Goal: Task Accomplishment & Management: Manage account settings

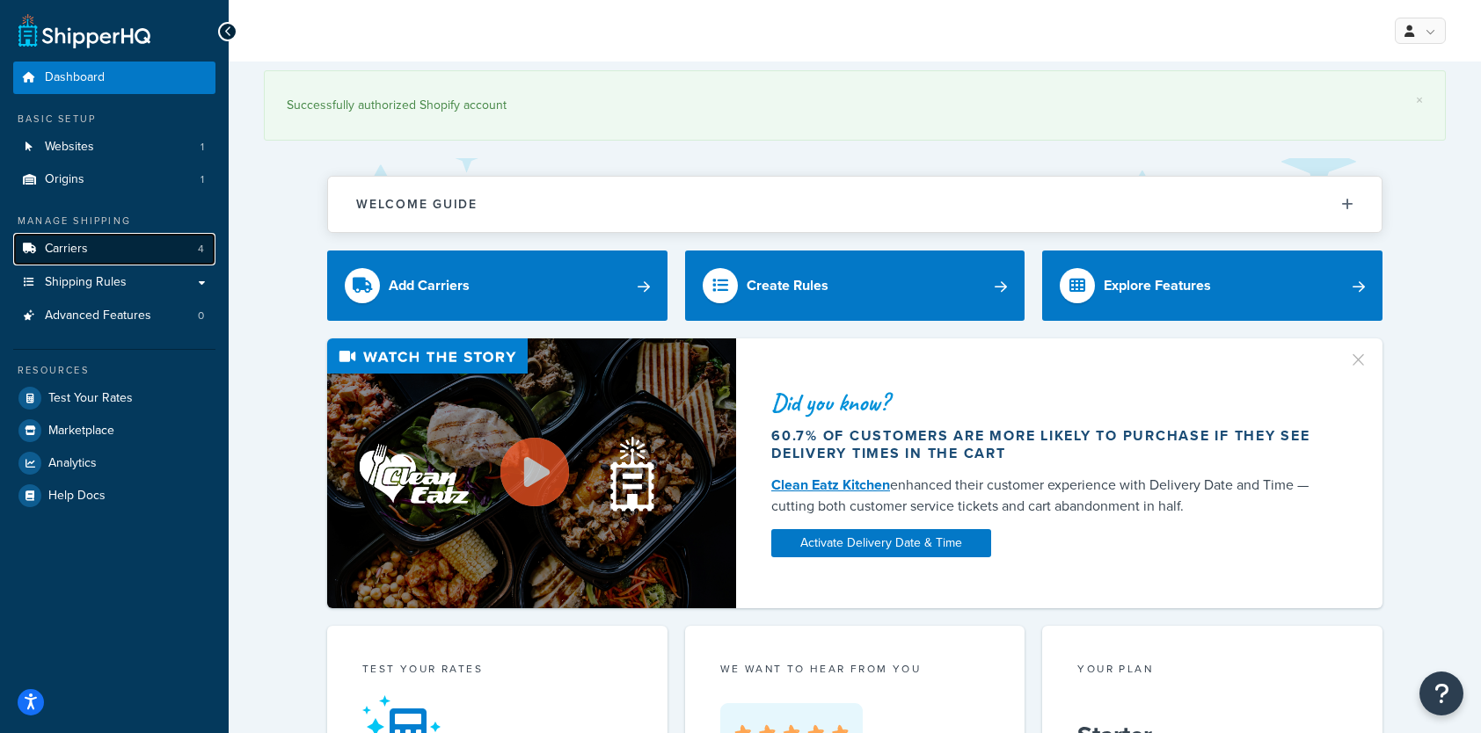
click at [136, 253] on link "Carriers 4" at bounding box center [114, 249] width 202 height 33
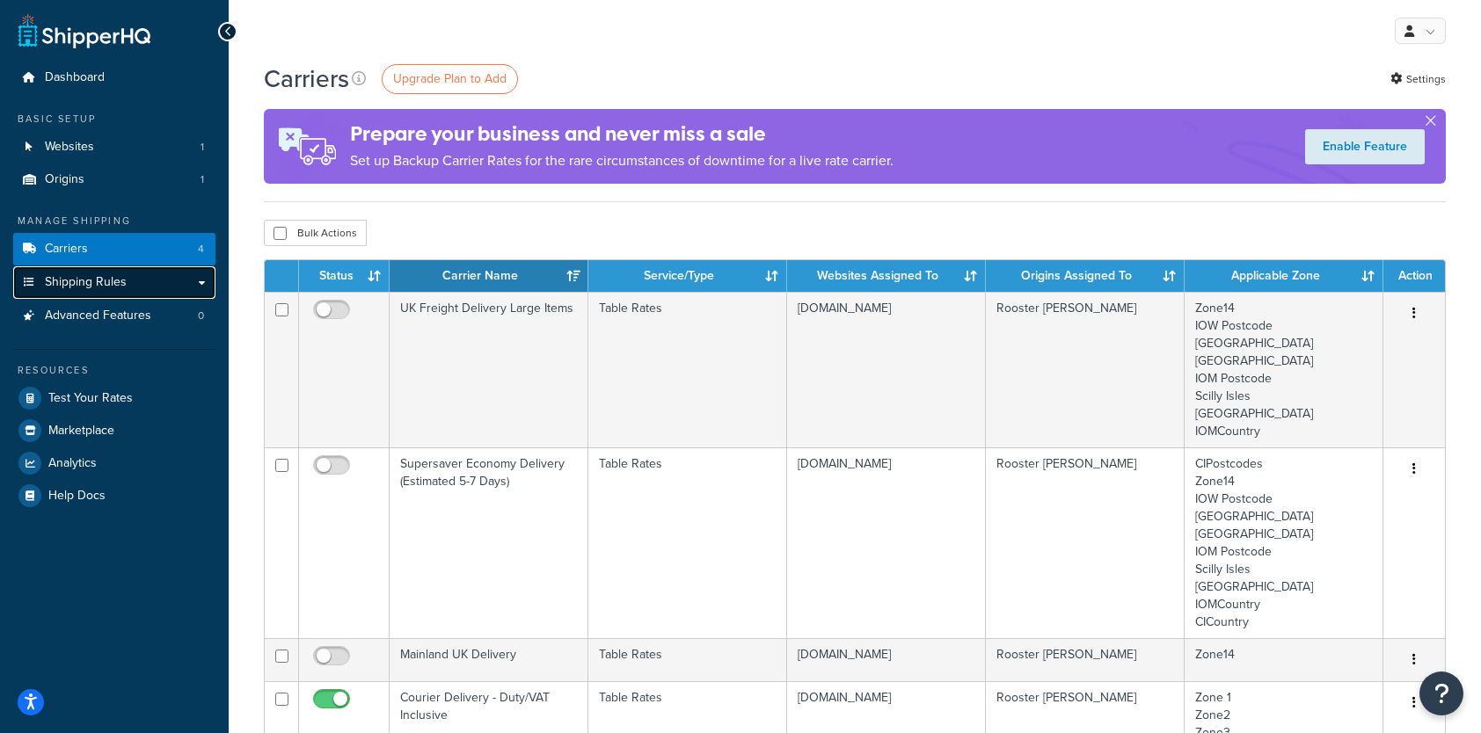
click at [101, 280] on span "Shipping Rules" at bounding box center [86, 282] width 82 height 15
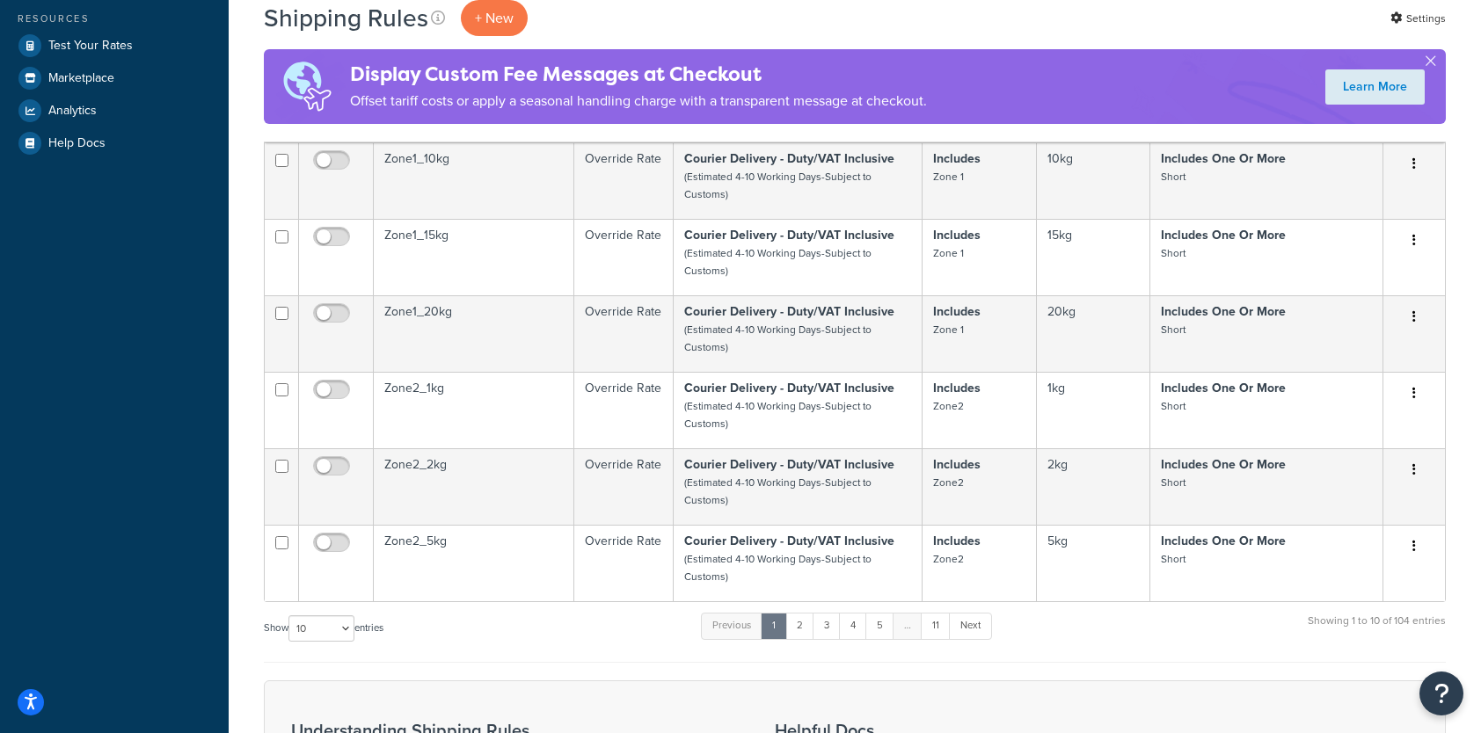
scroll to position [491, 0]
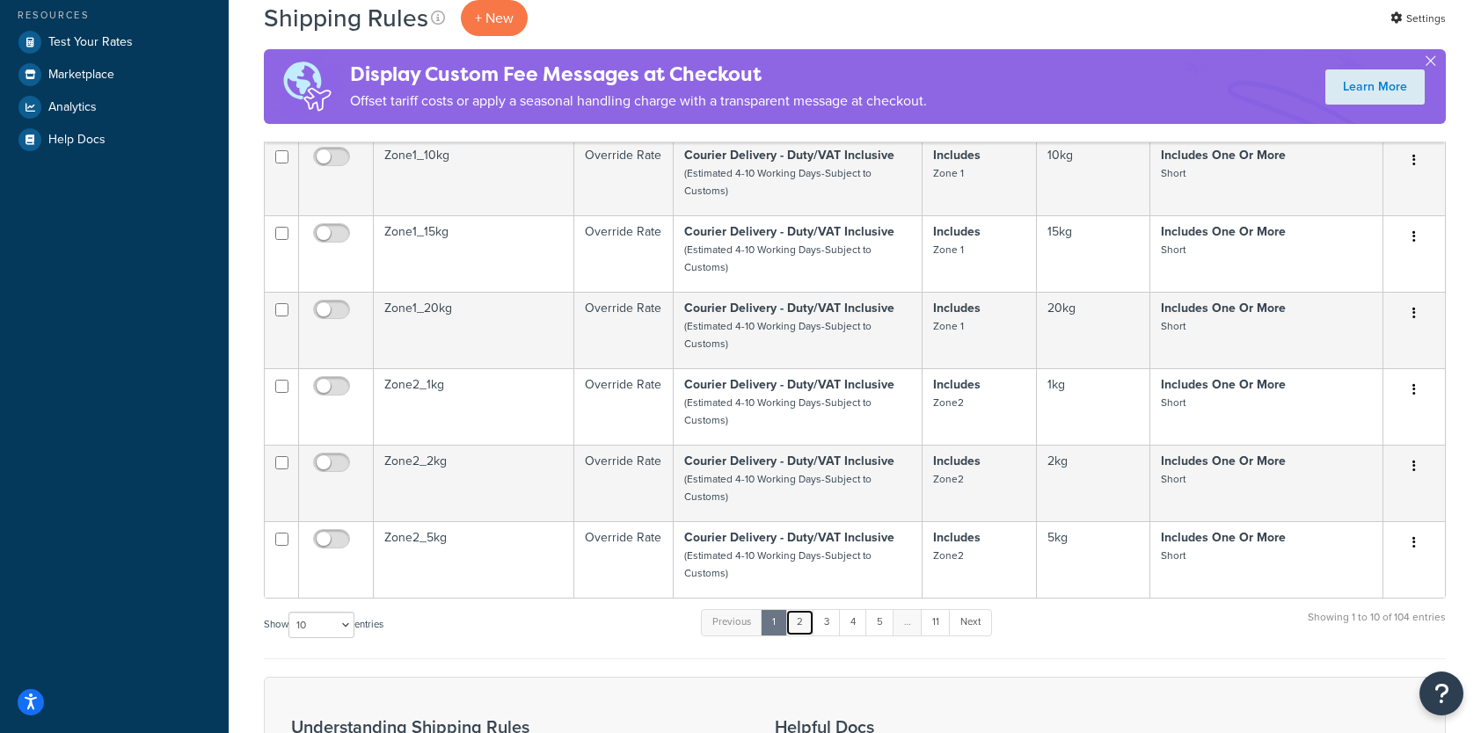
click at [809, 624] on link "2" at bounding box center [799, 622] width 29 height 26
click at [822, 622] on link "3" at bounding box center [823, 622] width 28 height 26
click at [846, 635] on link "4" at bounding box center [848, 622] width 28 height 26
click at [871, 619] on link "5" at bounding box center [875, 622] width 29 height 26
click at [878, 625] on link "6" at bounding box center [876, 622] width 29 height 26
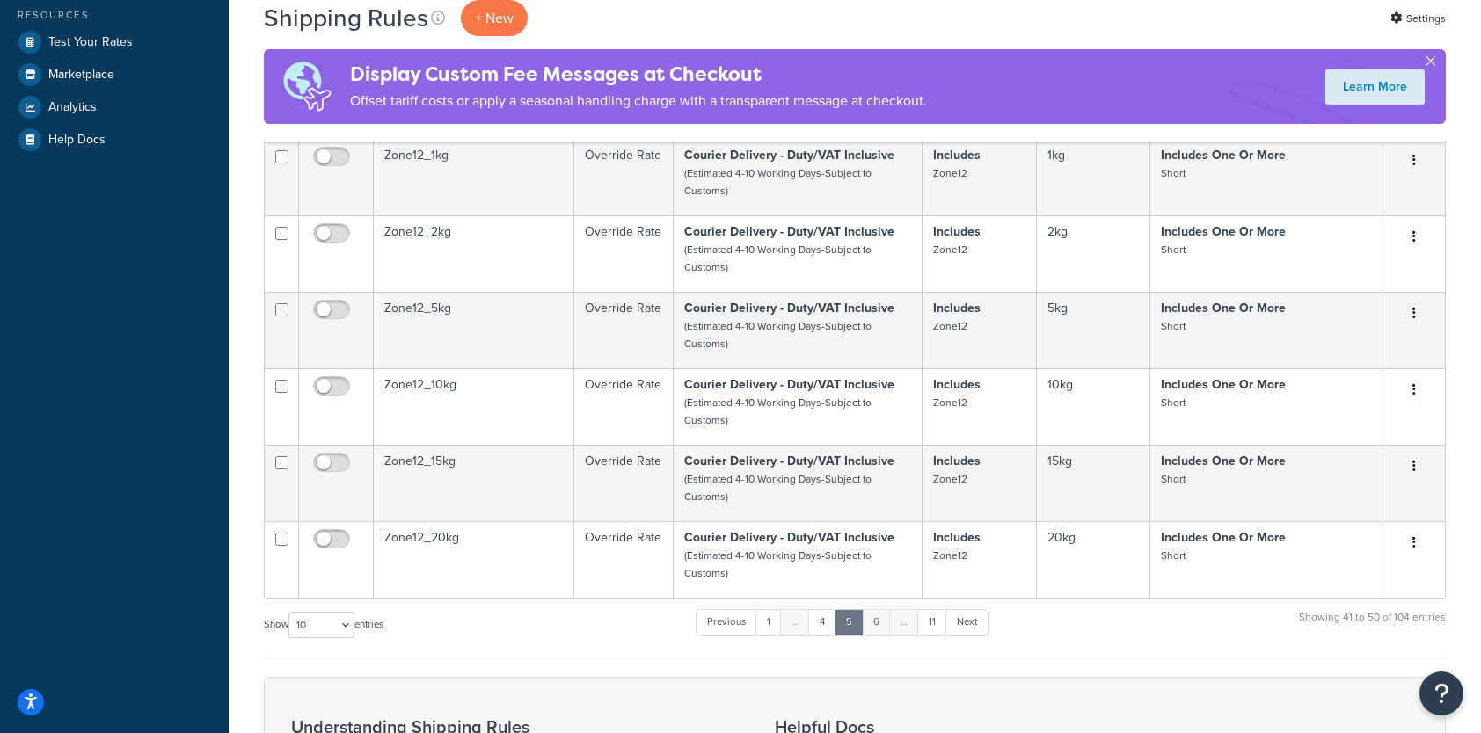
scroll to position [1767, 0]
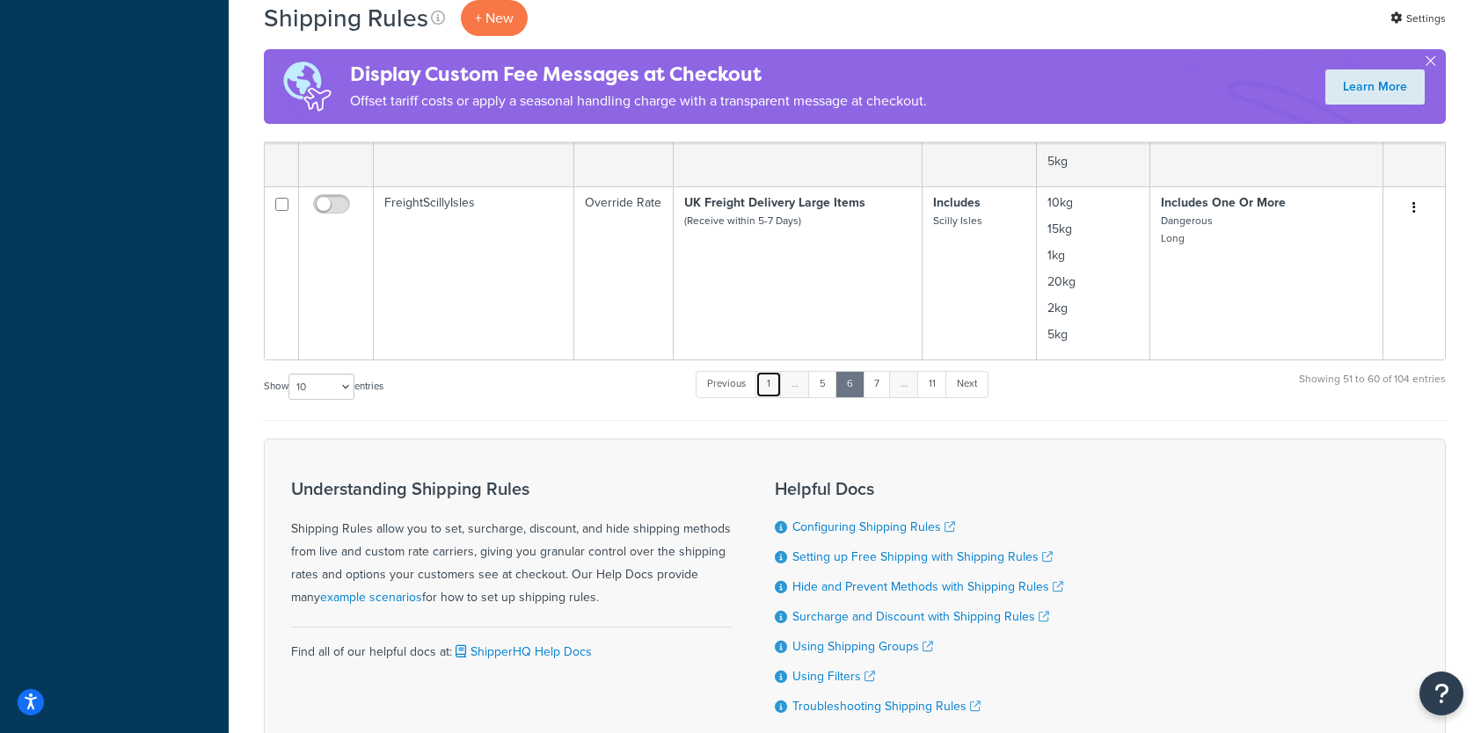
click at [768, 371] on link "1" at bounding box center [768, 384] width 26 height 26
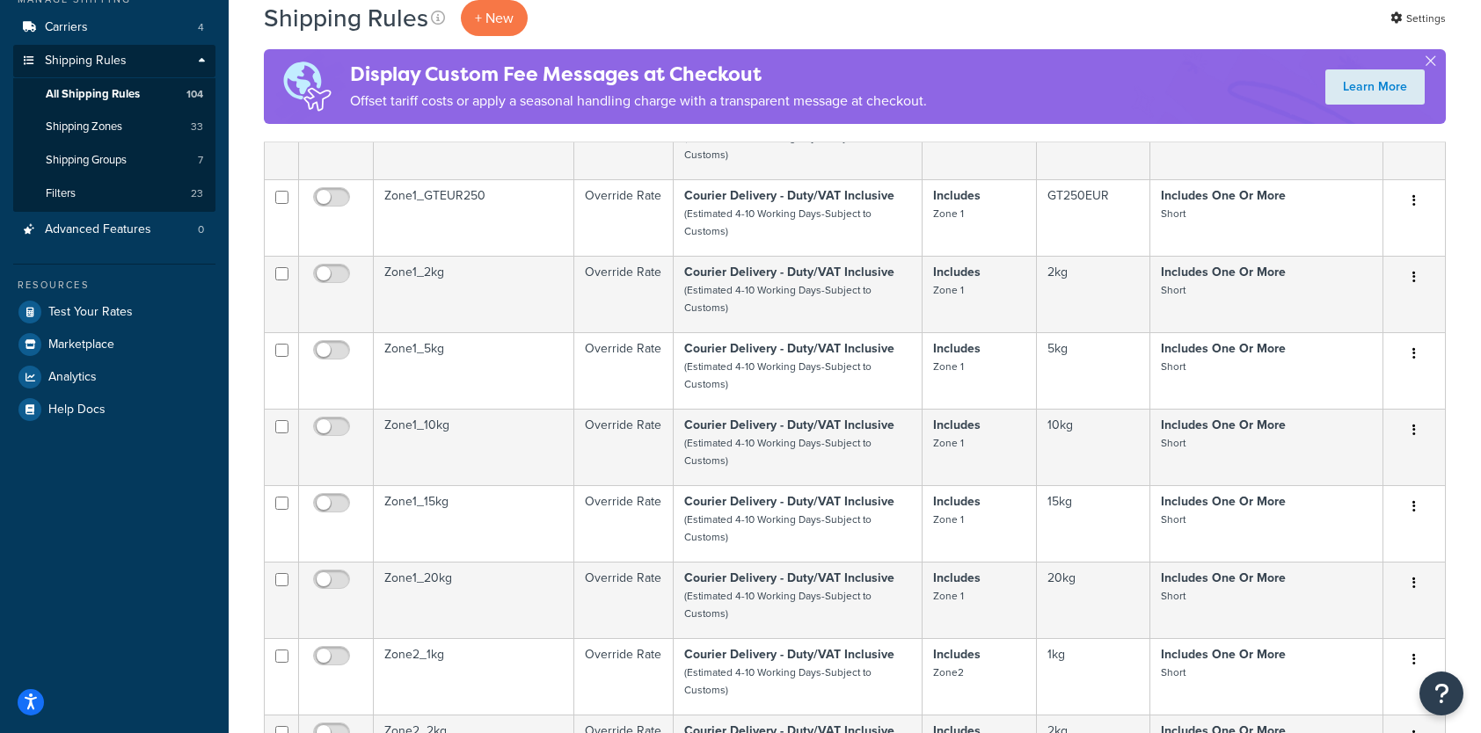
scroll to position [0, 0]
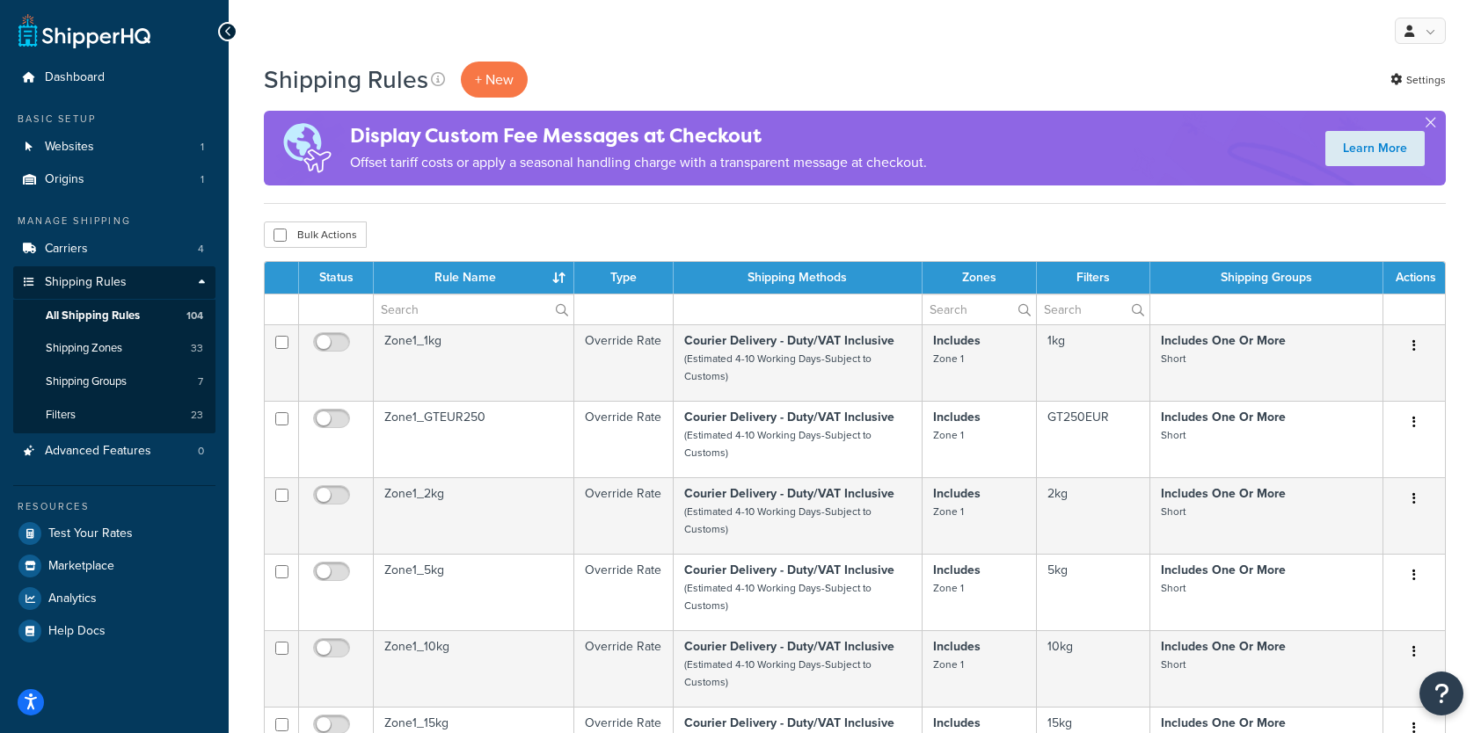
click at [98, 319] on span "All Shipping Rules" at bounding box center [93, 316] width 94 height 15
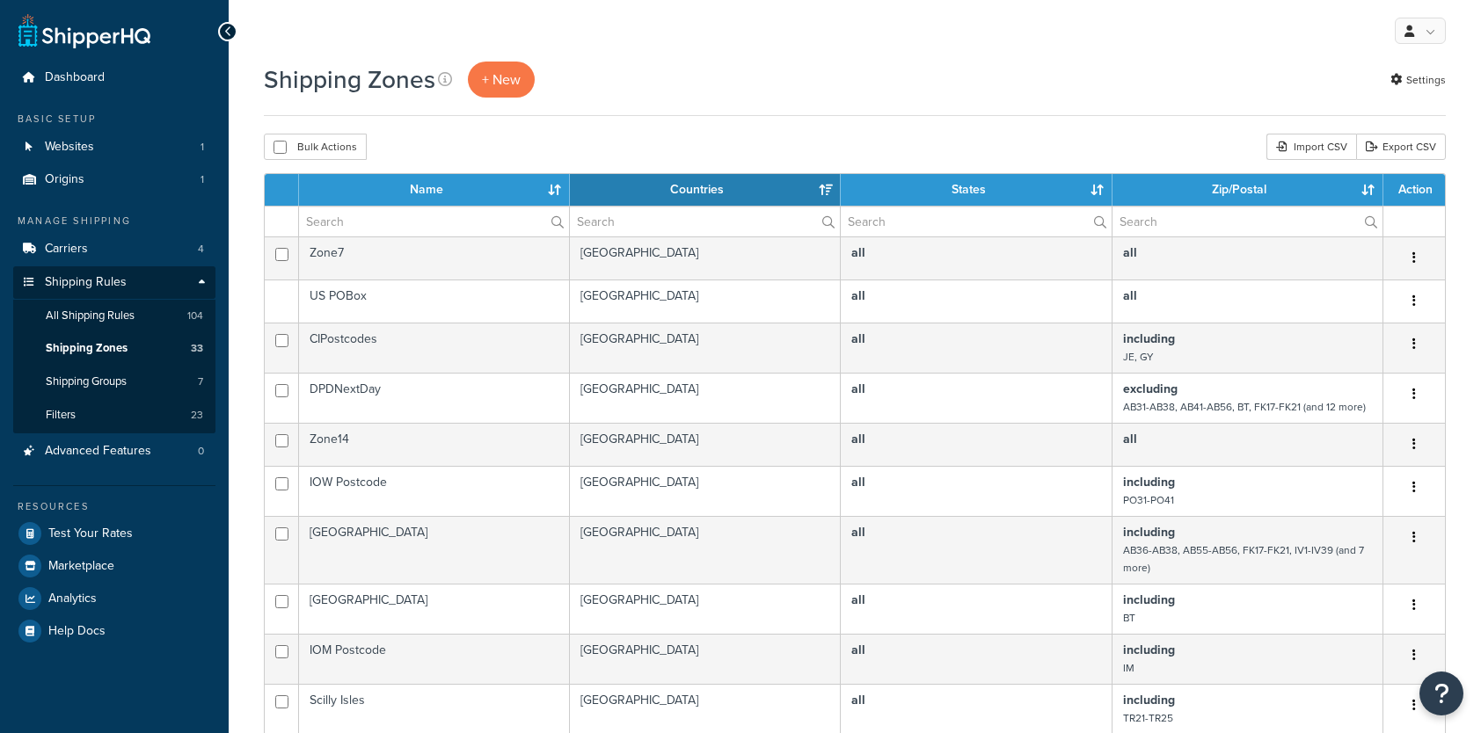
select select "15"
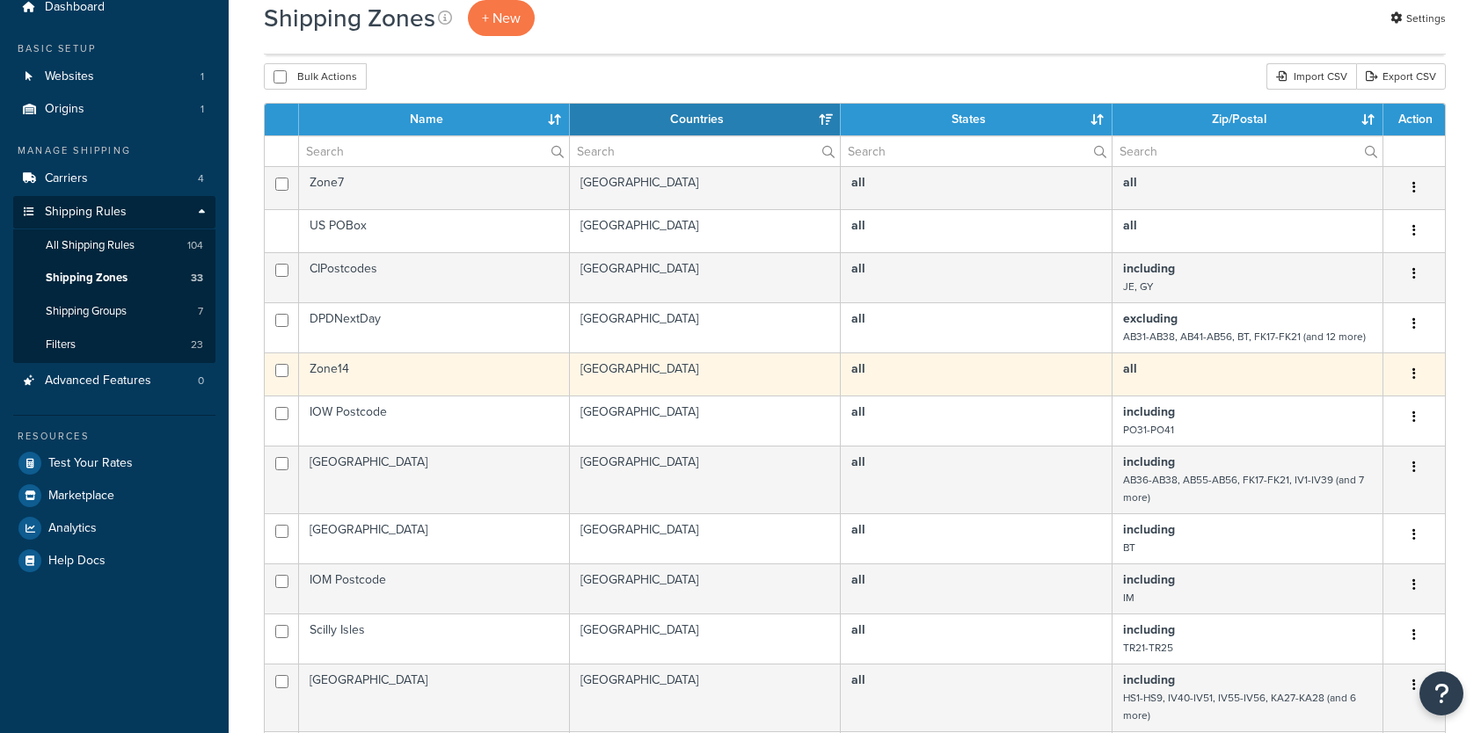
scroll to position [88, 0]
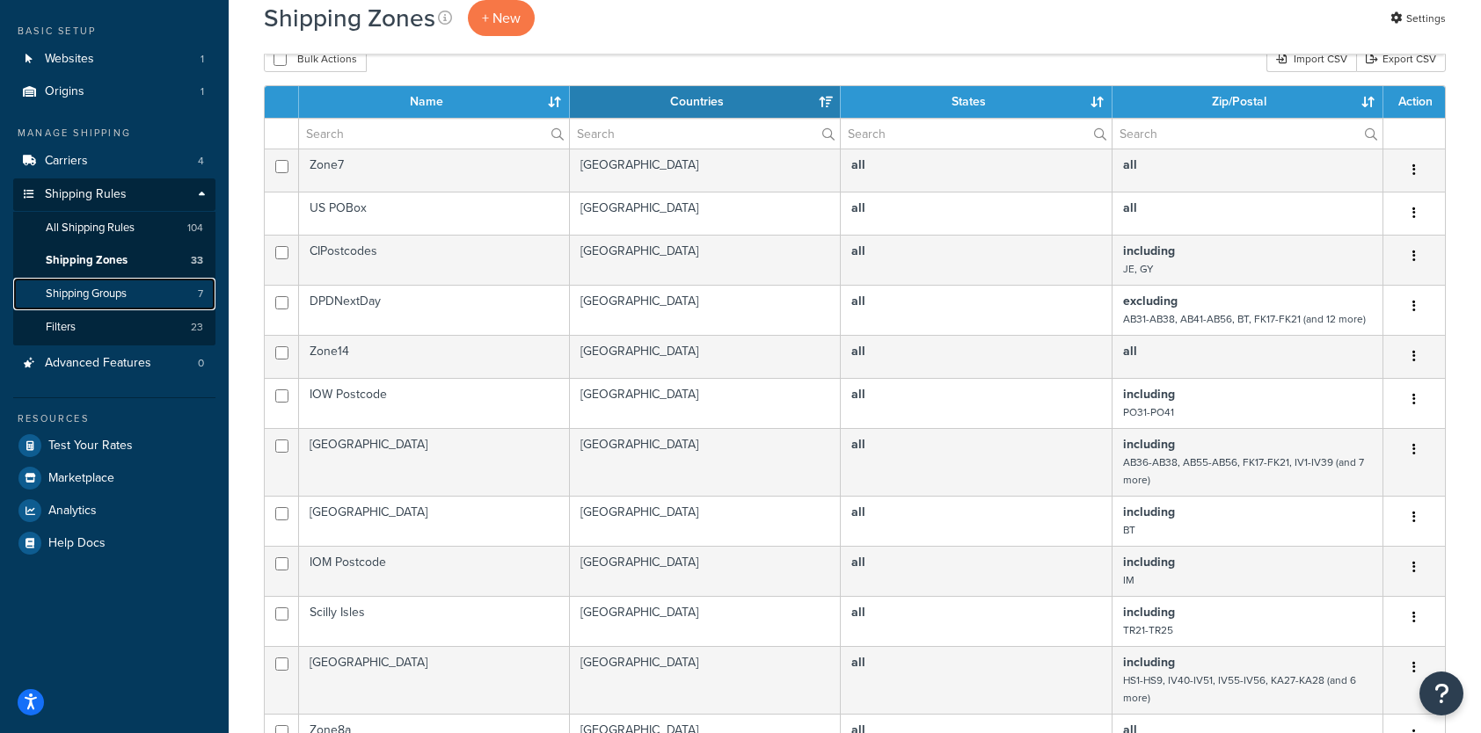
click at [79, 295] on span "Shipping Groups" at bounding box center [86, 294] width 81 height 15
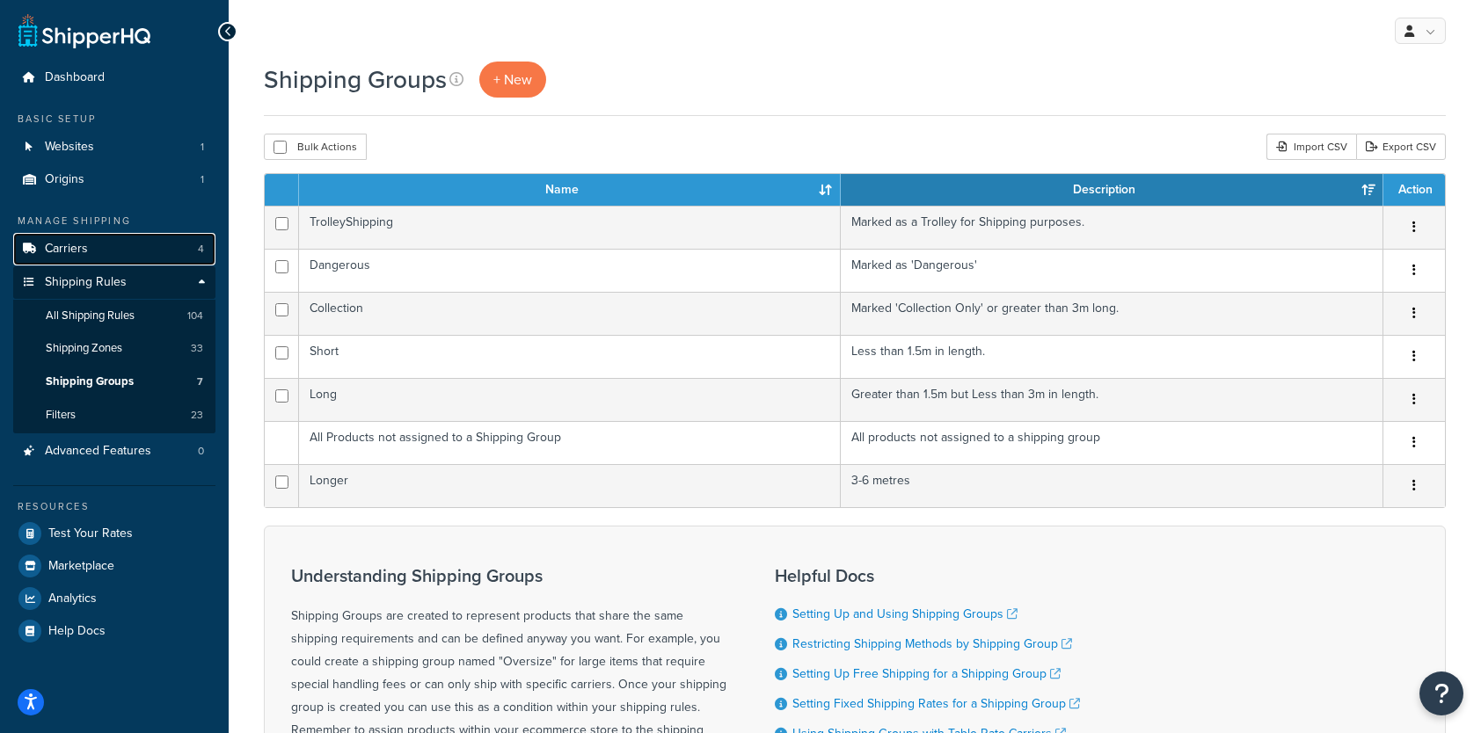
click at [70, 244] on span "Carriers" at bounding box center [66, 249] width 43 height 15
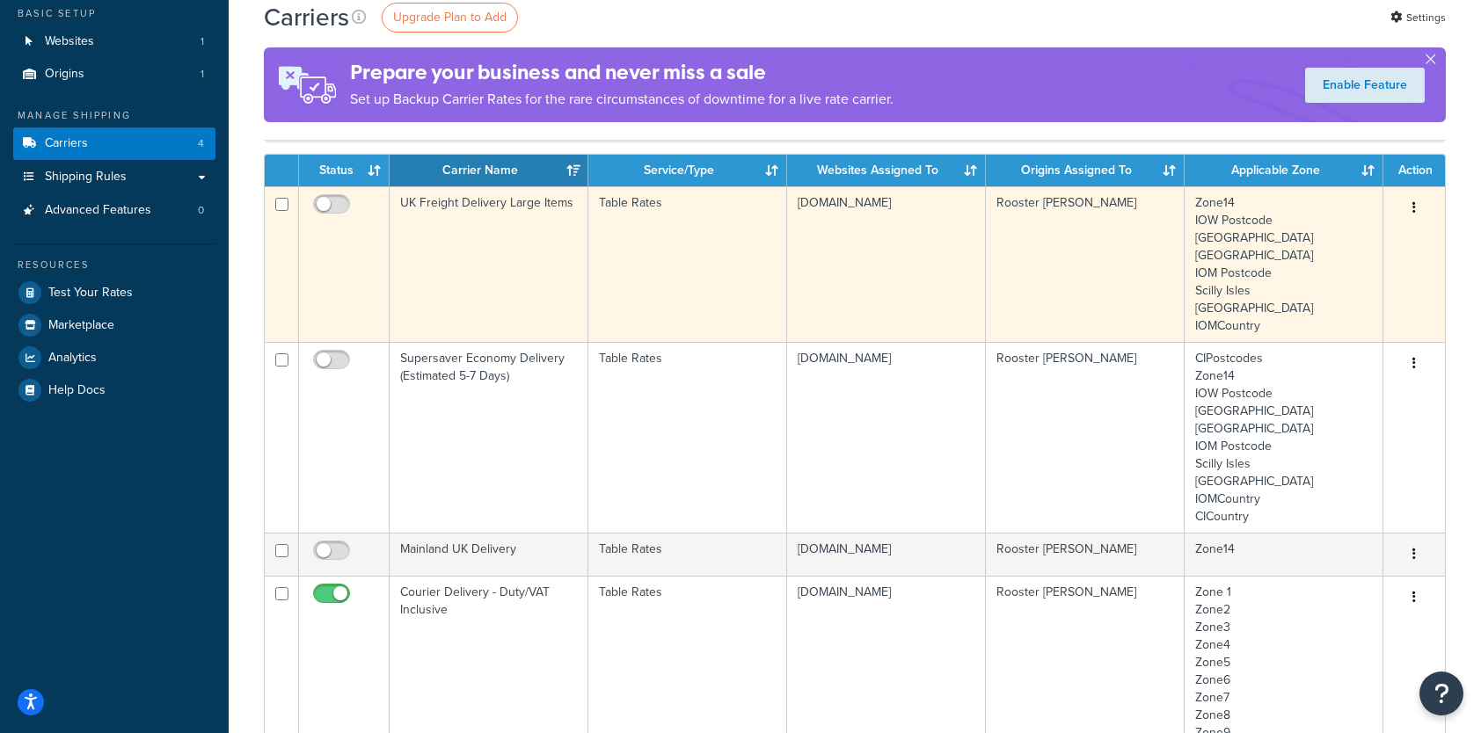
scroll to position [264, 0]
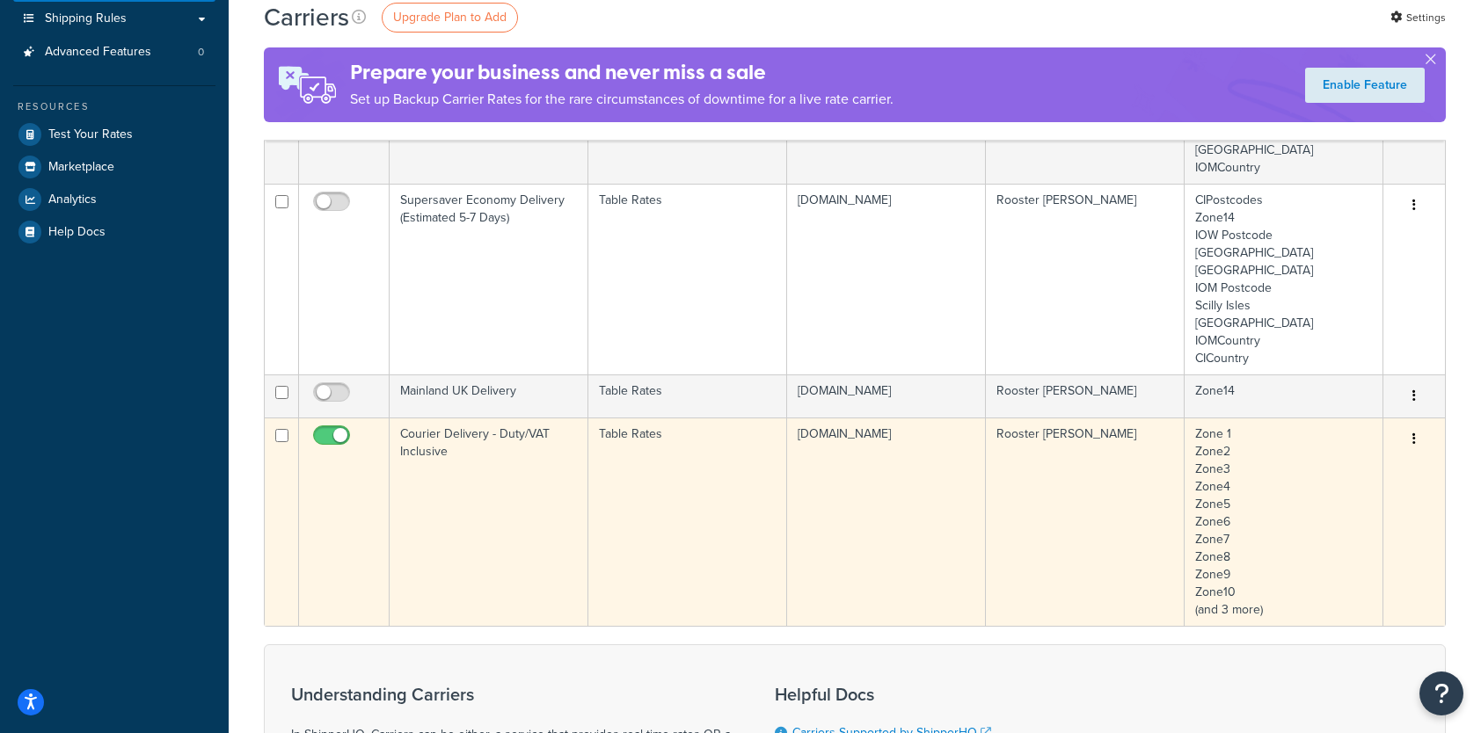
click at [471, 441] on td "Courier Delivery - Duty/VAT Inclusive" at bounding box center [488, 522] width 199 height 208
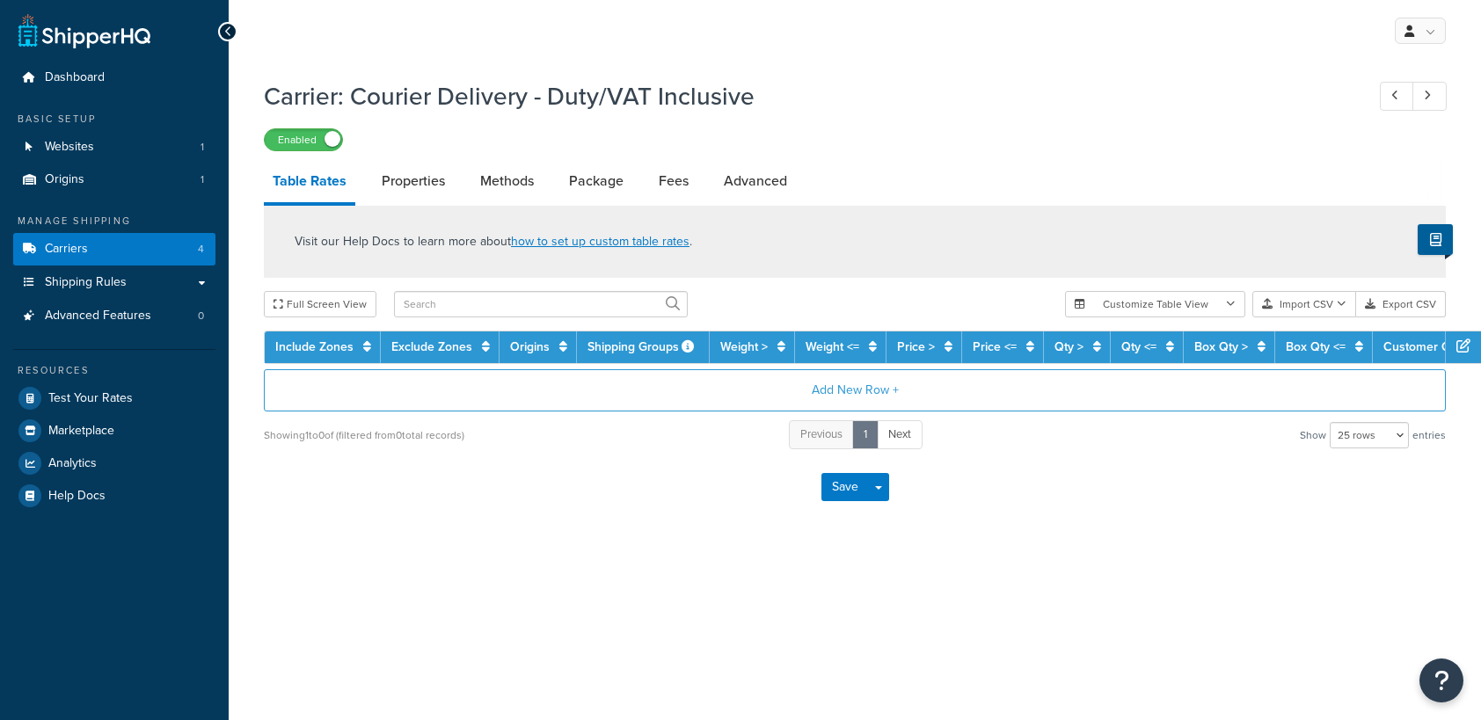
select select "25"
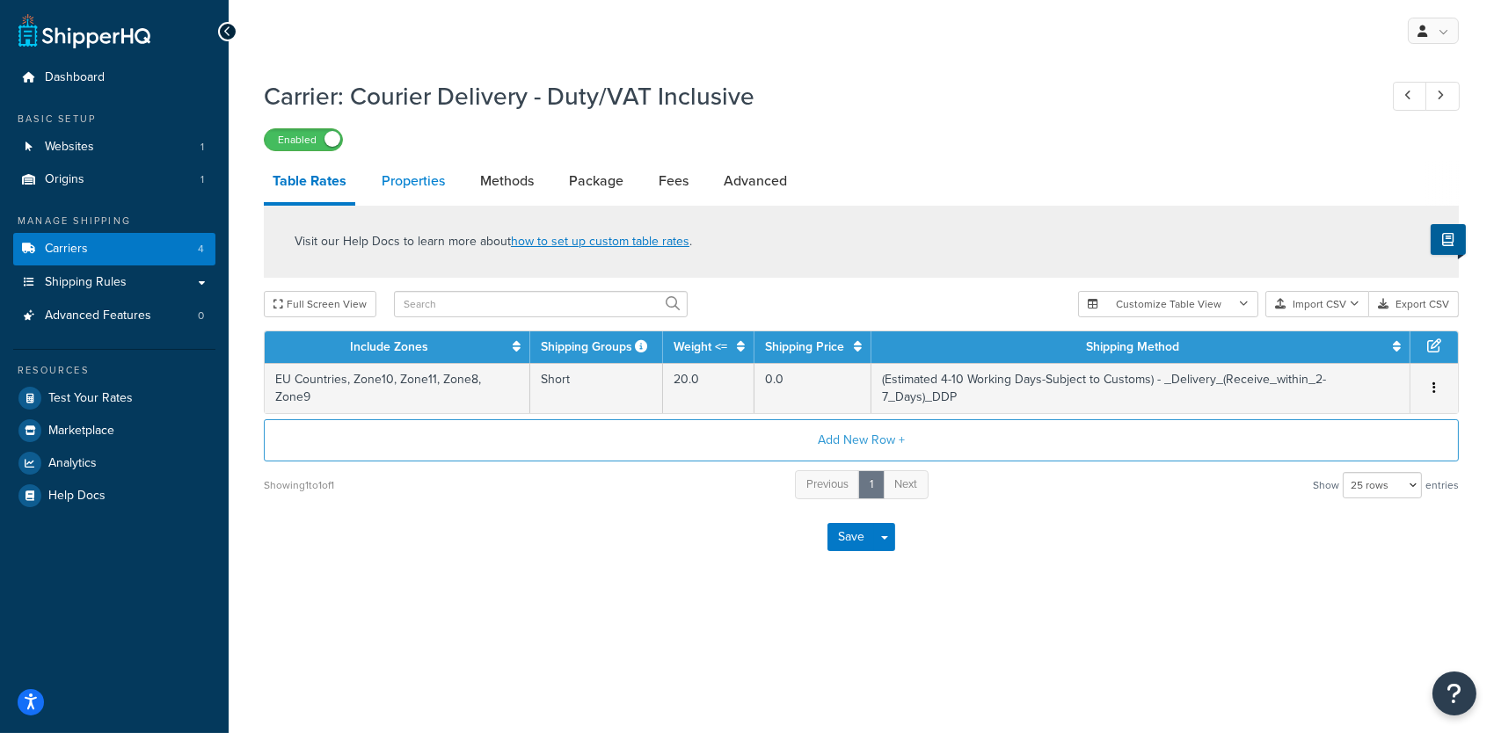
click at [406, 180] on link "Properties" at bounding box center [413, 181] width 81 height 42
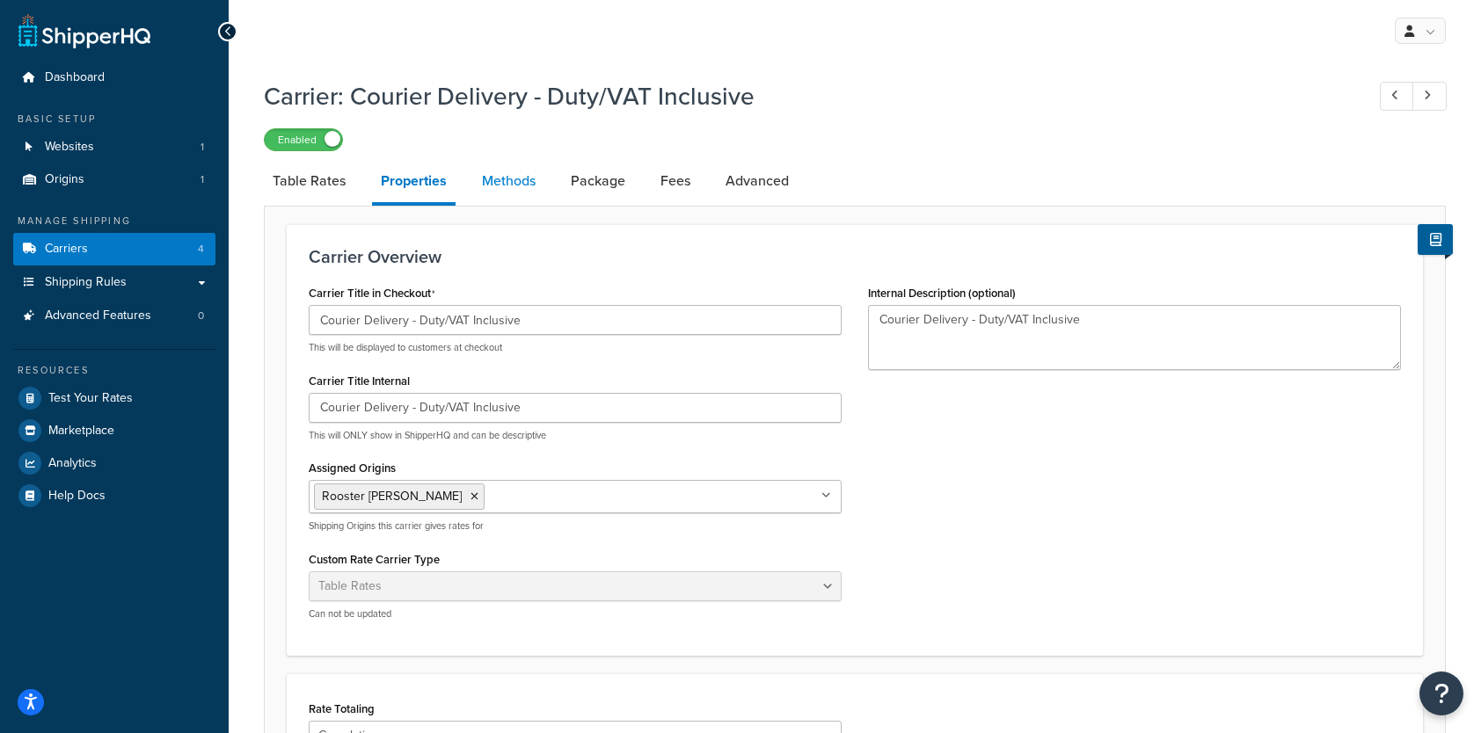
click at [504, 181] on link "Methods" at bounding box center [508, 181] width 71 height 42
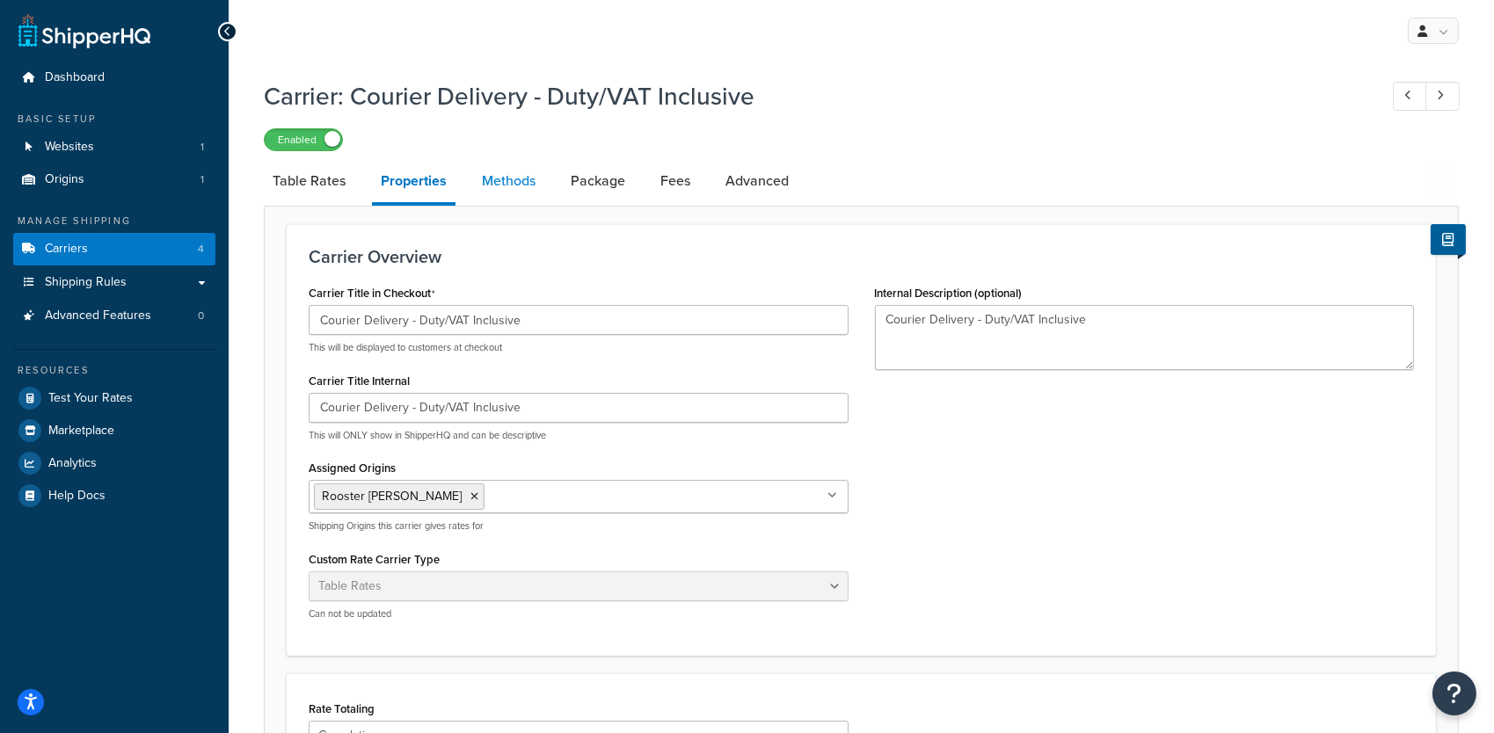
select select "25"
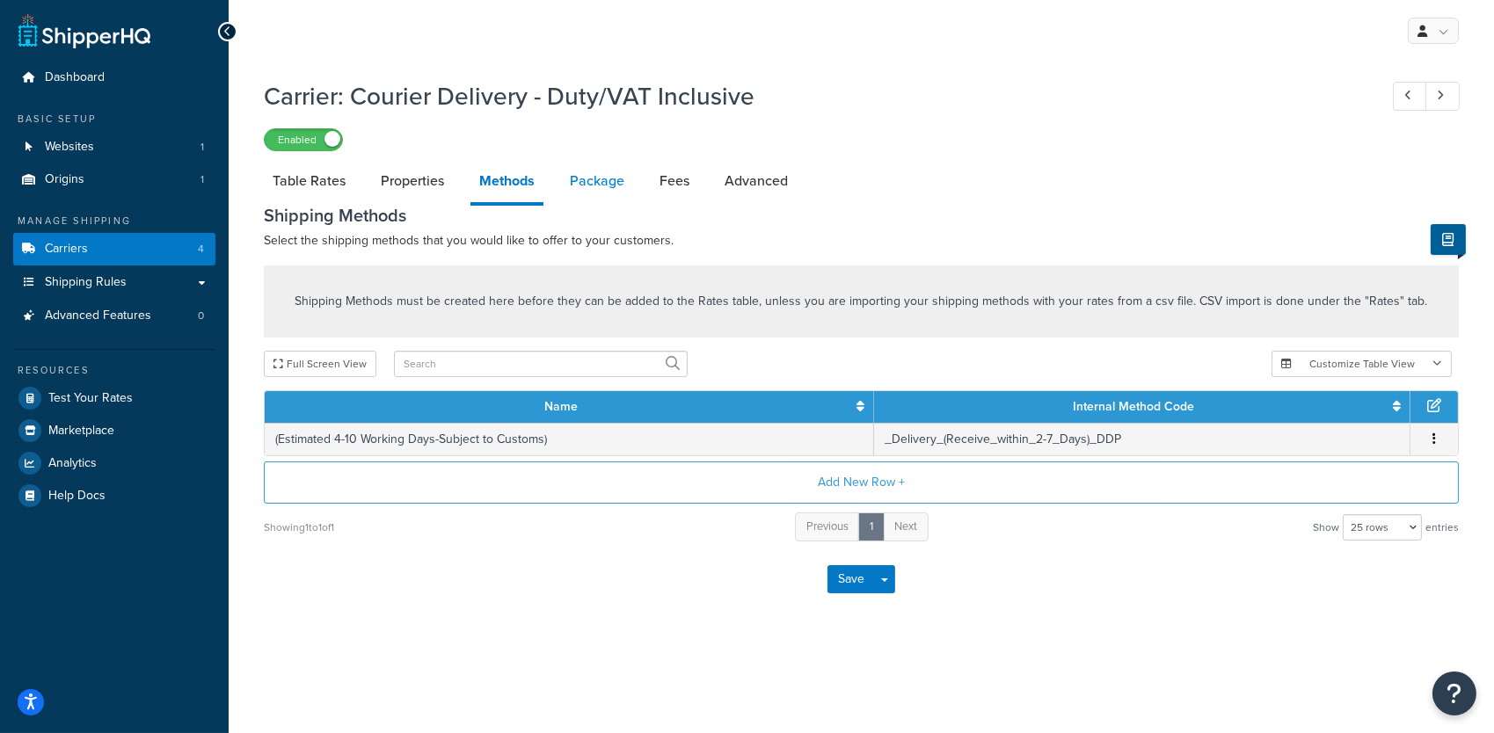
click at [608, 186] on link "Package" at bounding box center [597, 181] width 72 height 42
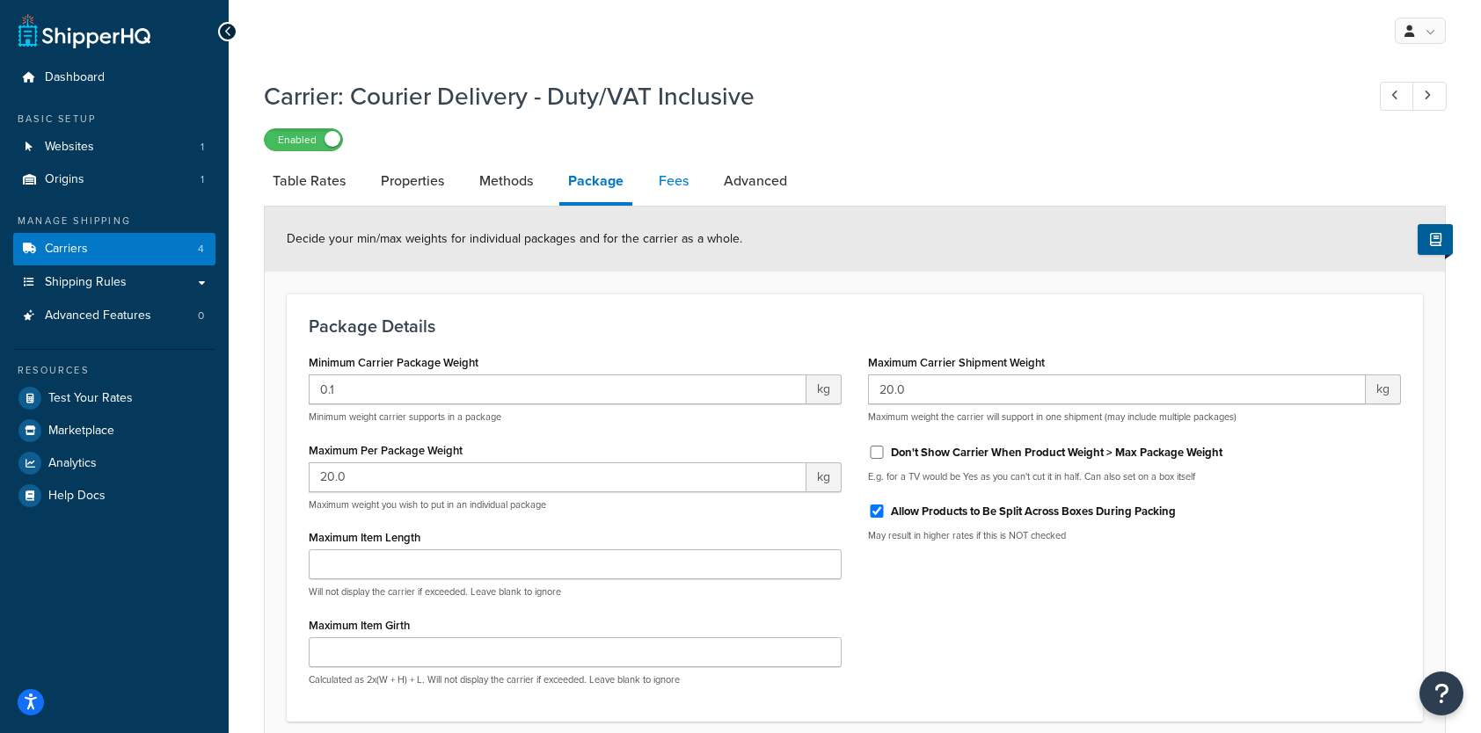
click at [673, 187] on link "Fees" at bounding box center [673, 181] width 47 height 42
select select "AFTER"
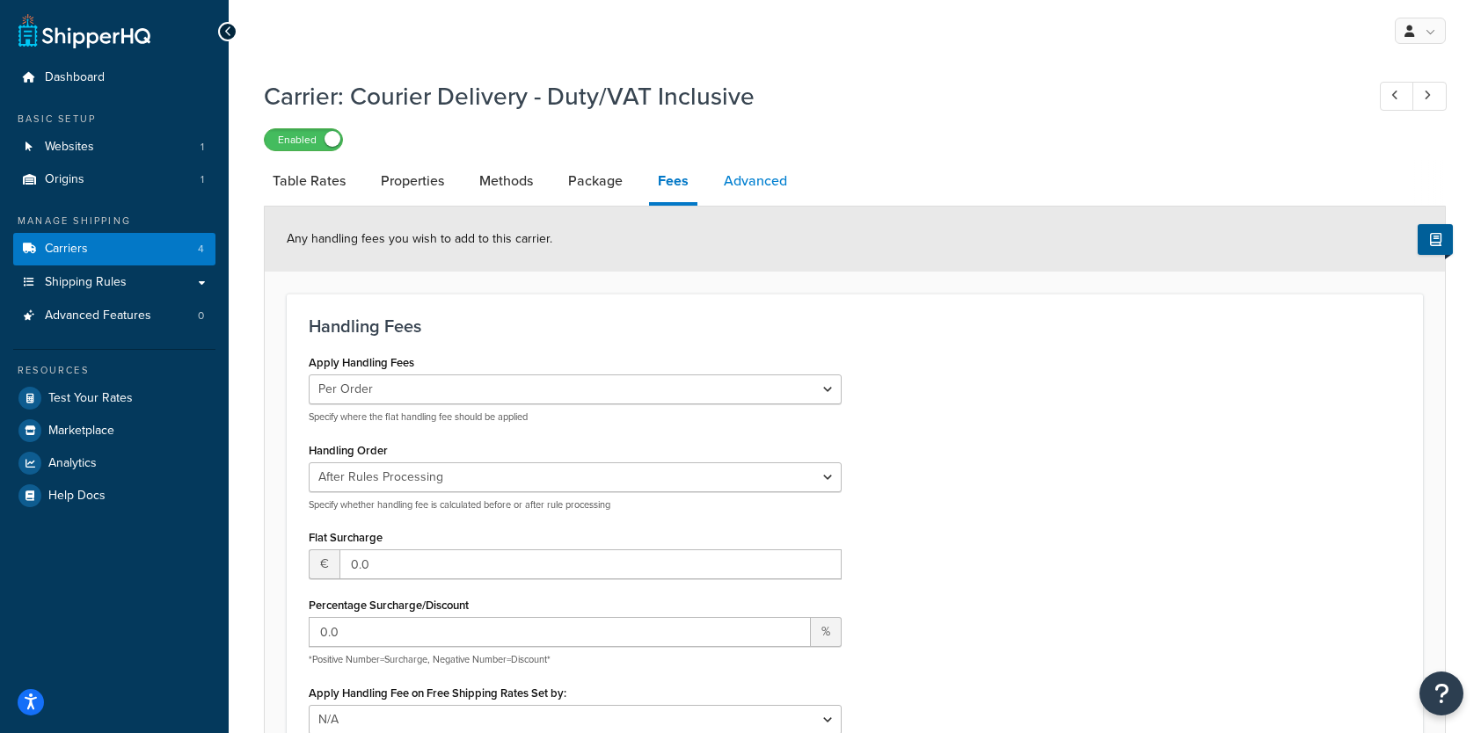
click at [759, 181] on link "Advanced" at bounding box center [755, 181] width 81 height 42
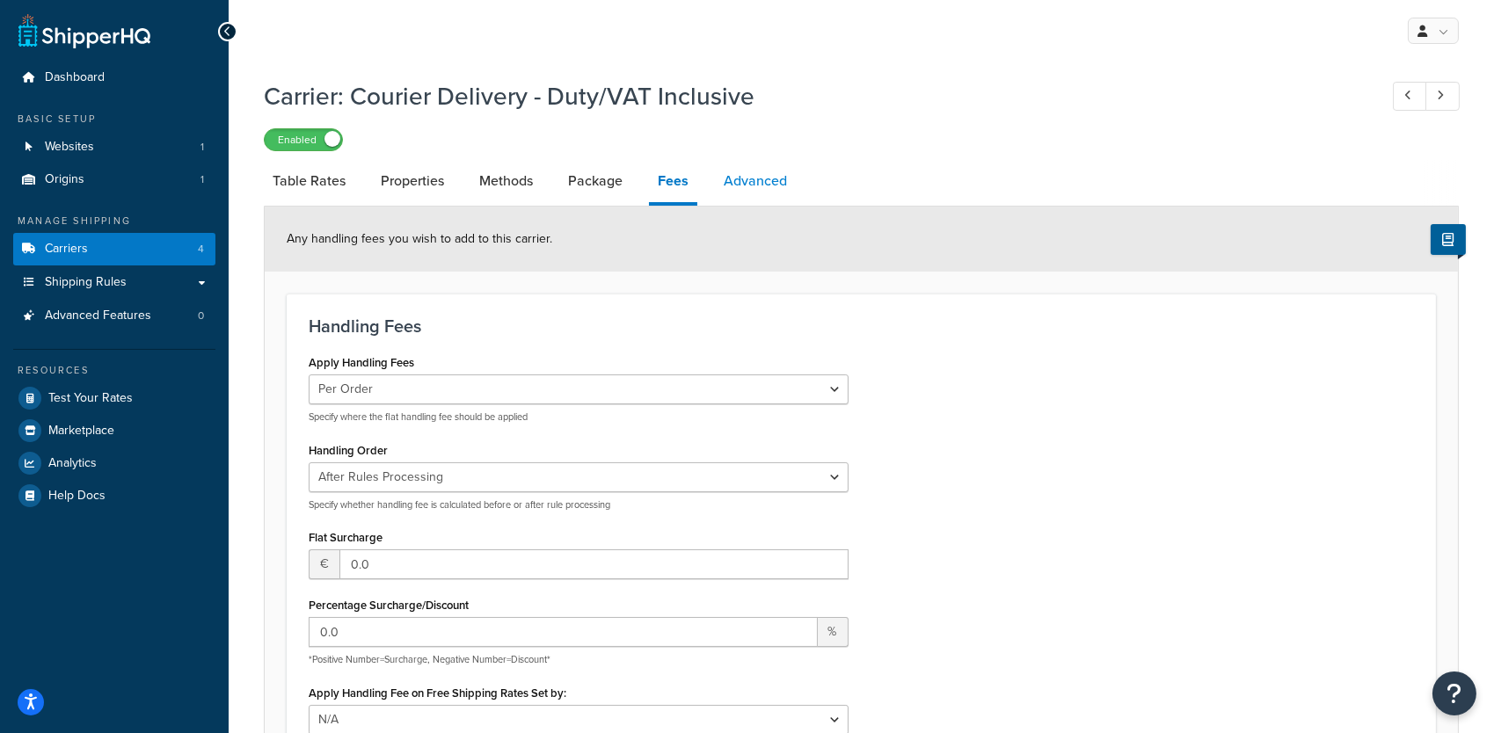
select select "false"
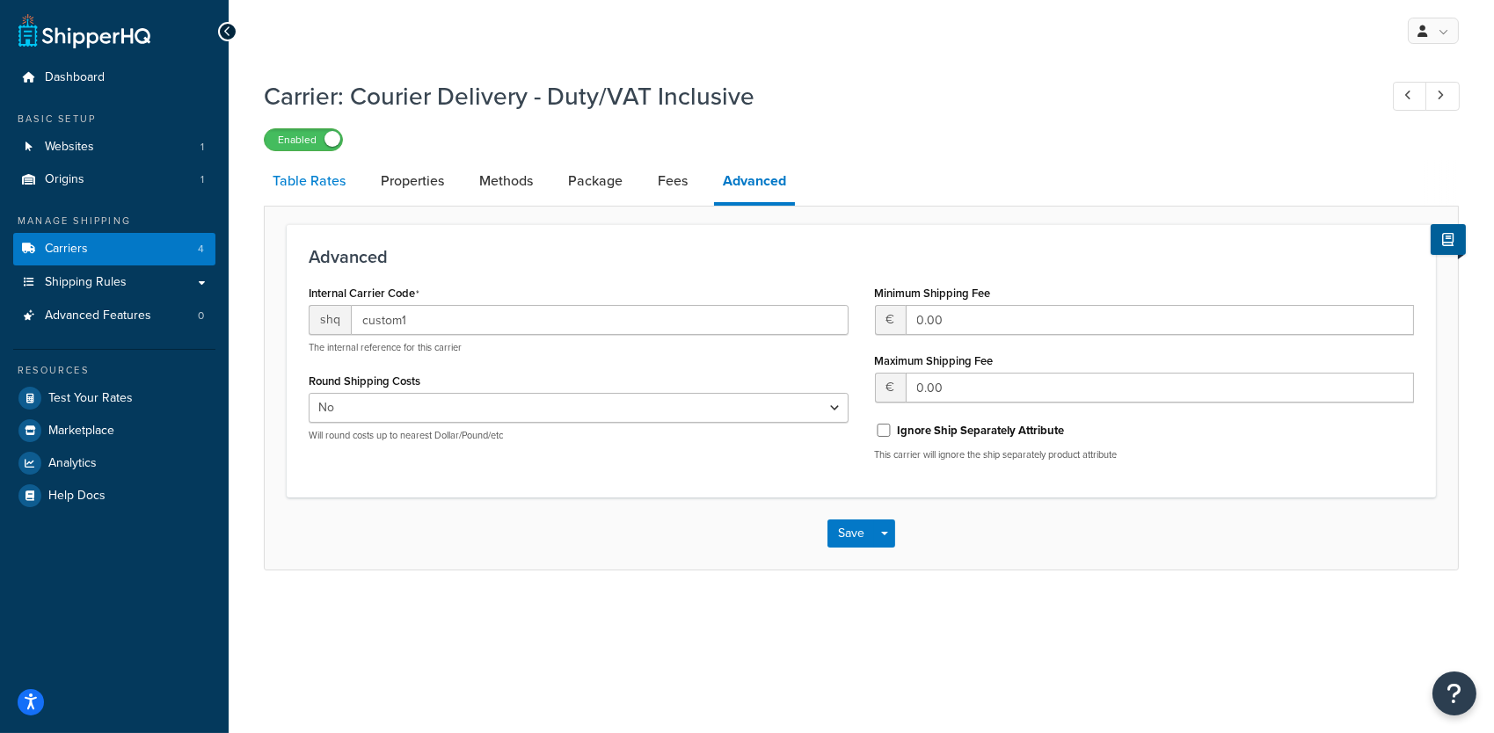
click at [292, 182] on link "Table Rates" at bounding box center [309, 181] width 91 height 42
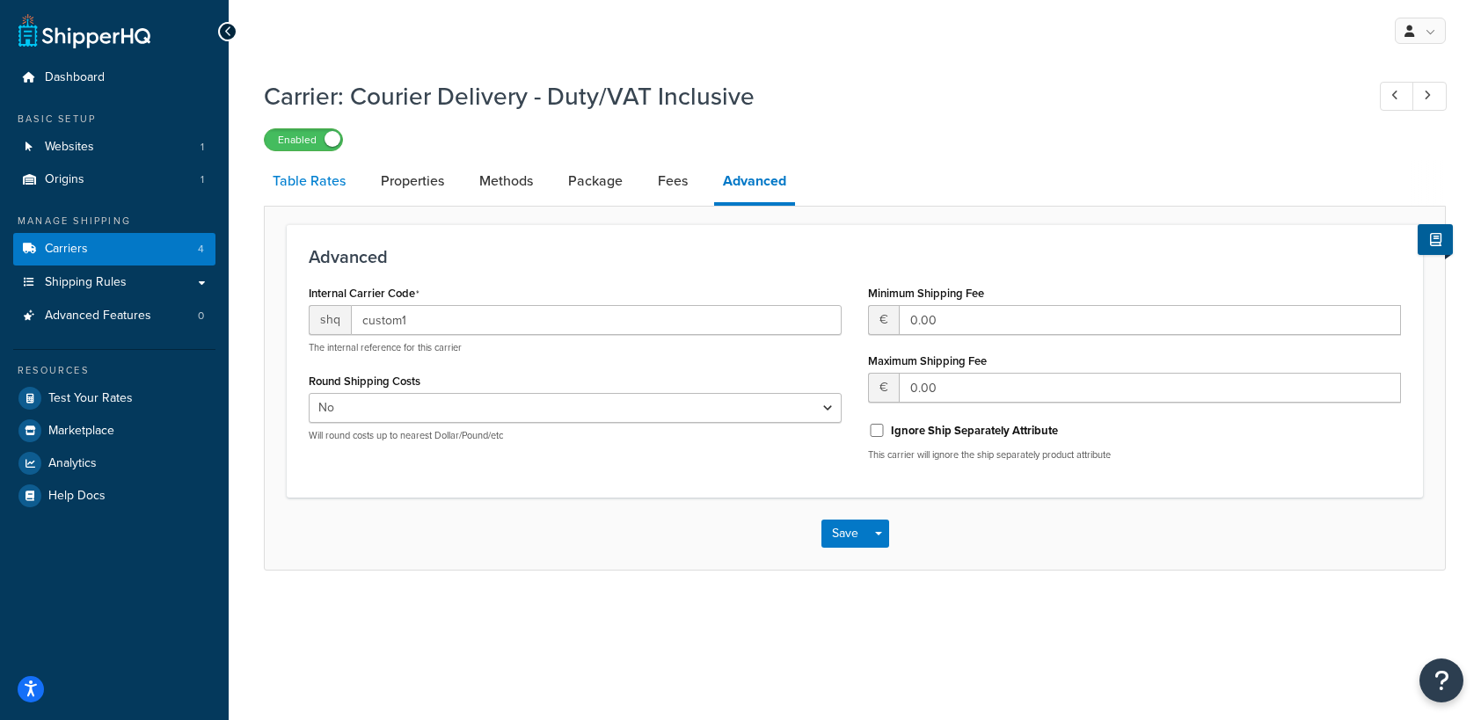
select select "25"
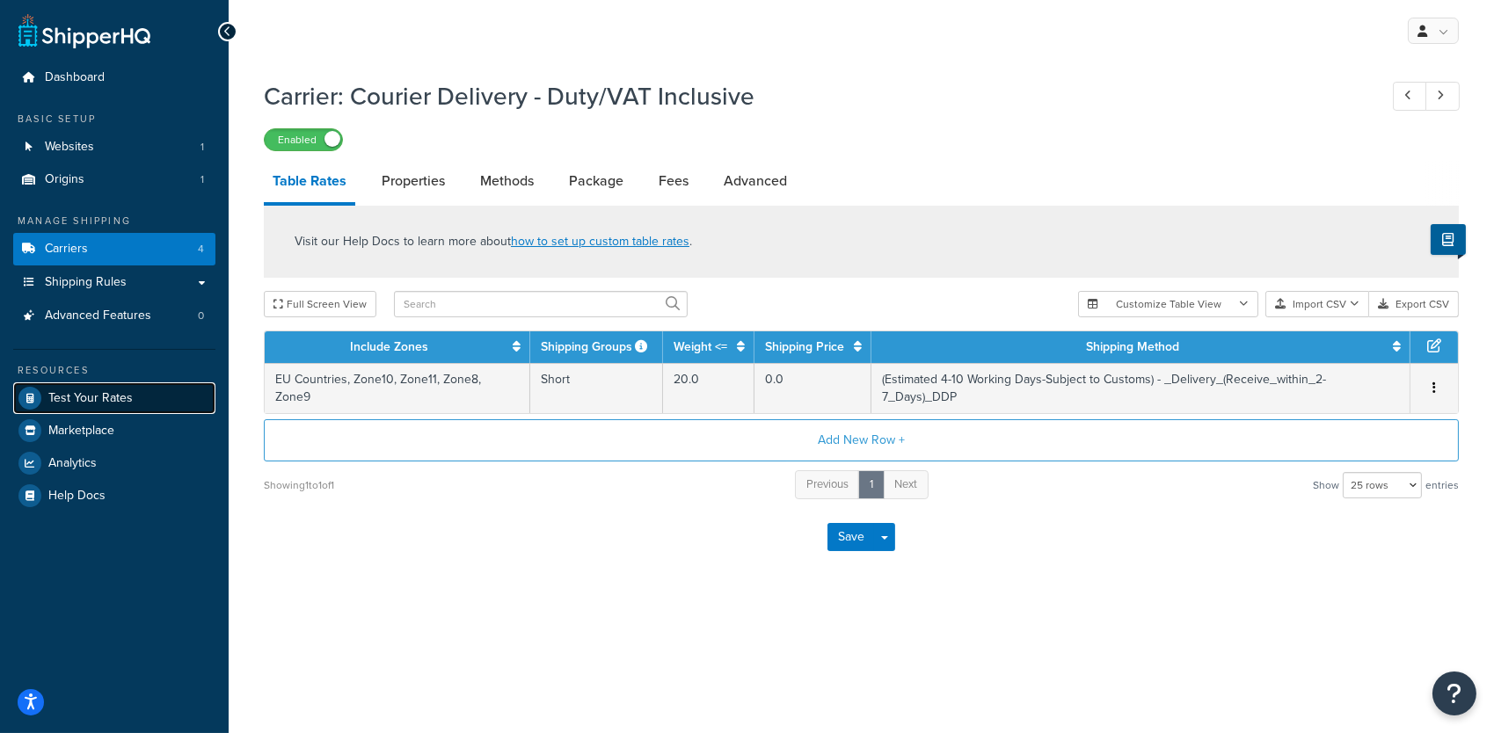
click at [119, 395] on span "Test Your Rates" at bounding box center [90, 398] width 84 height 15
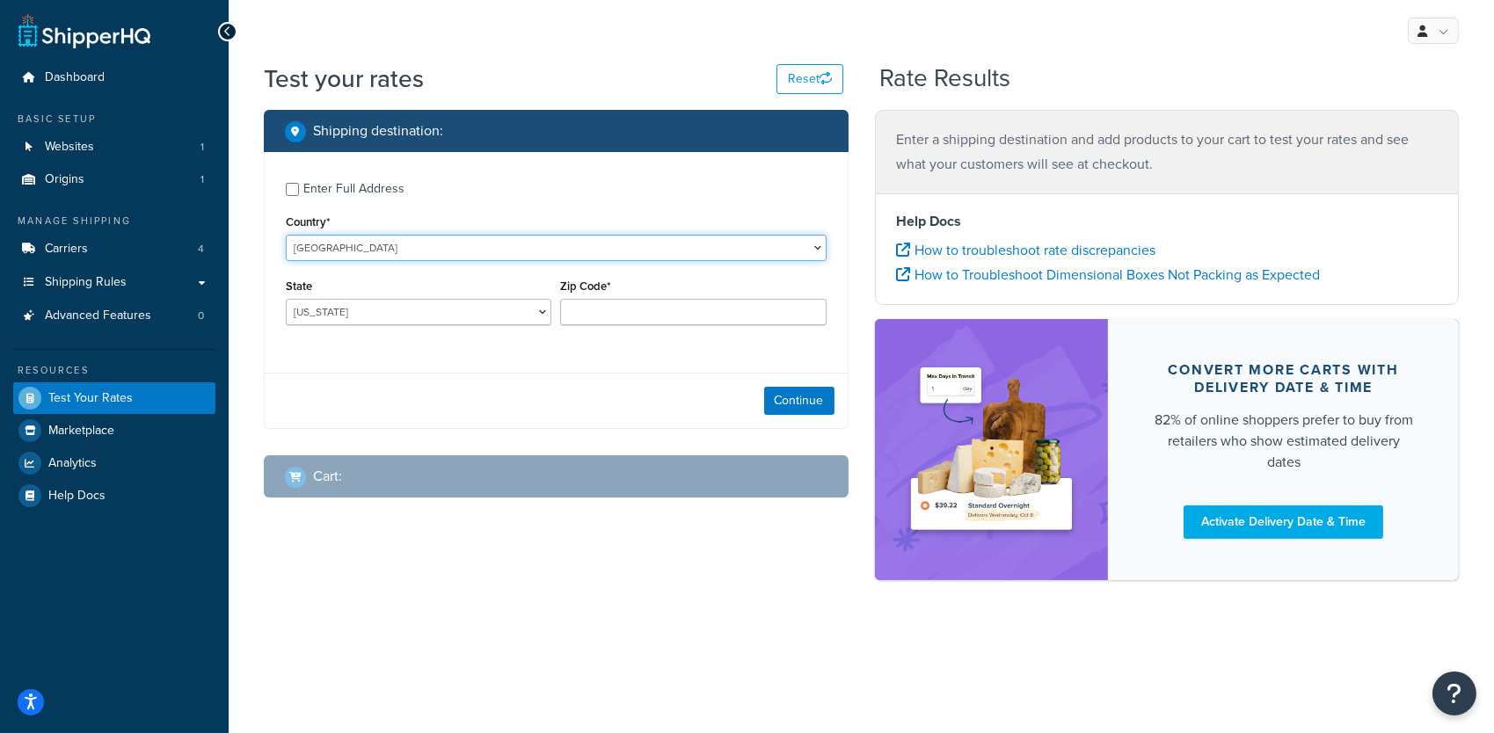
click at [400, 244] on select "[GEOGRAPHIC_DATA] [GEOGRAPHIC_DATA] [GEOGRAPHIC_DATA] [GEOGRAPHIC_DATA] [GEOGRA…" at bounding box center [556, 248] width 541 height 26
select select "FR"
click at [286, 235] on select "[GEOGRAPHIC_DATA] [GEOGRAPHIC_DATA] [GEOGRAPHIC_DATA] [GEOGRAPHIC_DATA] [GEOGRA…" at bounding box center [556, 248] width 541 height 26
click at [804, 398] on button "Continue" at bounding box center [799, 401] width 70 height 28
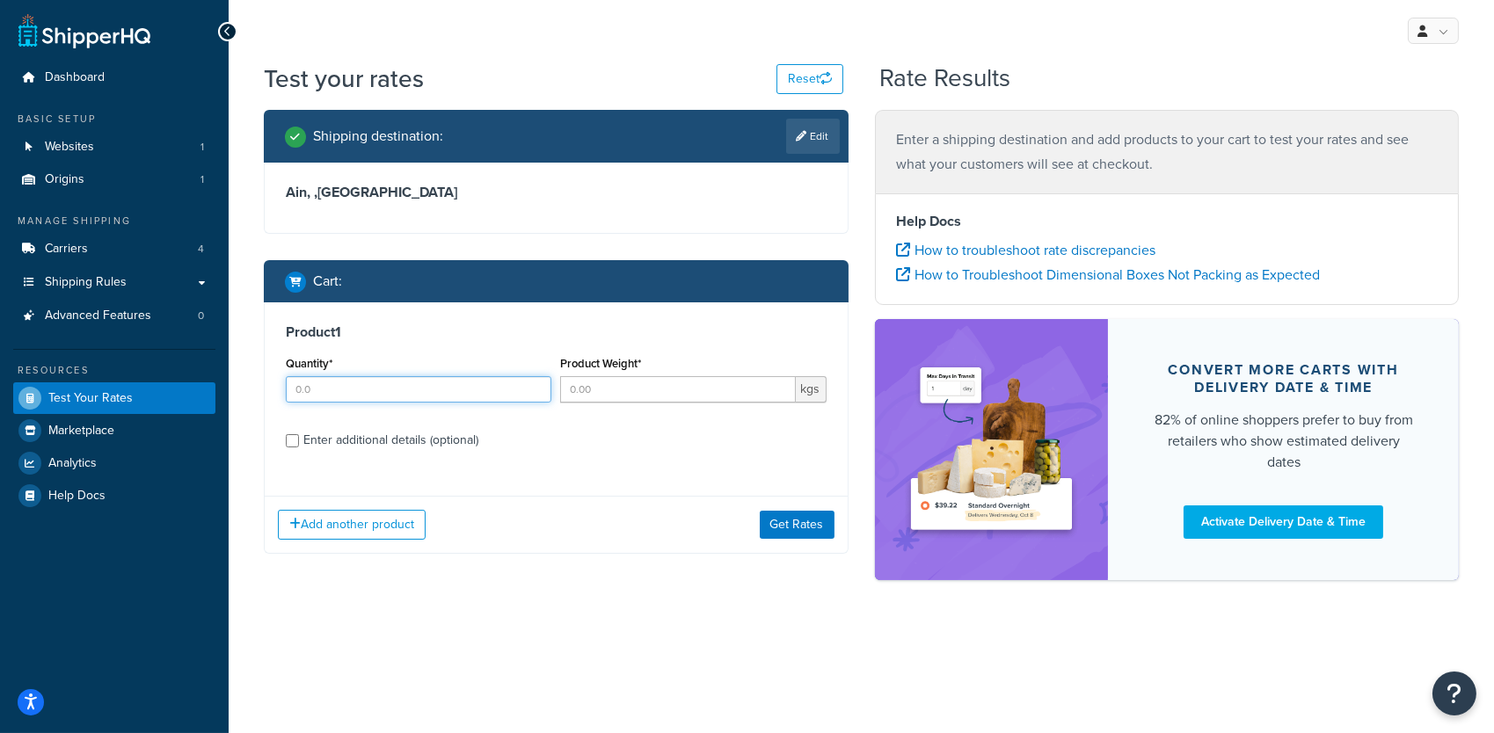
click at [333, 397] on input "Quantity*" at bounding box center [419, 389] width 266 height 26
type input "1"
click at [639, 399] on input "Product Weight*" at bounding box center [677, 389] width 235 height 26
type input "1"
click at [290, 437] on input "Enter additional details (optional)" at bounding box center [292, 440] width 13 height 13
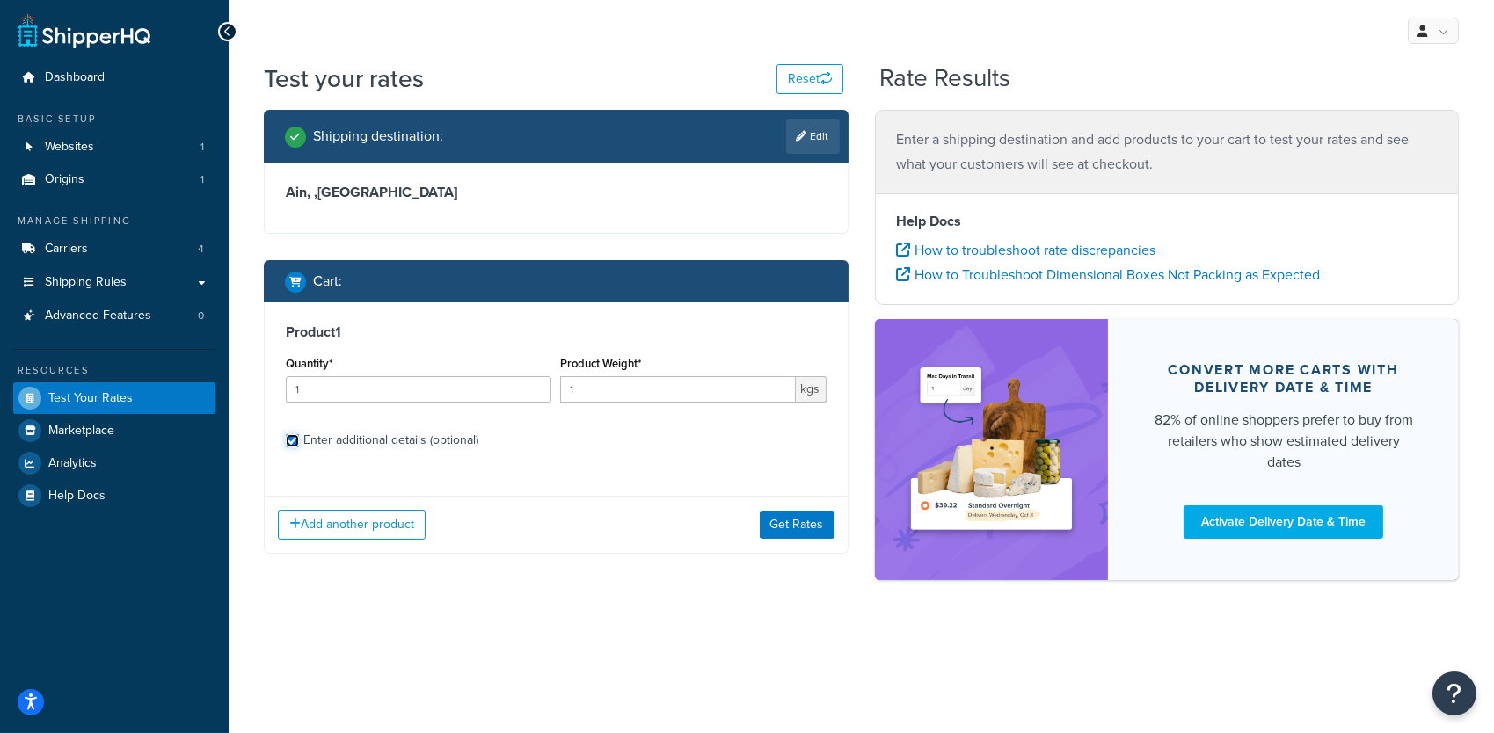
checkbox input "true"
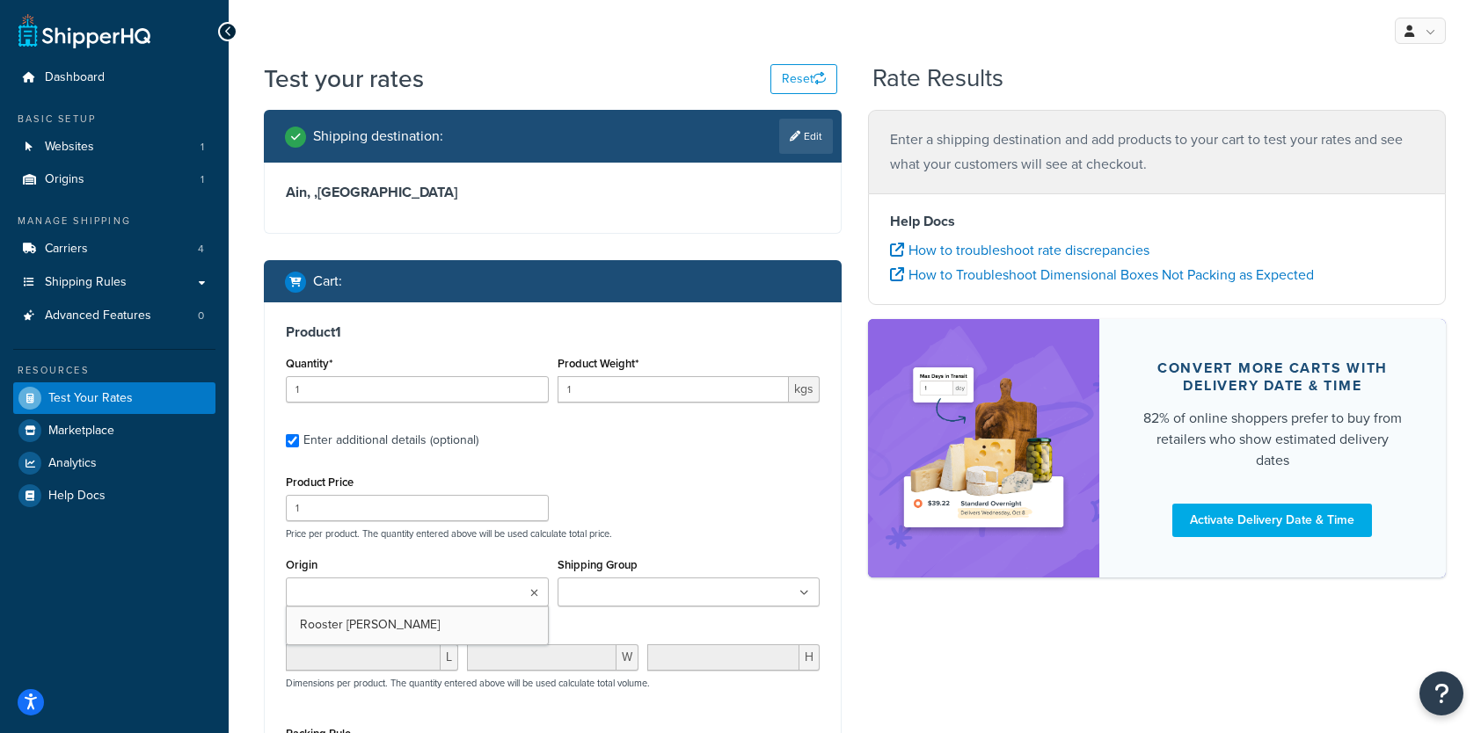
click at [435, 593] on ul at bounding box center [417, 592] width 263 height 29
click at [598, 597] on input "Shipping Group" at bounding box center [641, 593] width 156 height 19
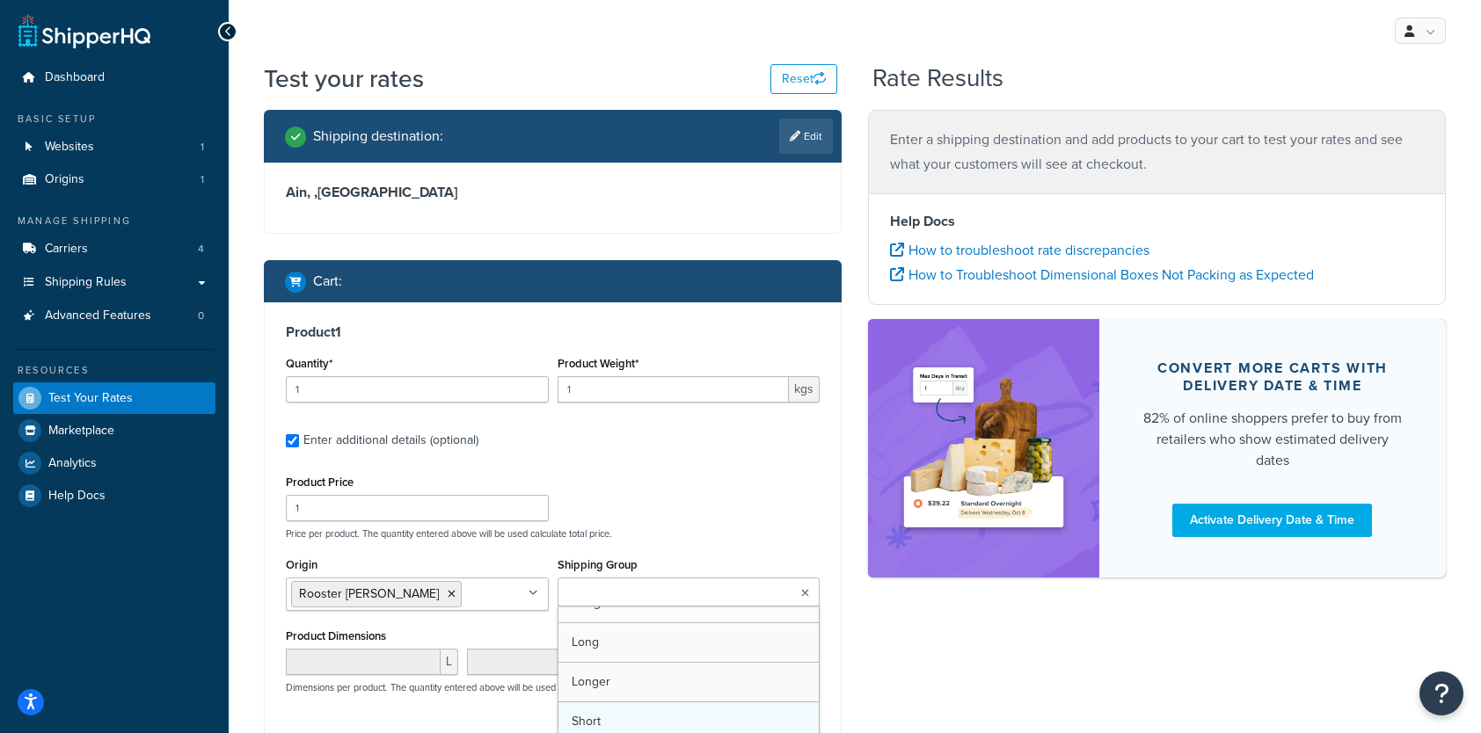
scroll to position [22, 0]
click at [690, 473] on div "Product Price 1 Price per product. The quantity entered above will be used calc…" at bounding box center [552, 504] width 542 height 69
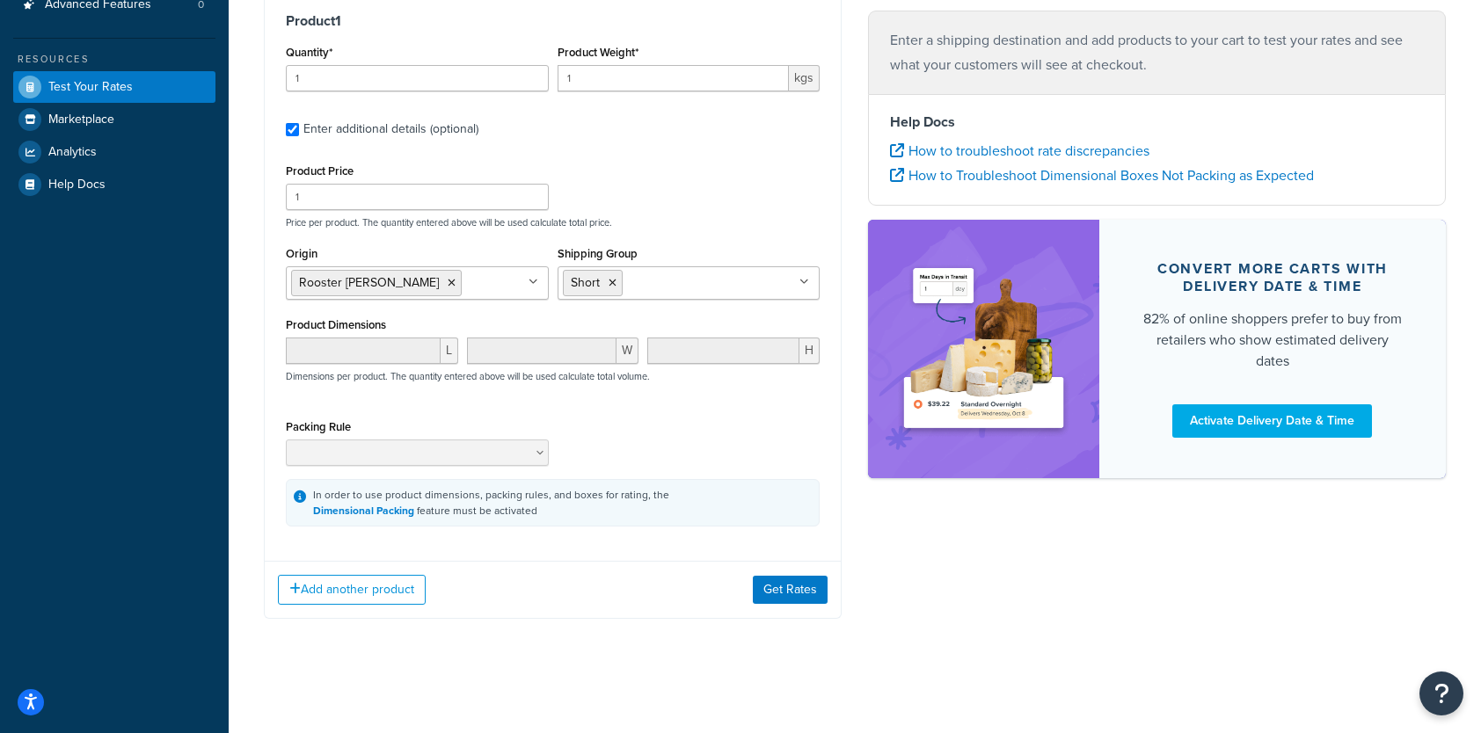
scroll to position [312, 0]
click at [800, 579] on button "Get Rates" at bounding box center [790, 590] width 75 height 28
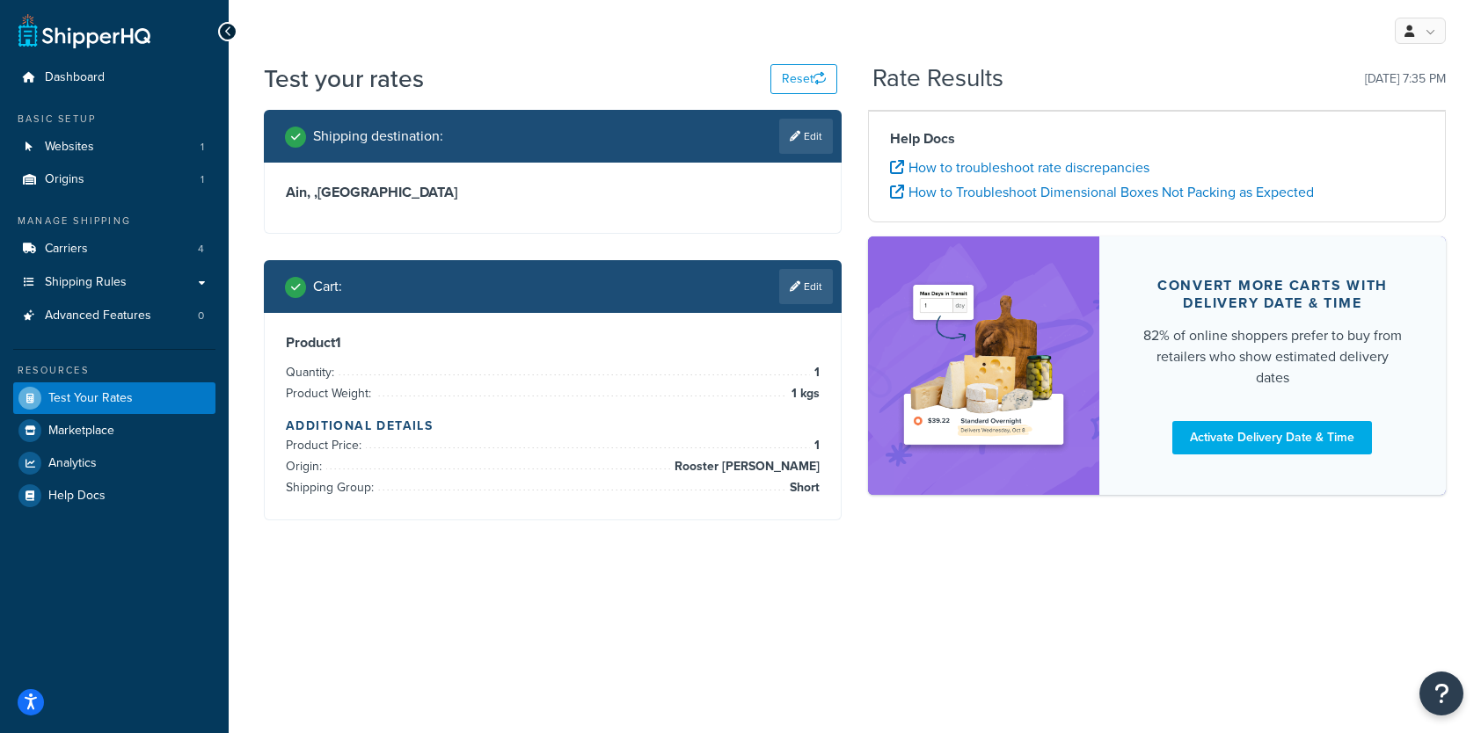
scroll to position [0, 0]
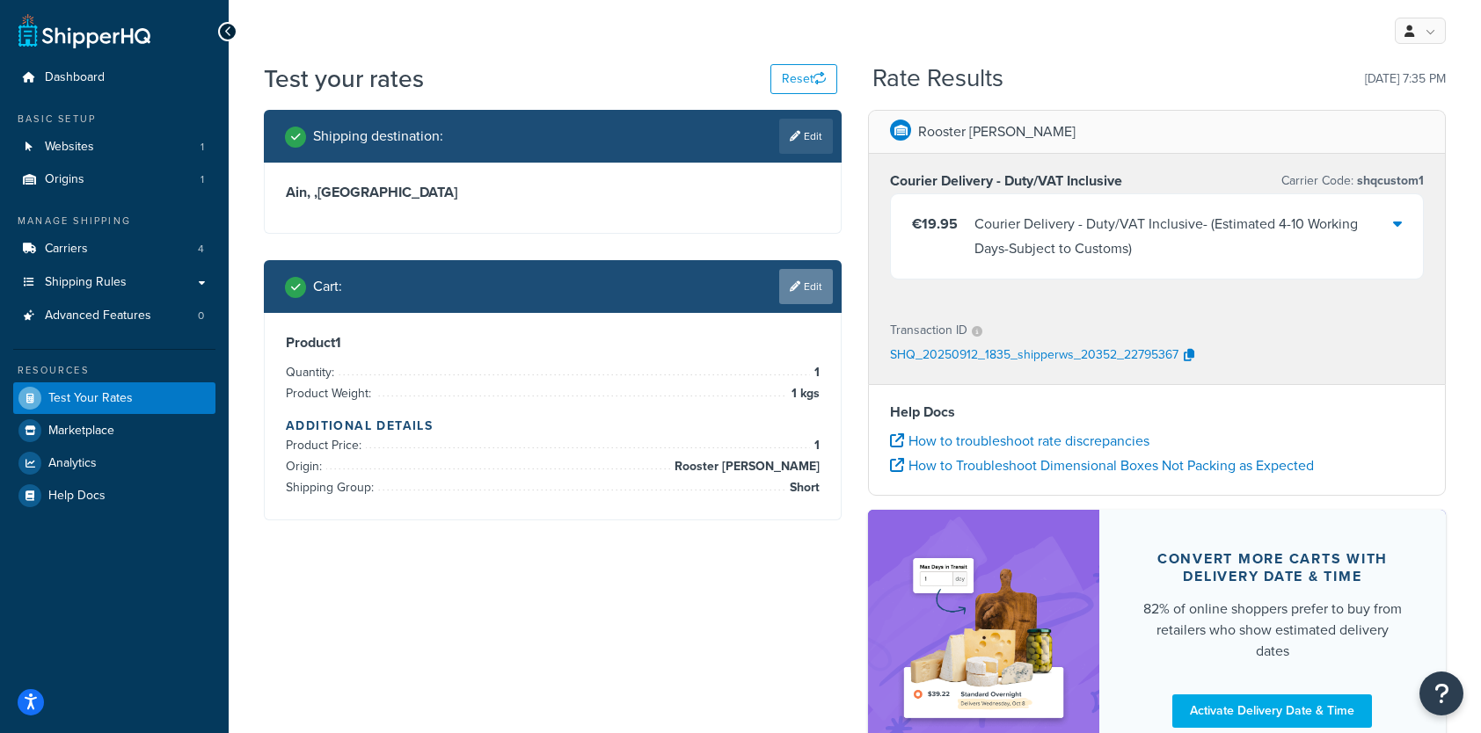
click at [803, 289] on link "Edit" at bounding box center [806, 286] width 54 height 35
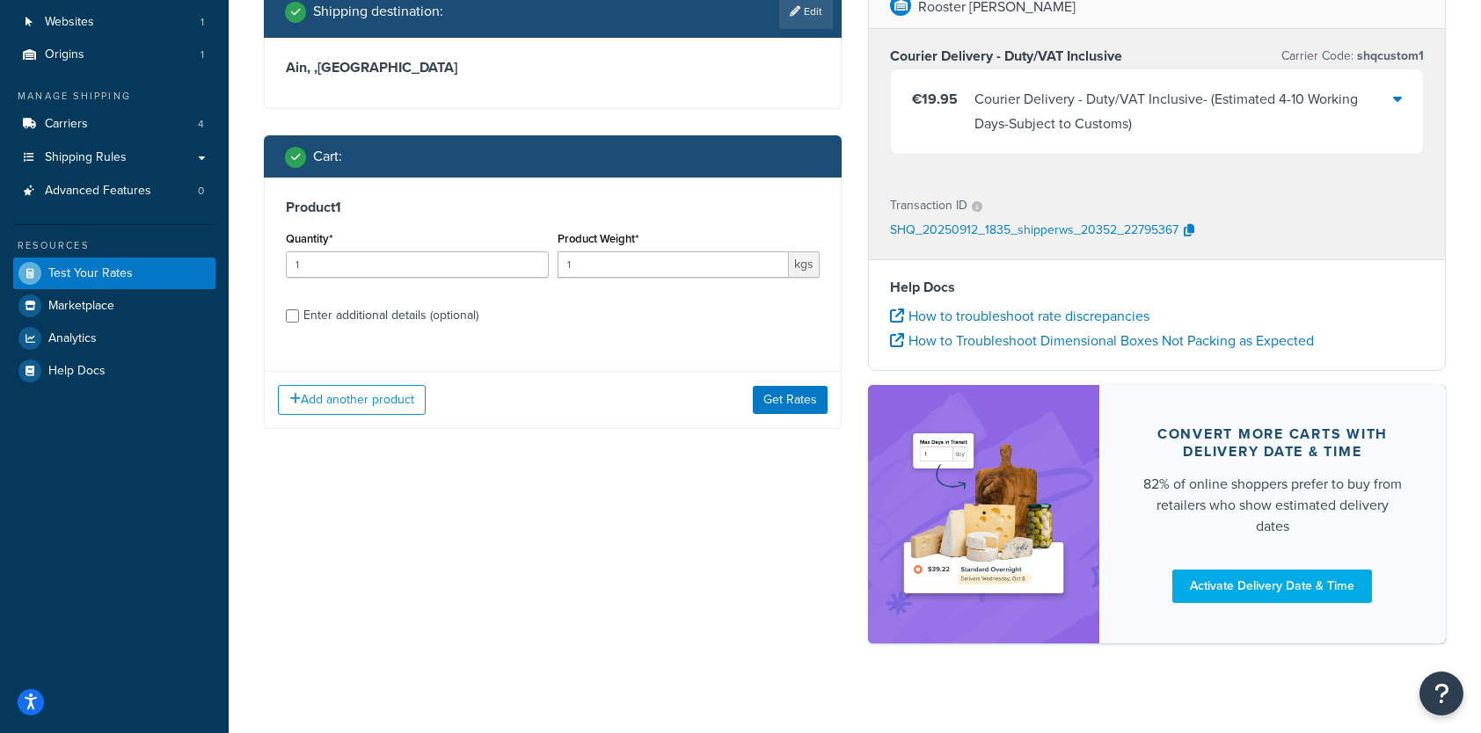
scroll to position [140, 0]
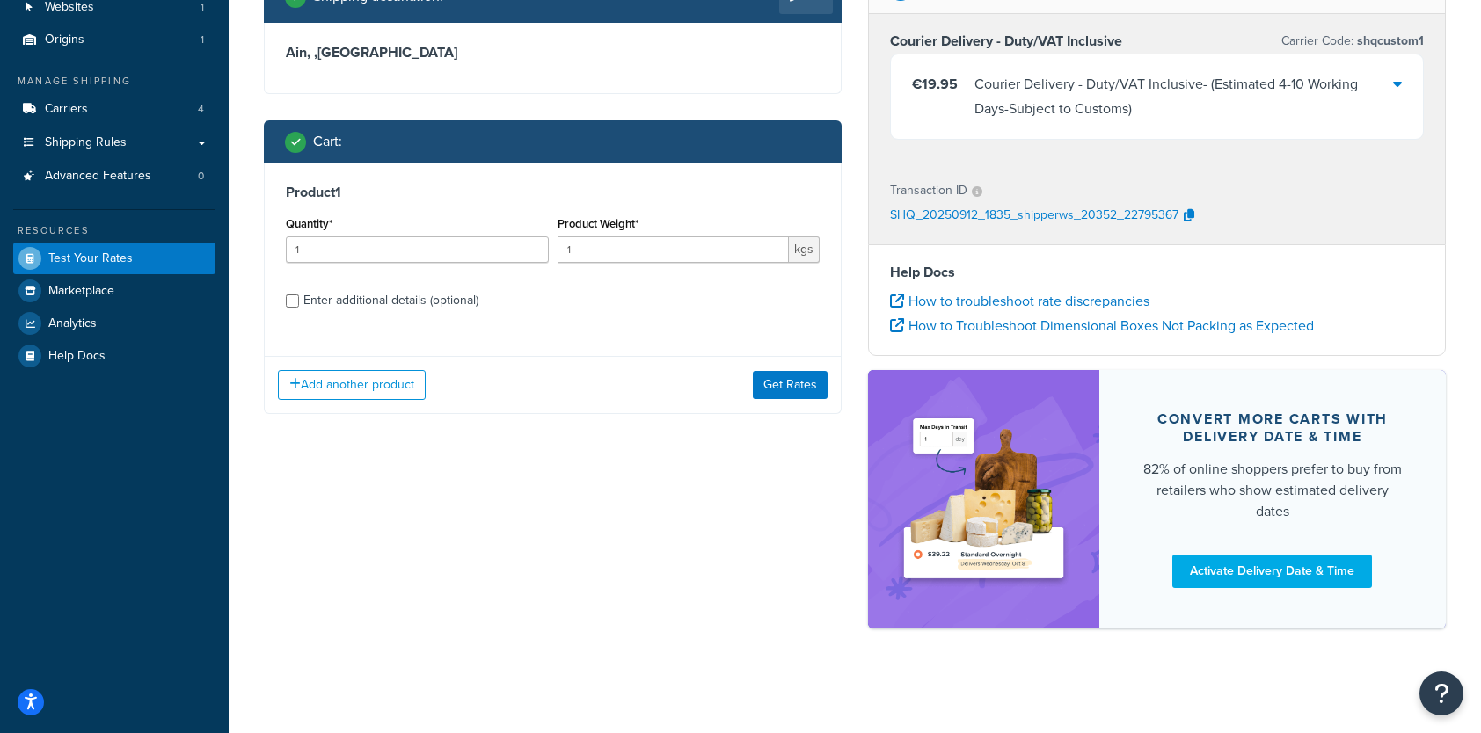
click at [409, 302] on div "Enter additional details (optional)" at bounding box center [390, 300] width 175 height 25
click at [299, 302] on input "Enter additional details (optional)" at bounding box center [292, 301] width 13 height 13
click at [409, 302] on div "Enter additional details (optional)" at bounding box center [390, 300] width 175 height 25
click at [299, 302] on input "Enter additional details (optional)" at bounding box center [292, 301] width 13 height 13
click at [289, 301] on input "Enter additional details (optional)" at bounding box center [292, 301] width 13 height 13
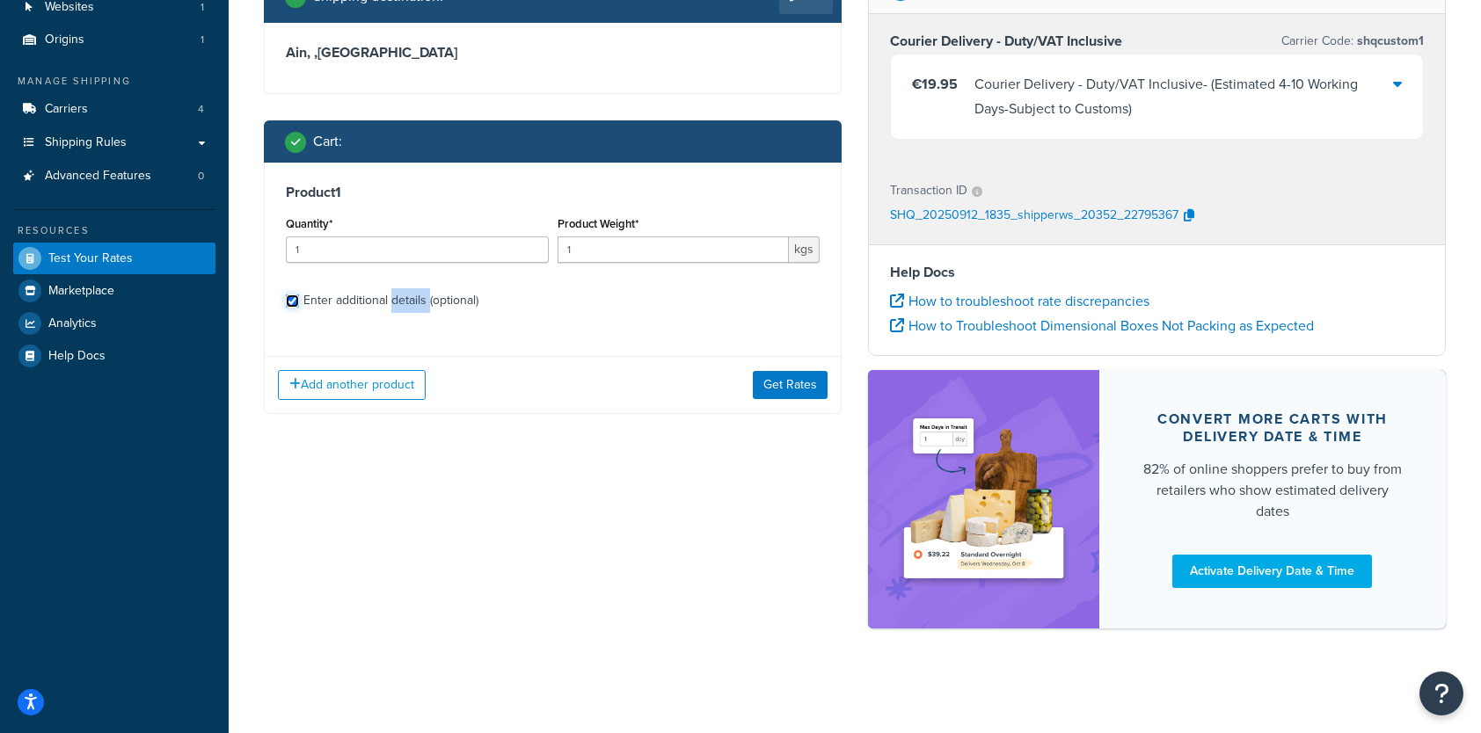
checkbox input "true"
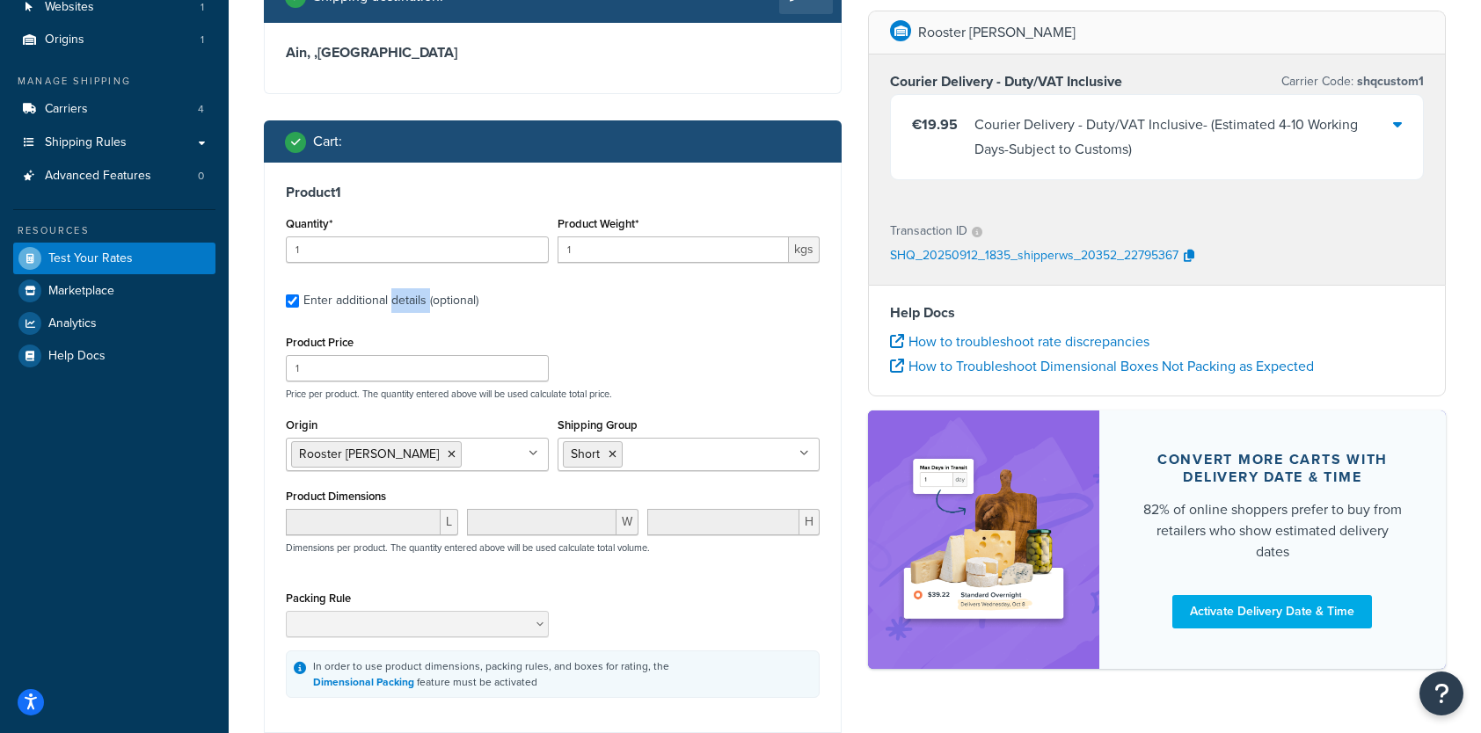
click at [614, 454] on icon at bounding box center [612, 454] width 8 height 11
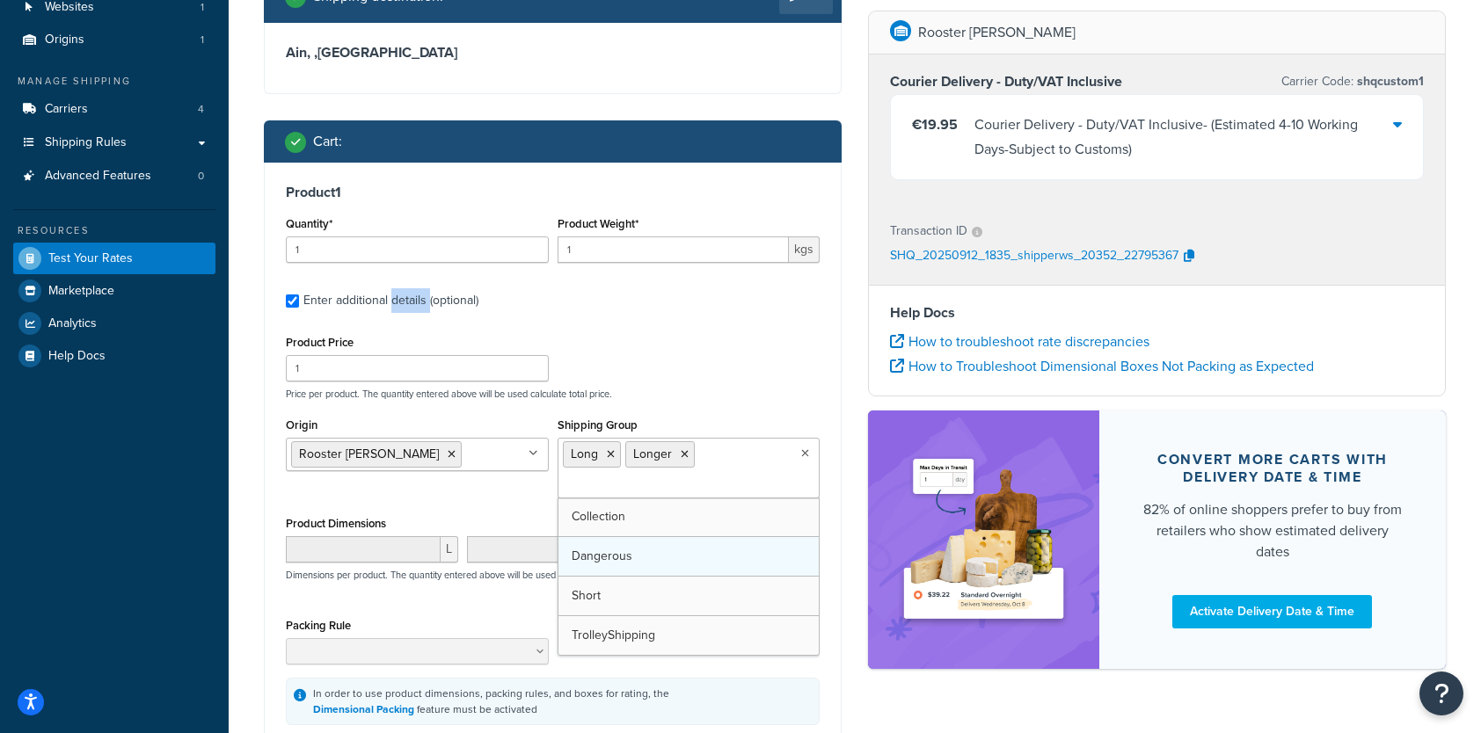
scroll to position [0, 0]
click at [681, 452] on icon at bounding box center [685, 454] width 8 height 11
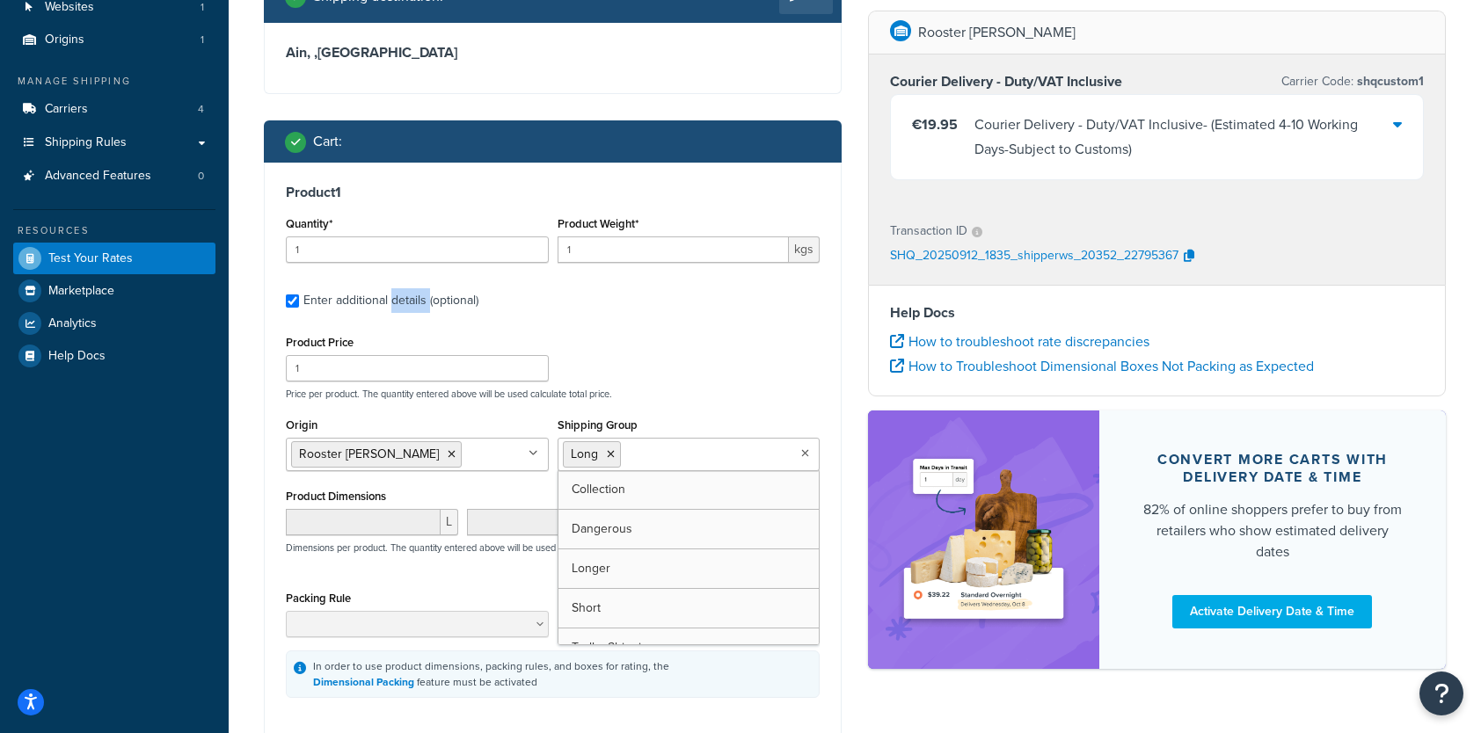
click at [708, 407] on div "Product Price 1 Price per product. The quantity entered above will be used calc…" at bounding box center [553, 515] width 534 height 368
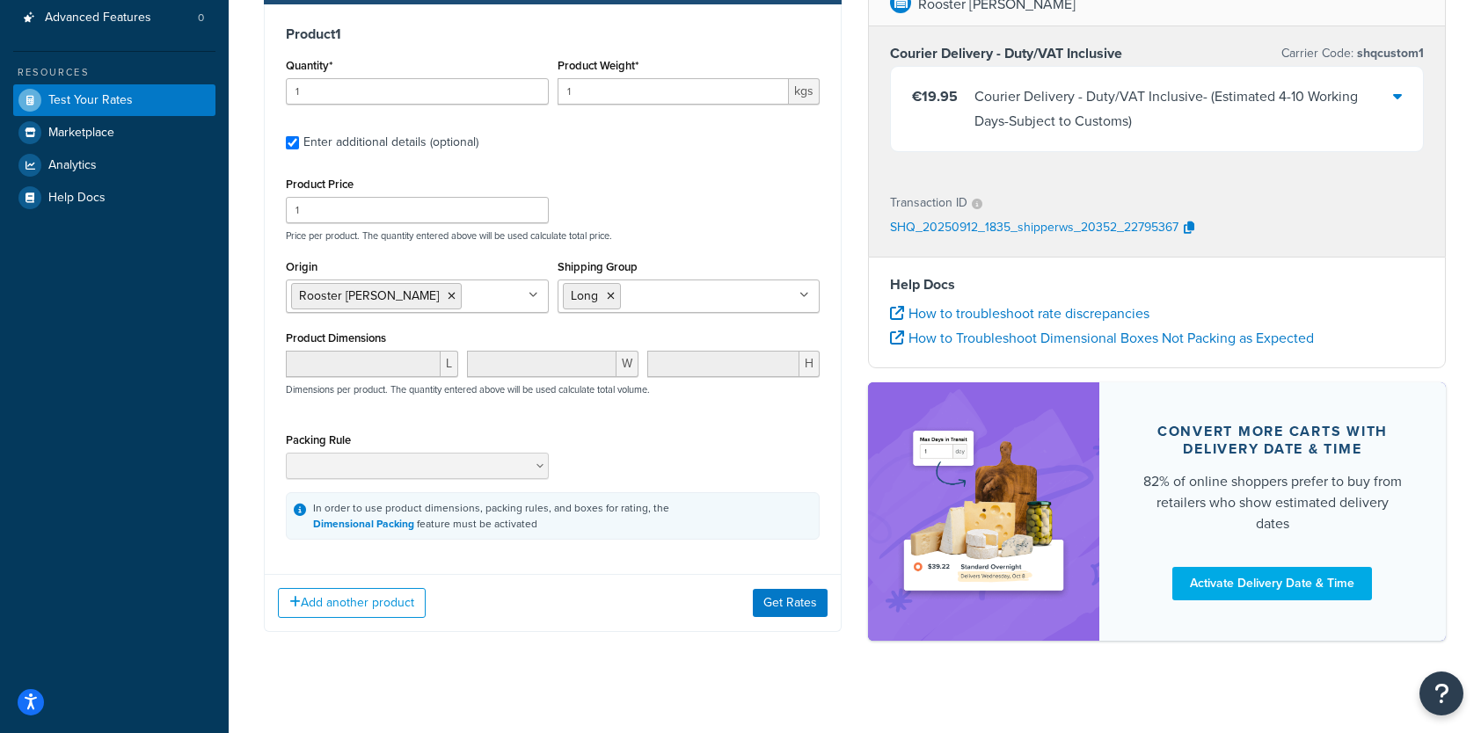
scroll to position [312, 0]
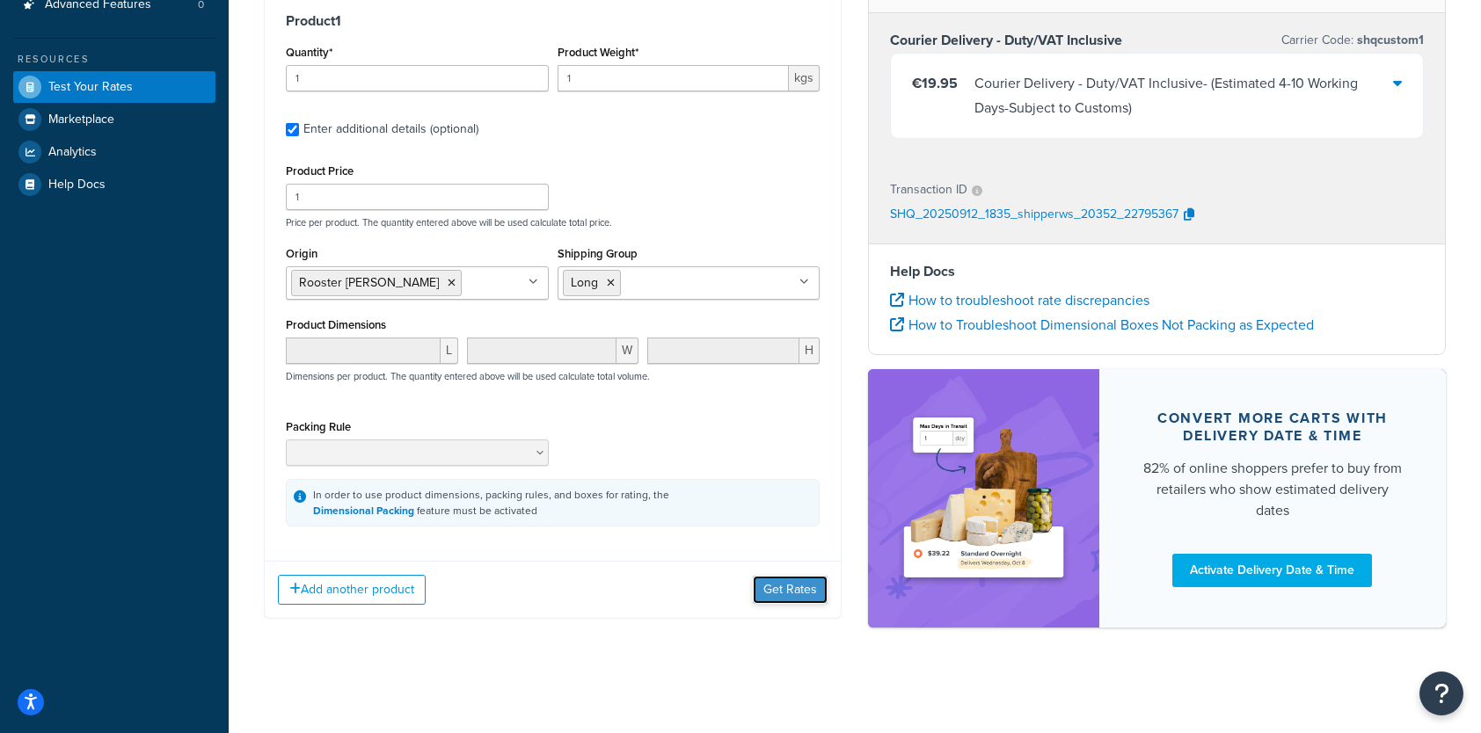
click at [786, 590] on button "Get Rates" at bounding box center [790, 590] width 75 height 28
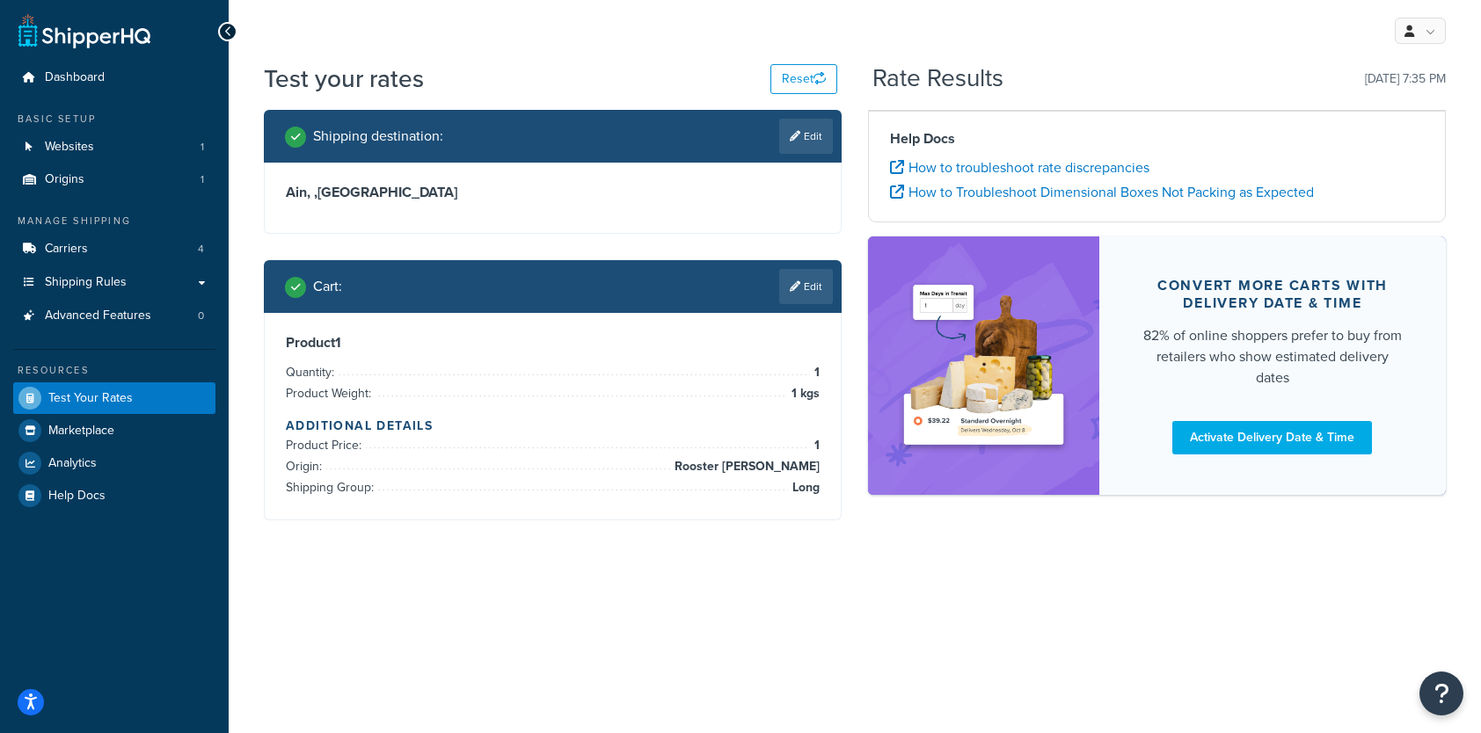
scroll to position [0, 0]
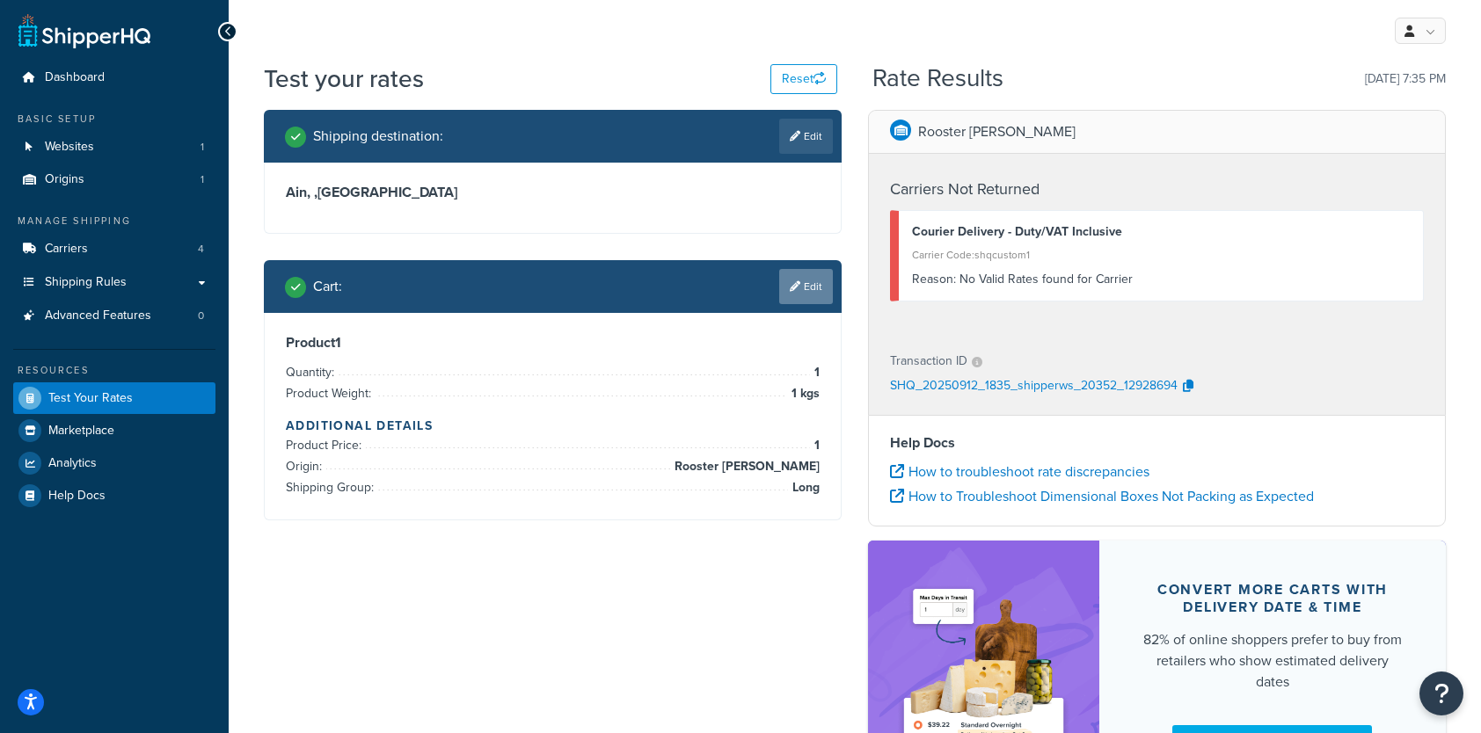
click at [815, 282] on link "Edit" at bounding box center [806, 286] width 54 height 35
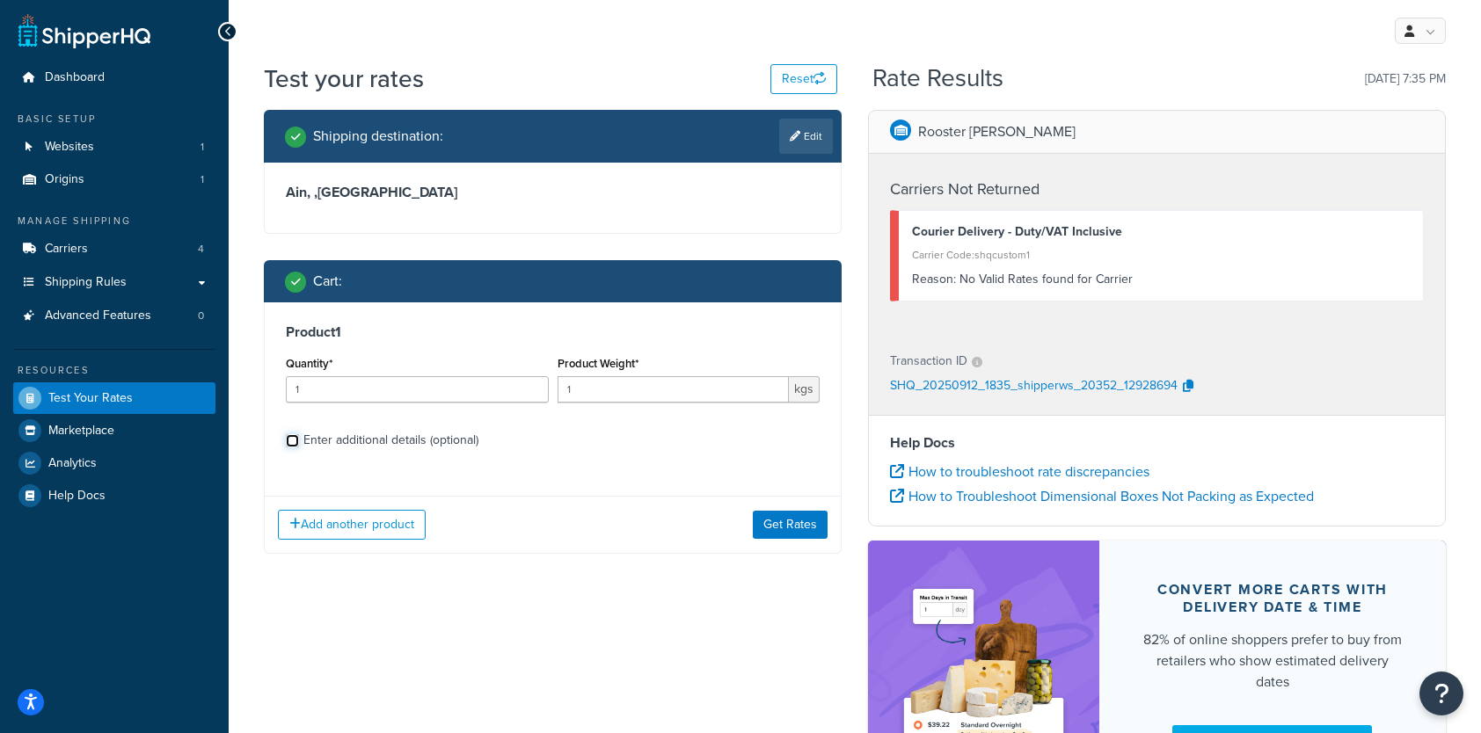
click at [289, 438] on input "Enter additional details (optional)" at bounding box center [292, 440] width 13 height 13
checkbox input "true"
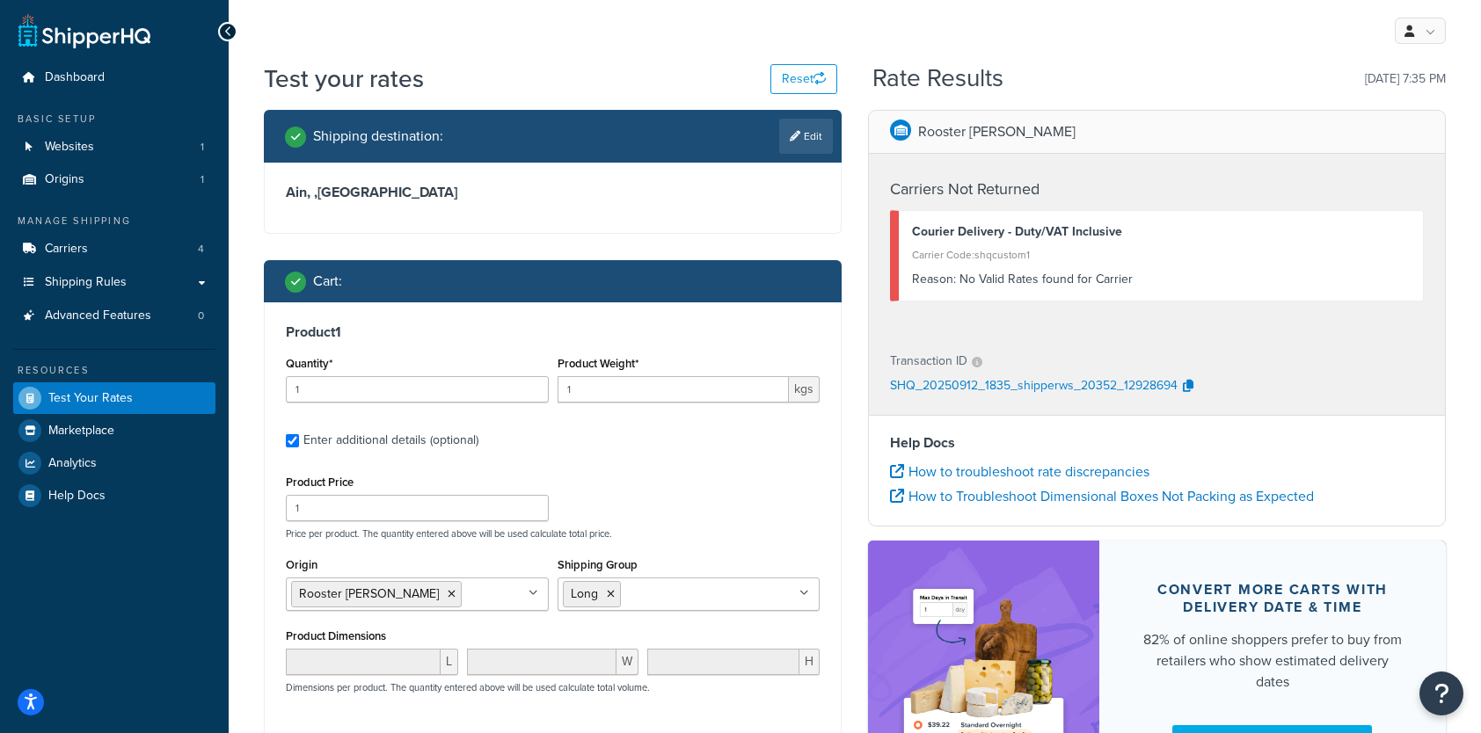
click at [610, 593] on icon at bounding box center [611, 594] width 8 height 11
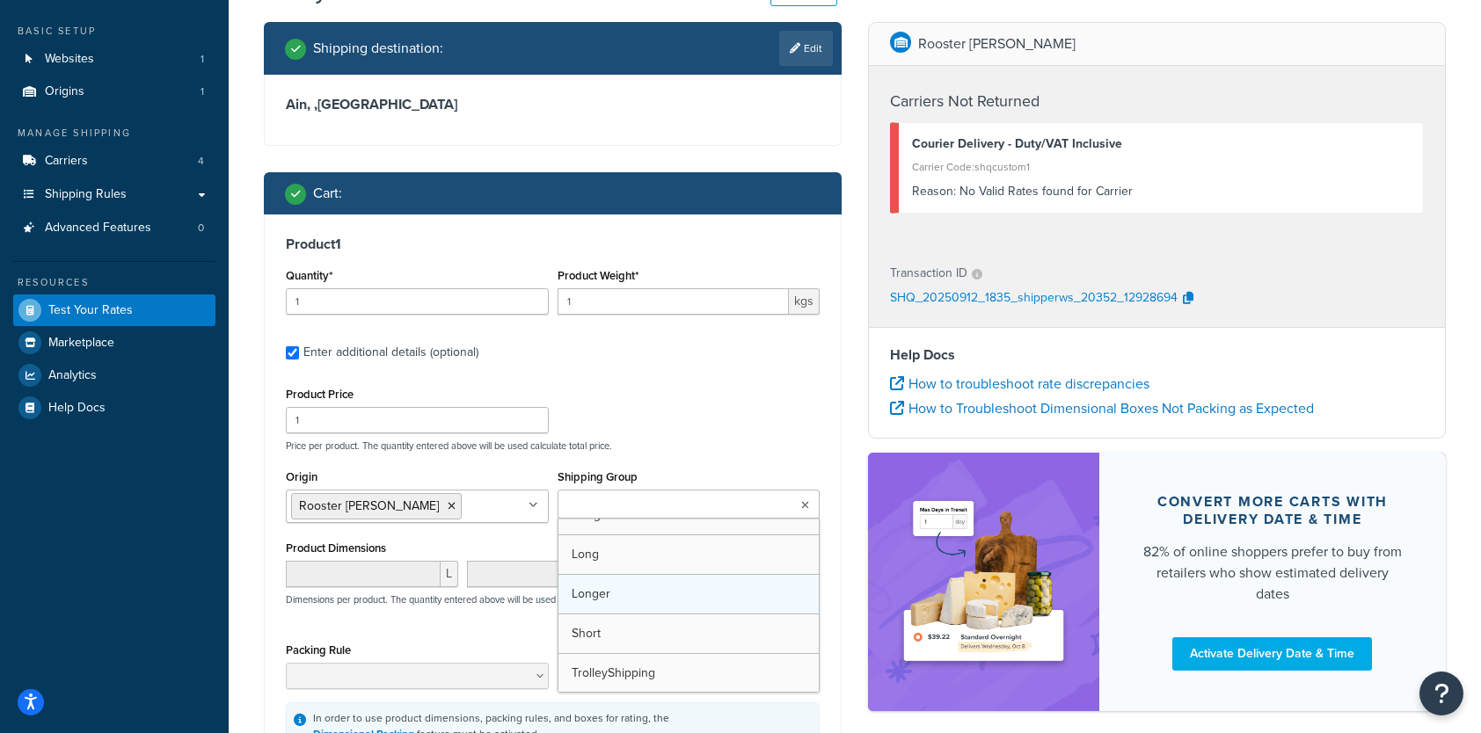
scroll to position [22, 0]
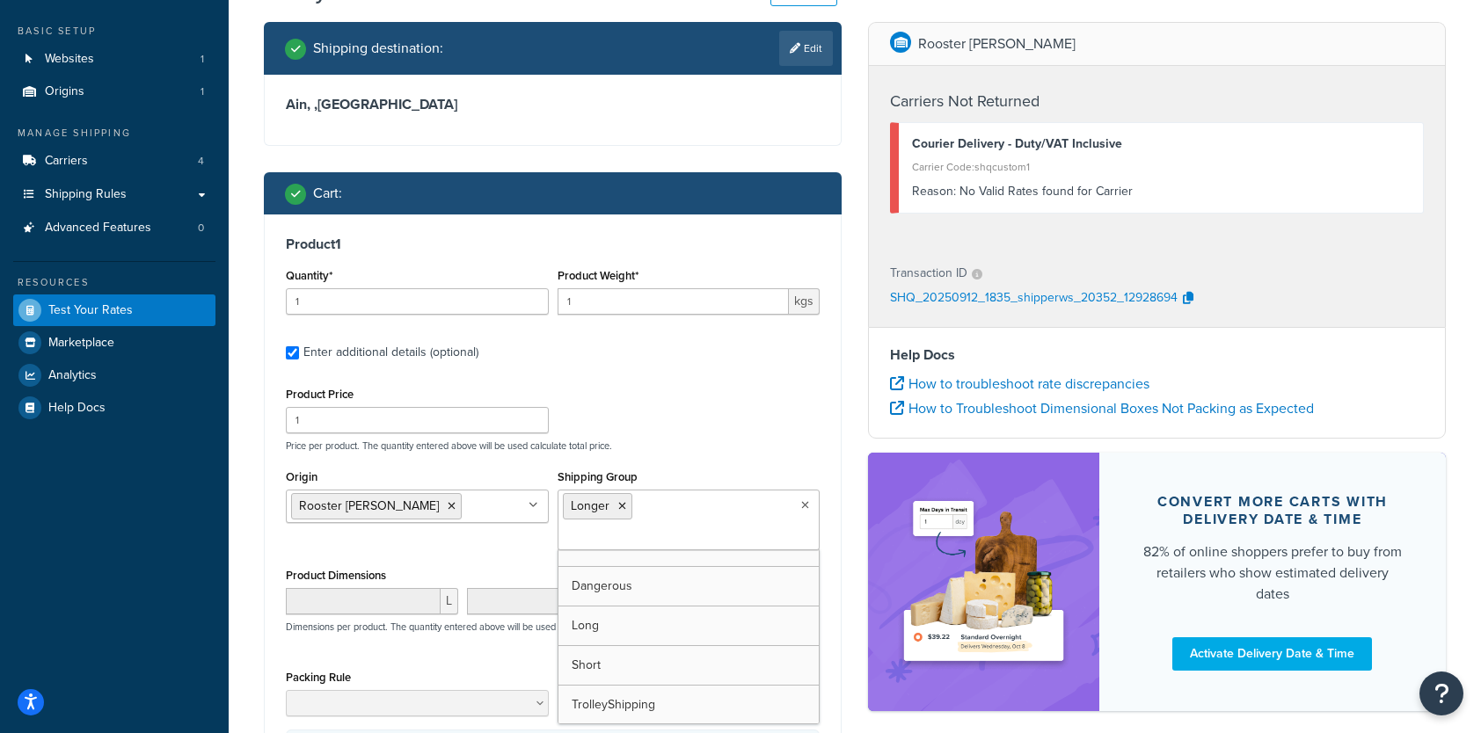
click at [674, 405] on div "Product Price 1 Price per product. The quantity entered above will be used calc…" at bounding box center [552, 416] width 542 height 69
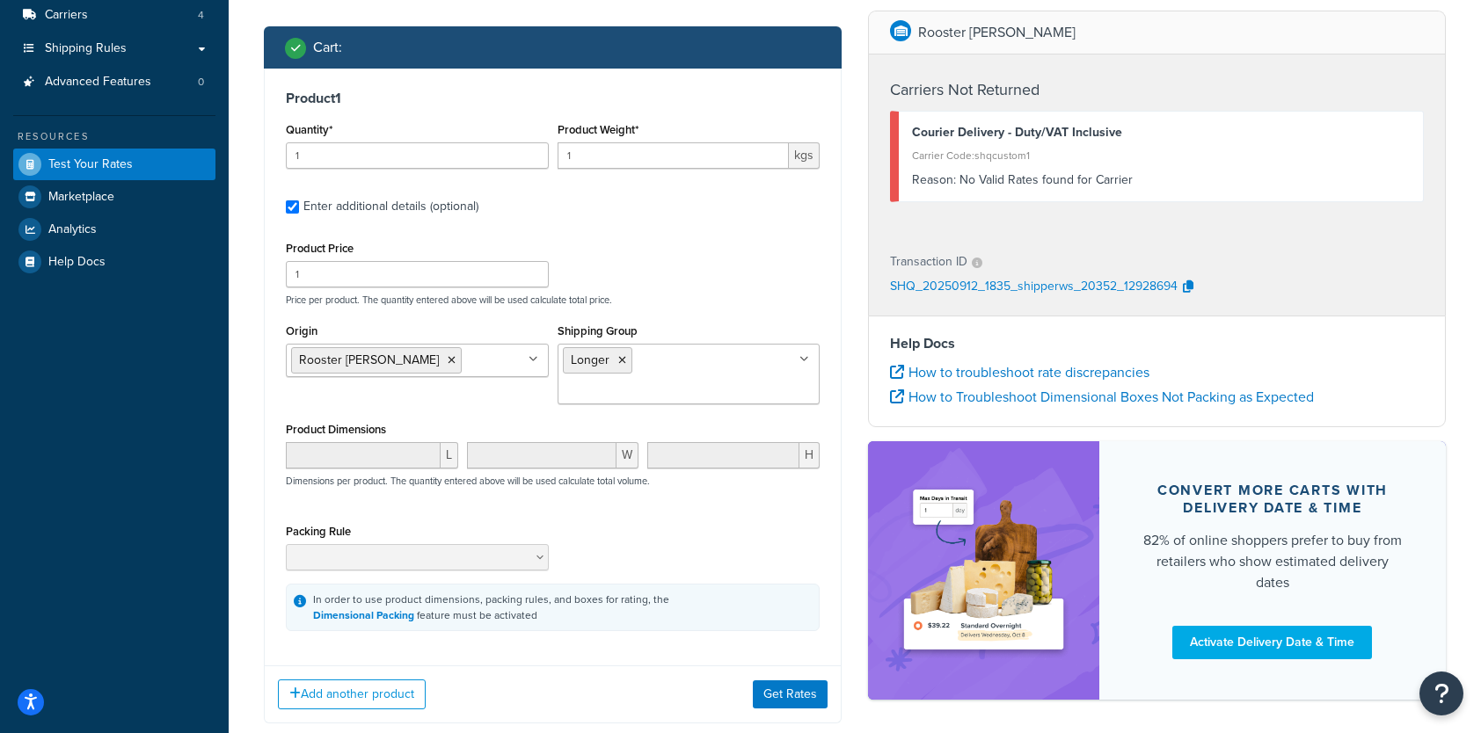
scroll to position [264, 0]
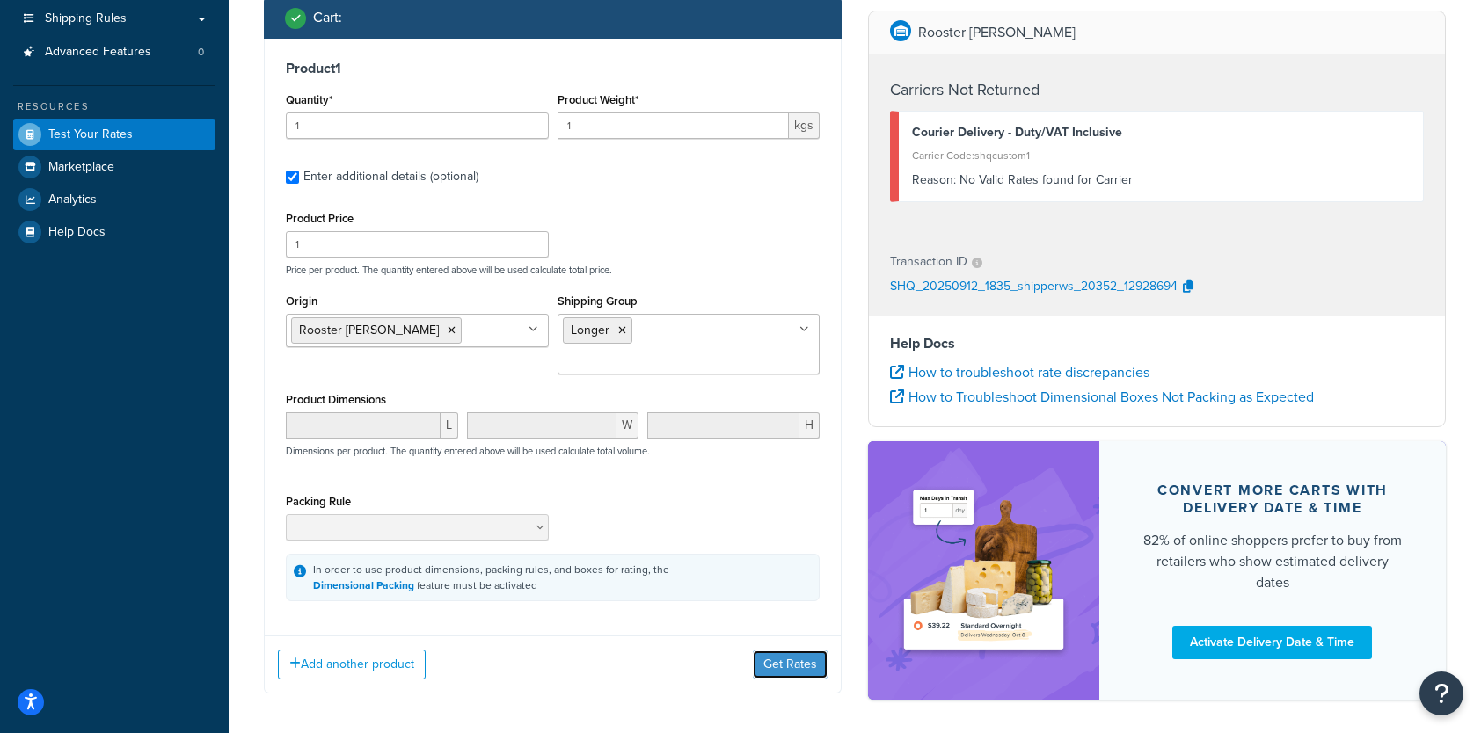
click at [805, 651] on button "Get Rates" at bounding box center [790, 665] width 75 height 28
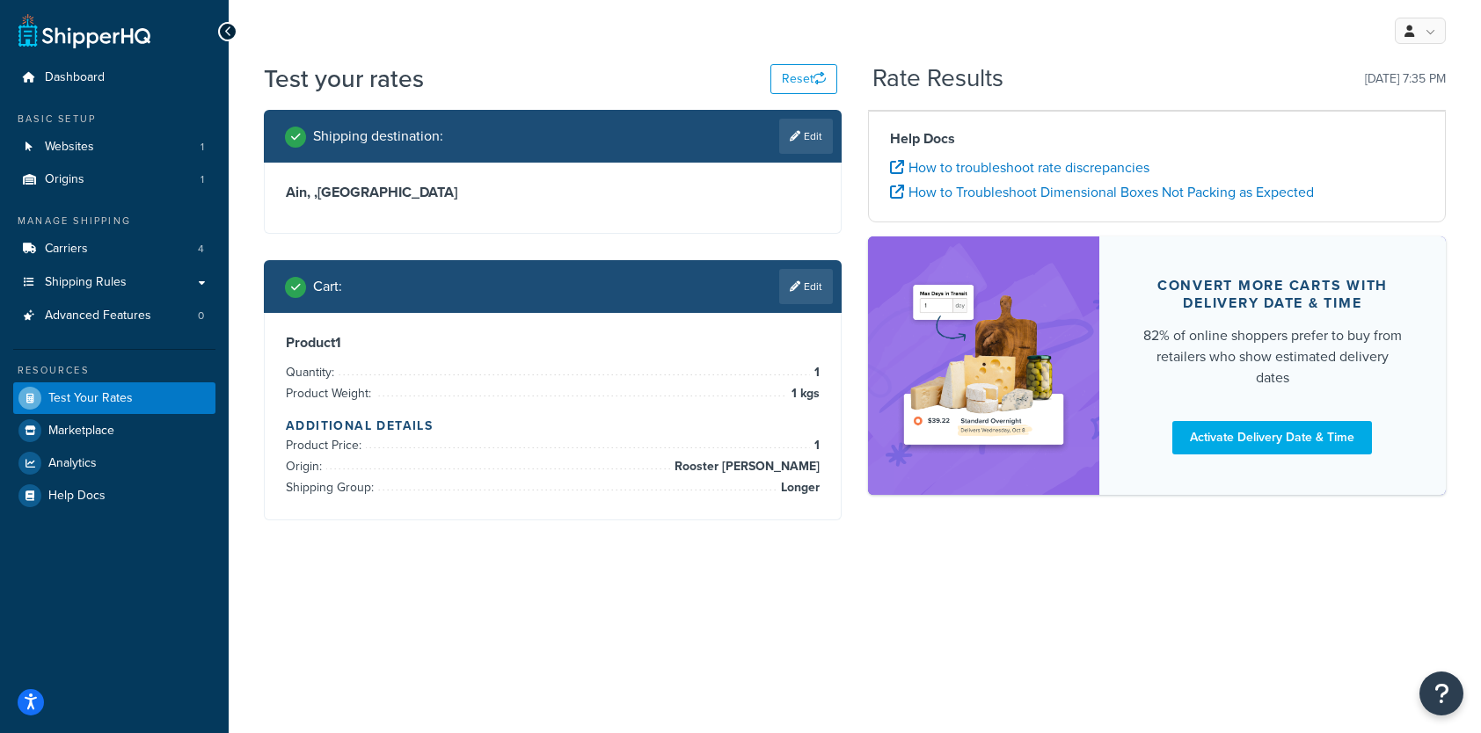
scroll to position [0, 0]
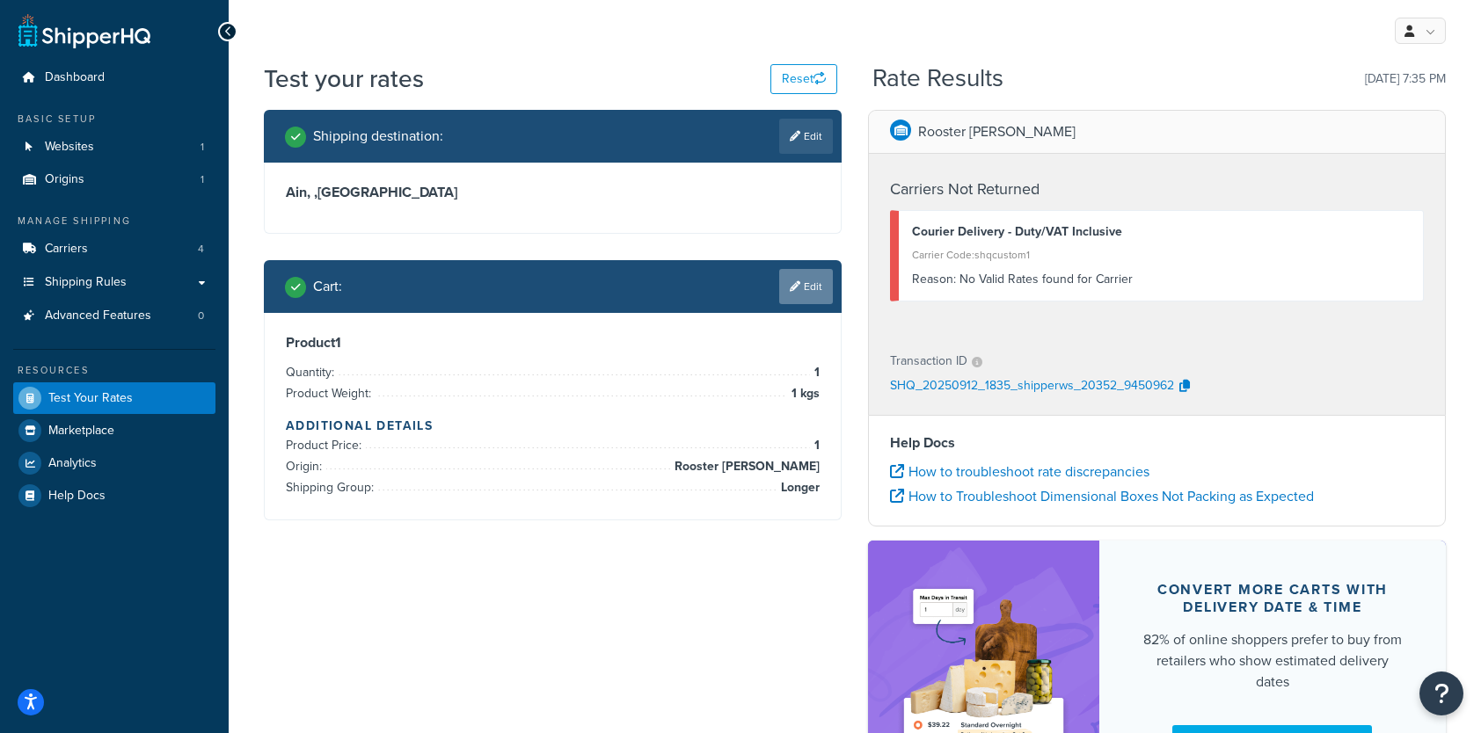
click at [811, 288] on link "Edit" at bounding box center [806, 286] width 54 height 35
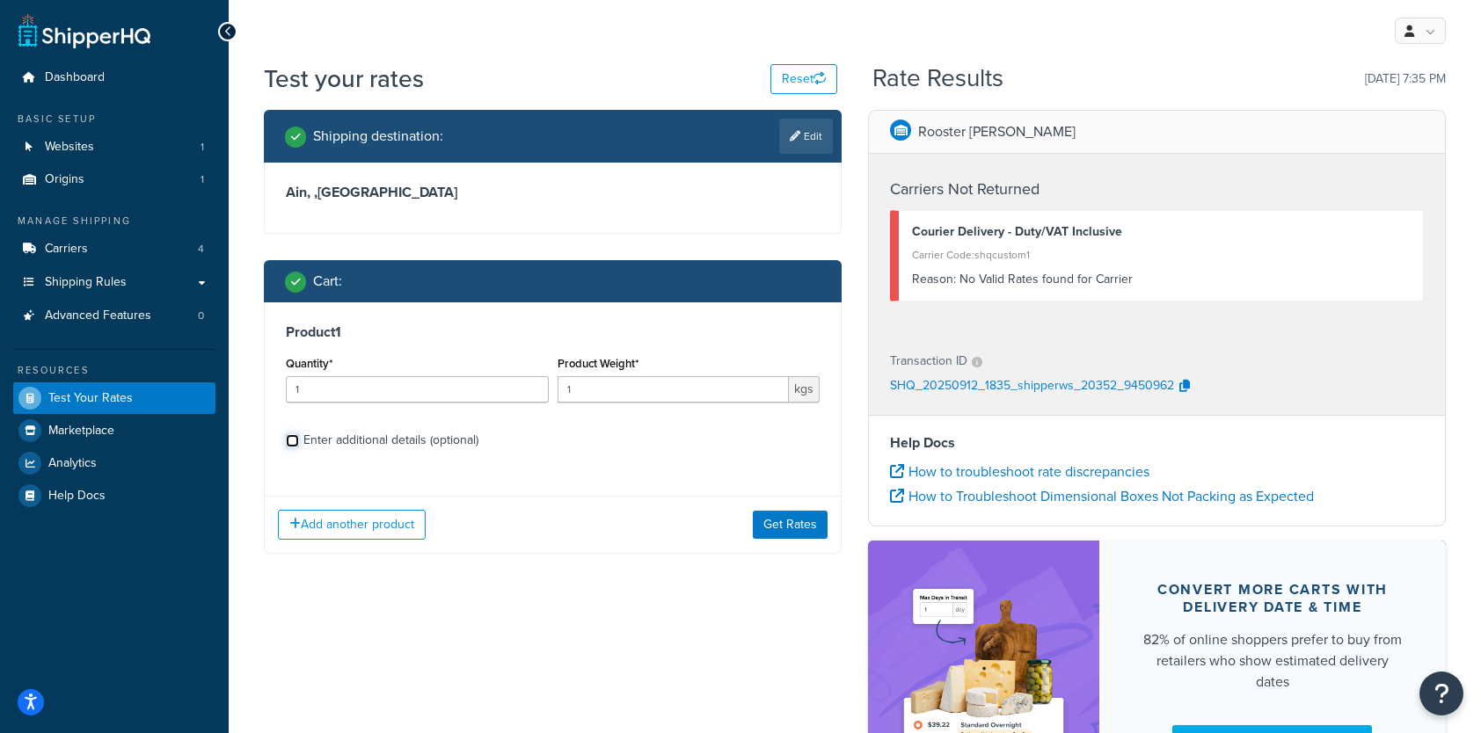
click at [292, 439] on input "Enter additional details (optional)" at bounding box center [292, 440] width 13 height 13
checkbox input "true"
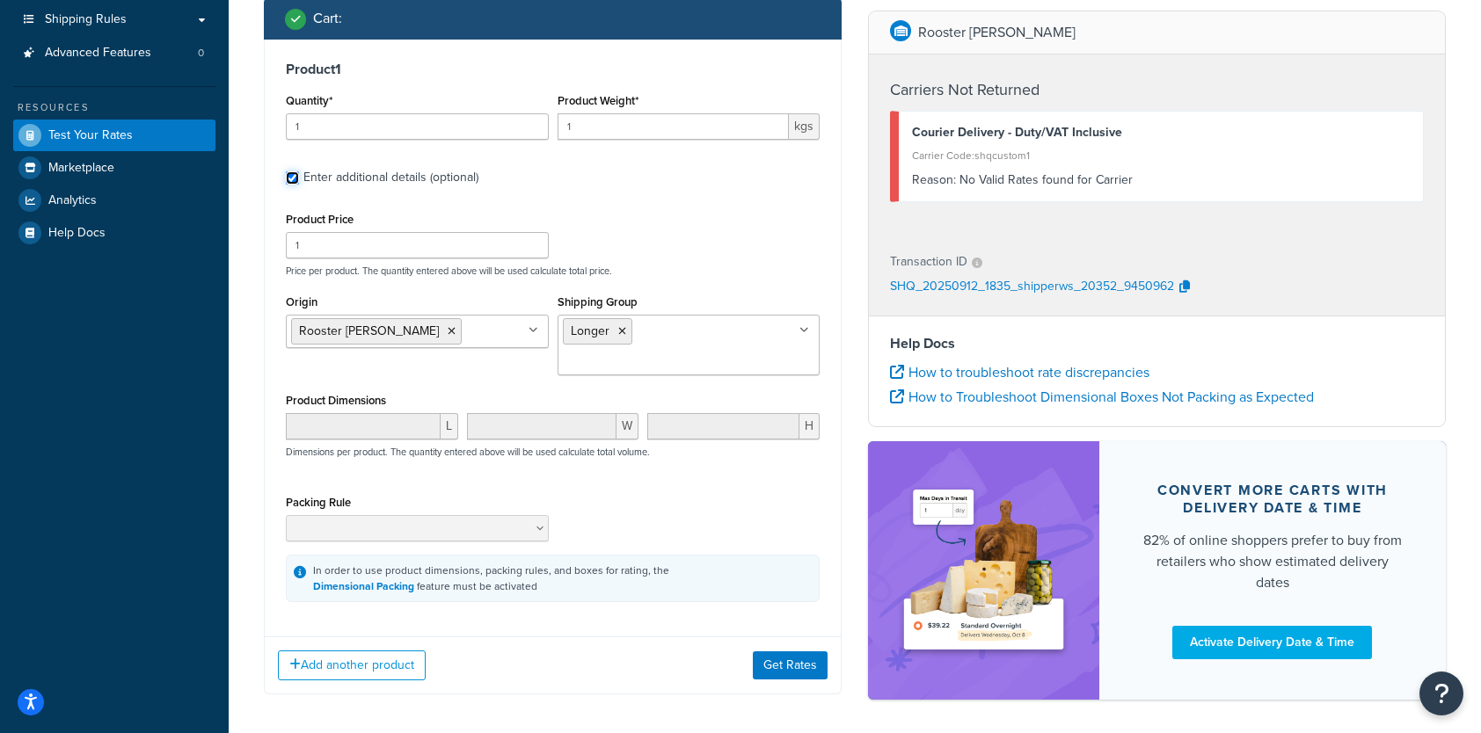
scroll to position [264, 0]
click at [622, 331] on icon at bounding box center [622, 330] width 8 height 11
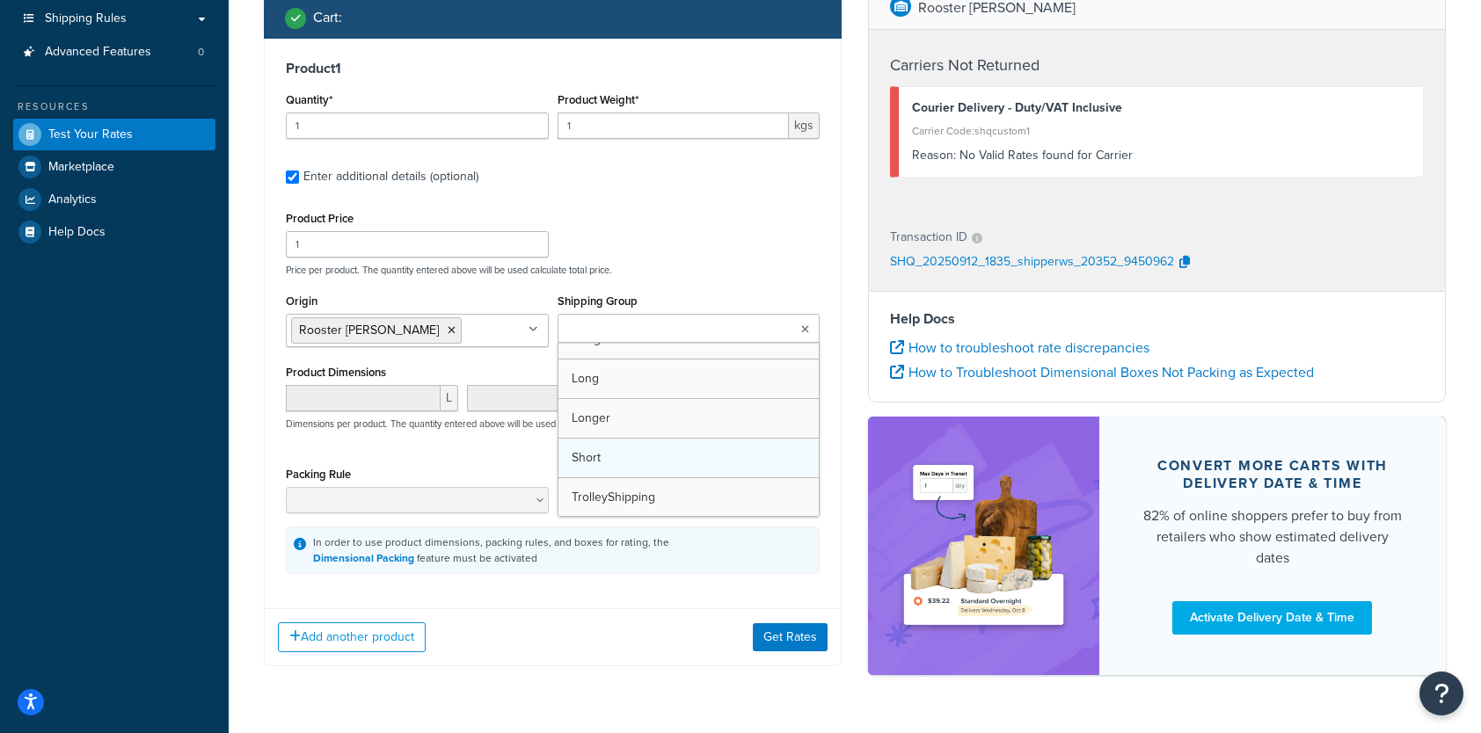
scroll to position [22, 0]
click at [781, 634] on button "Get Rates" at bounding box center [790, 637] width 75 height 28
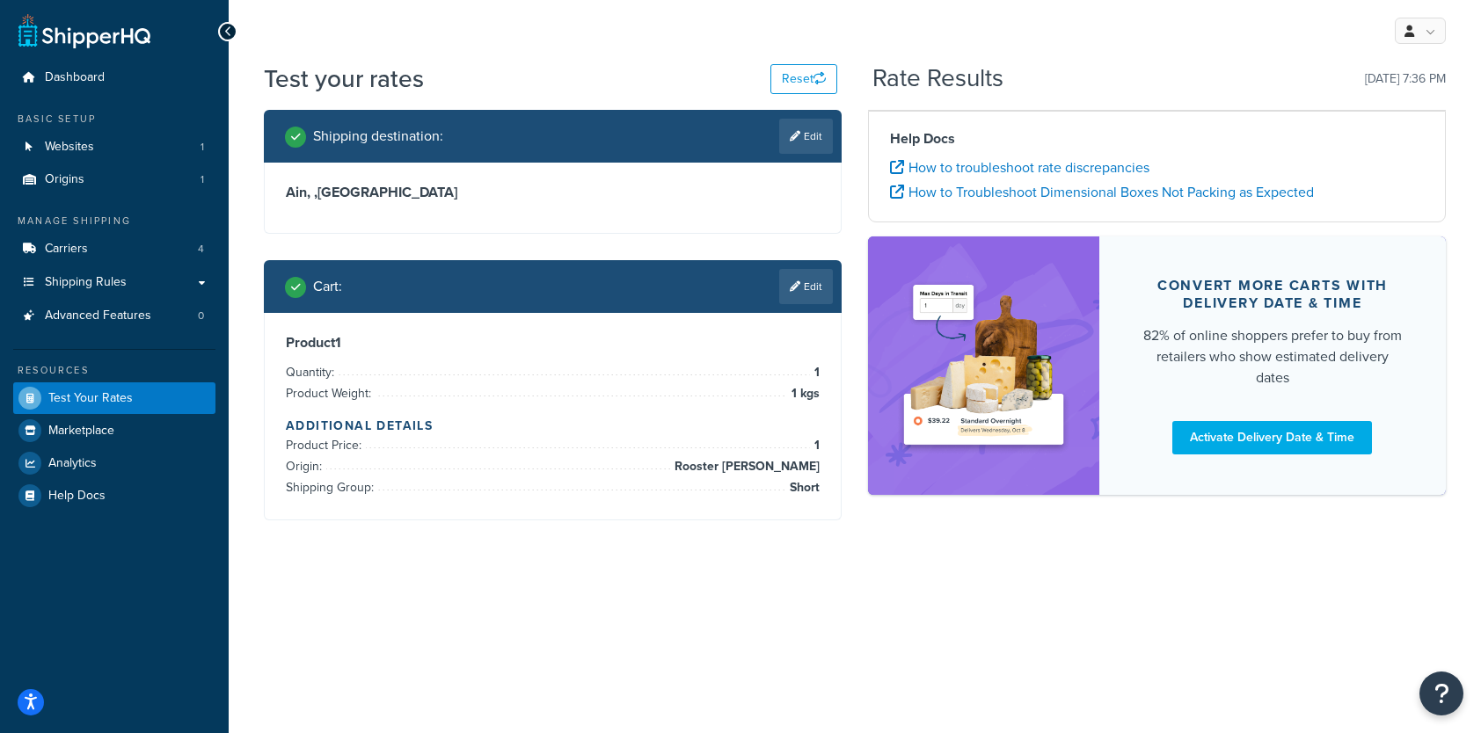
scroll to position [0, 0]
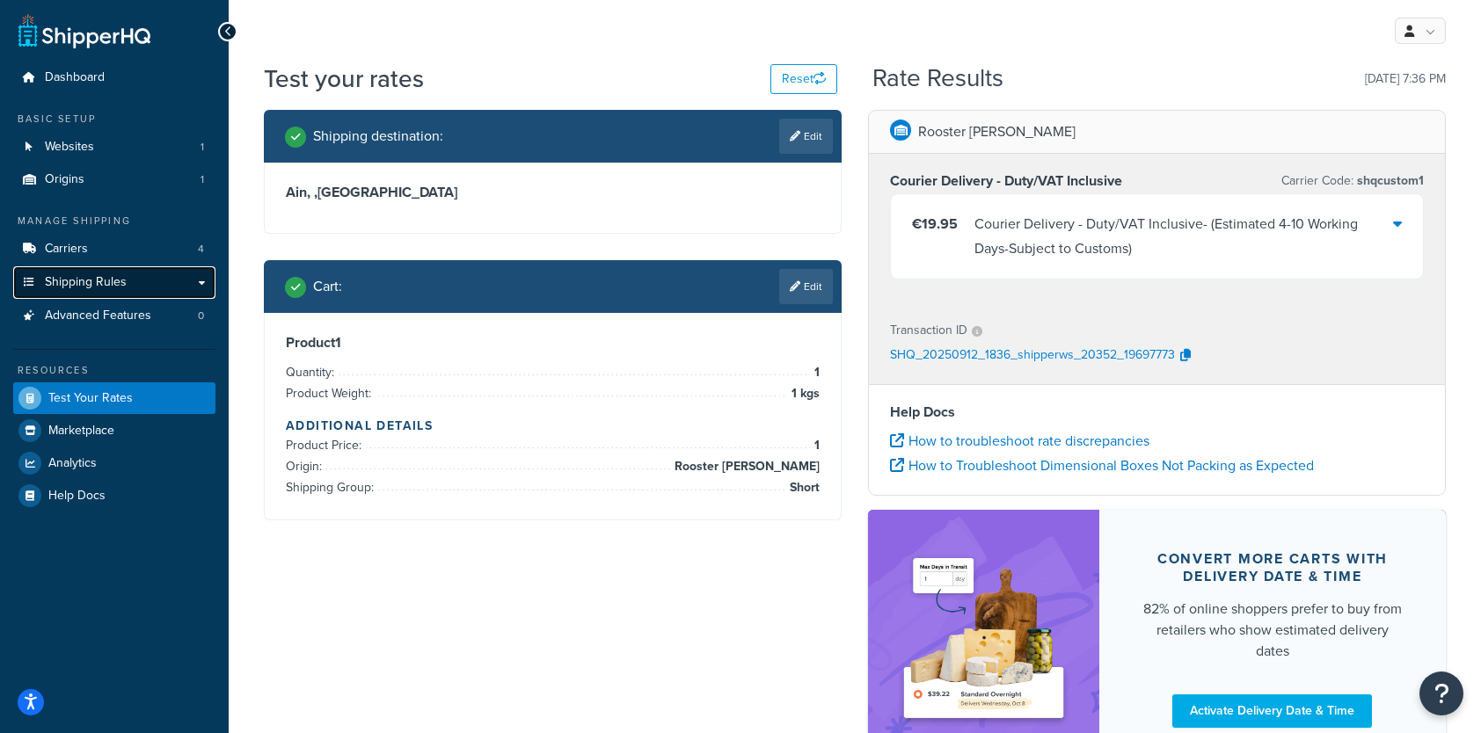
click at [109, 285] on span "Shipping Rules" at bounding box center [86, 282] width 82 height 15
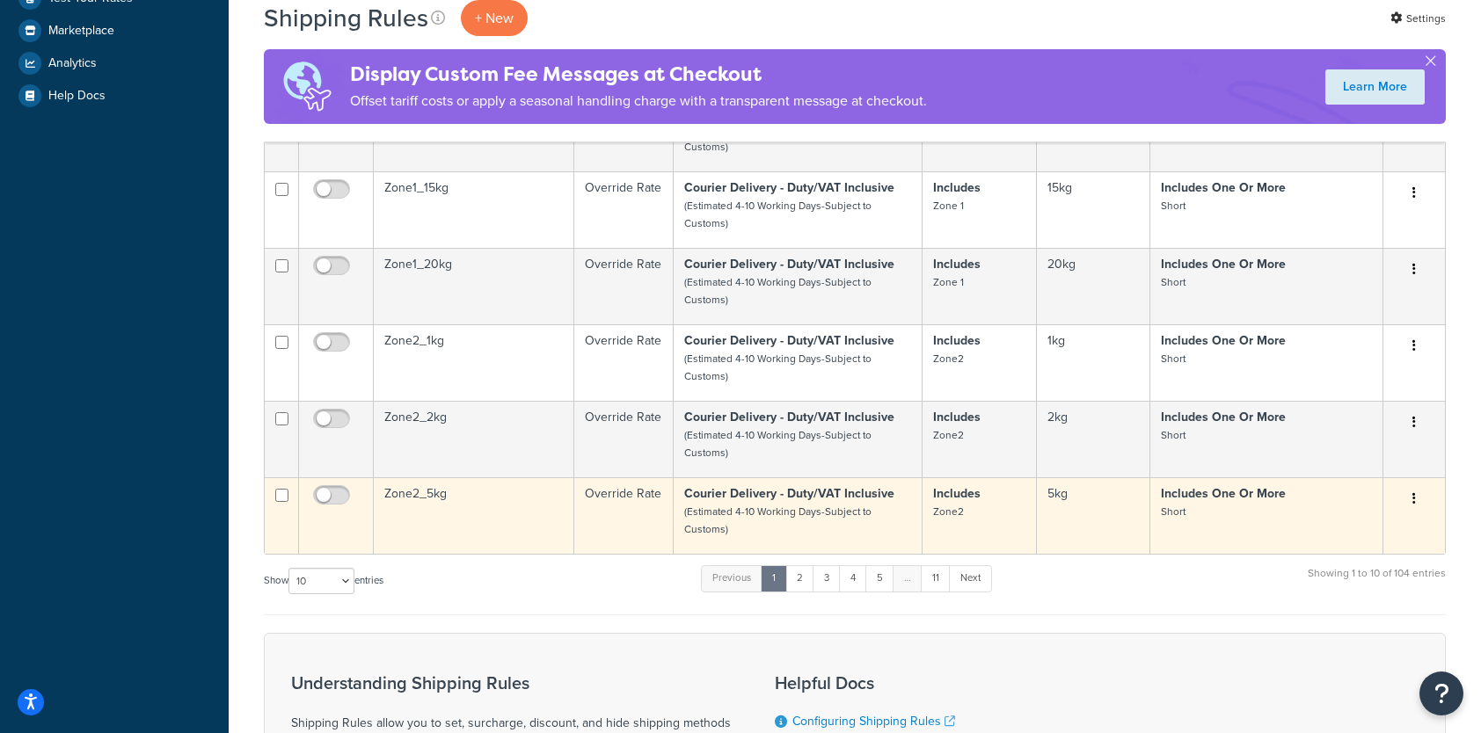
scroll to position [615, 0]
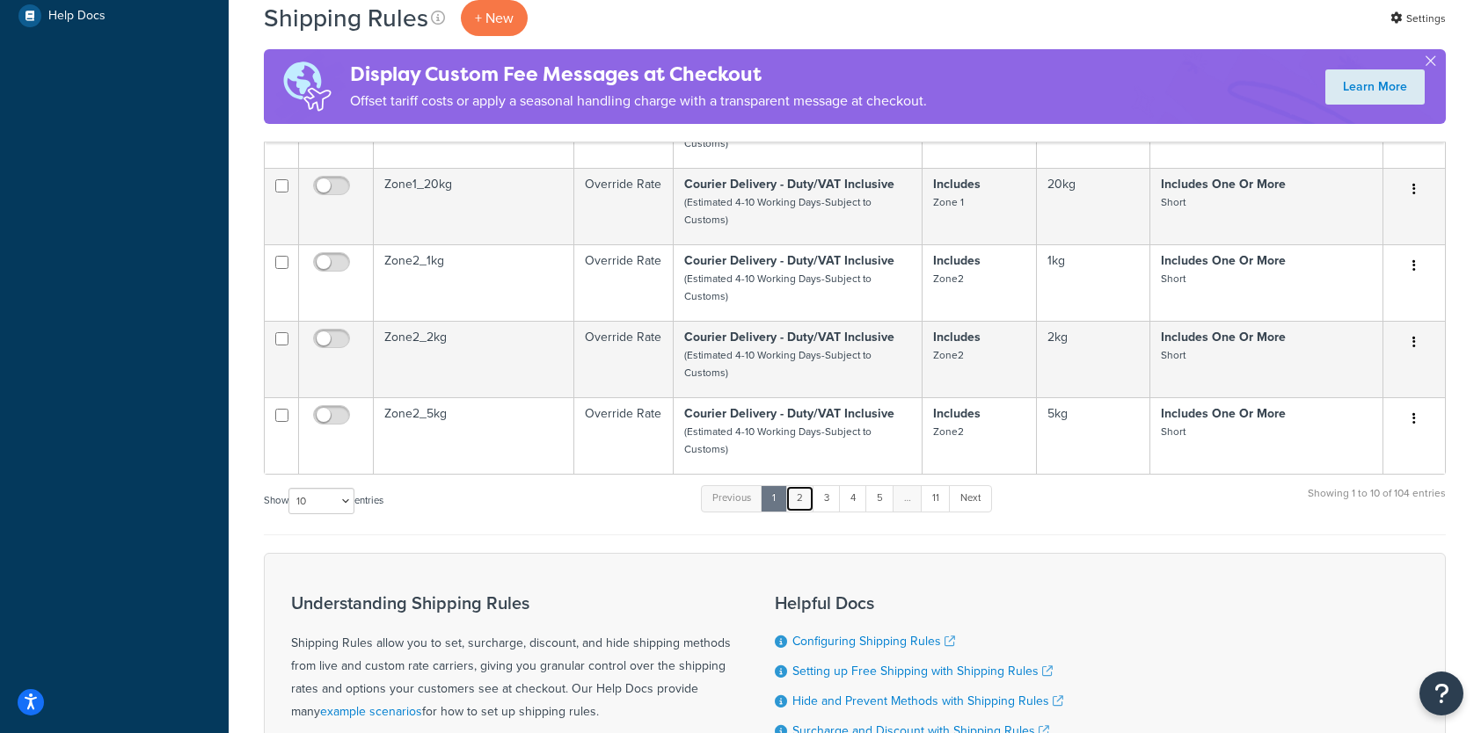
click at [799, 500] on link "2" at bounding box center [799, 498] width 29 height 26
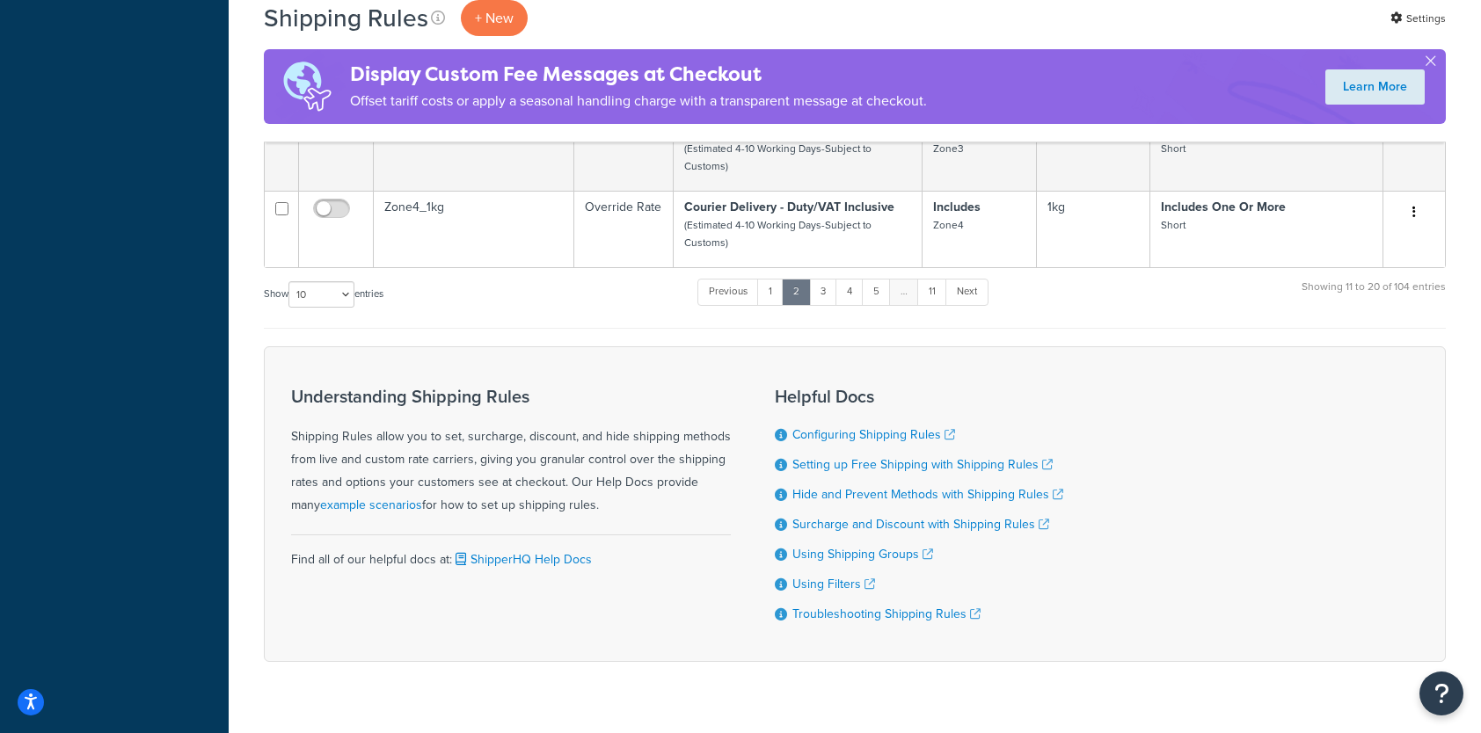
scroll to position [863, 0]
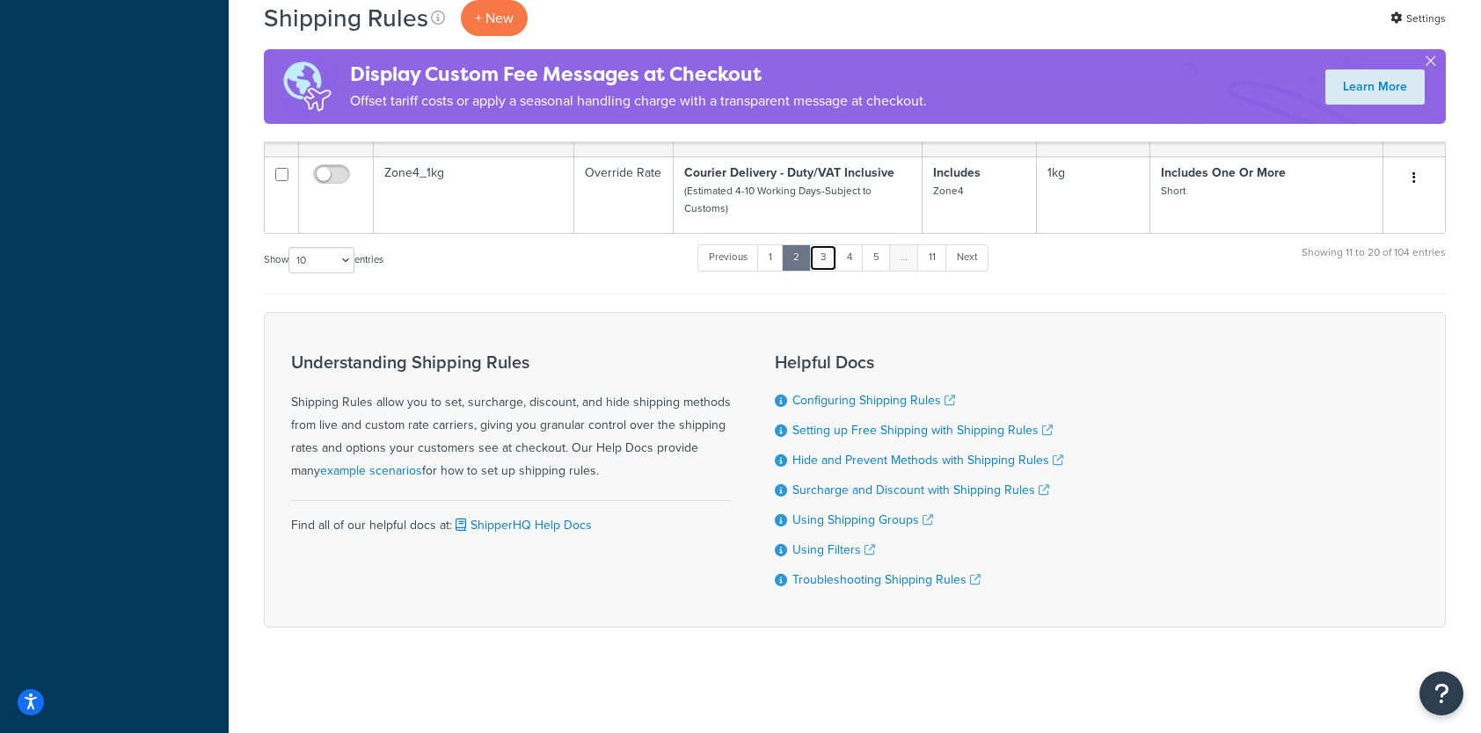
click at [827, 246] on link "3" at bounding box center [823, 257] width 28 height 26
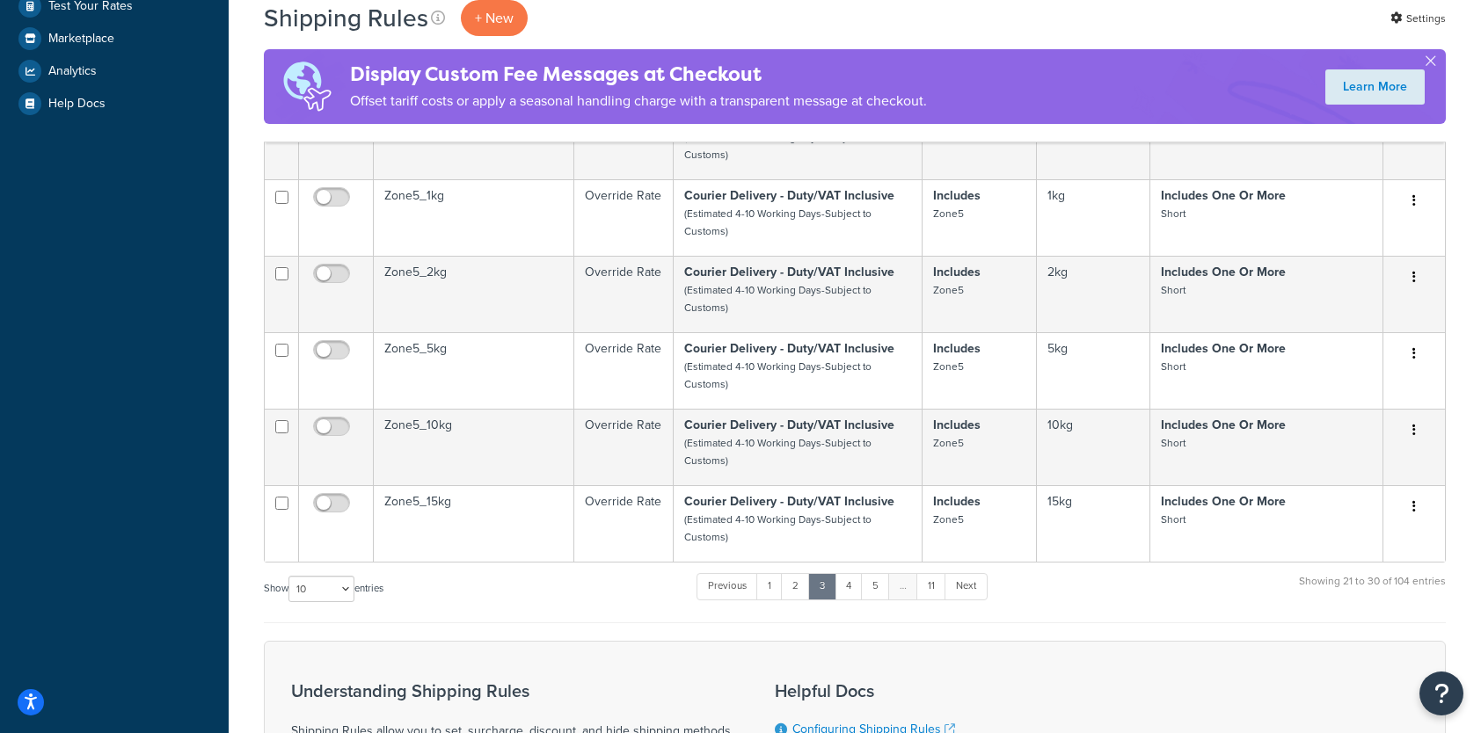
scroll to position [791, 0]
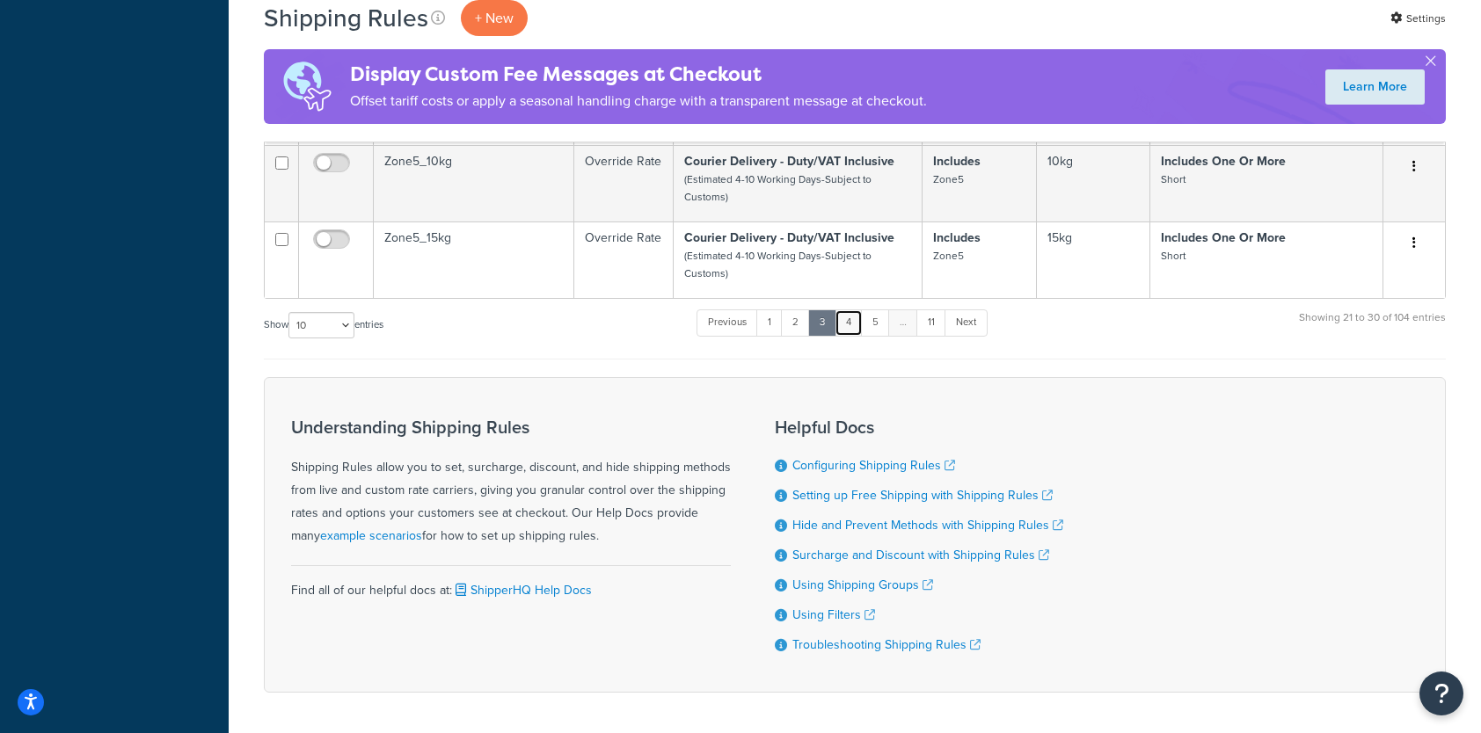
click at [853, 323] on link "4" at bounding box center [848, 322] width 28 height 26
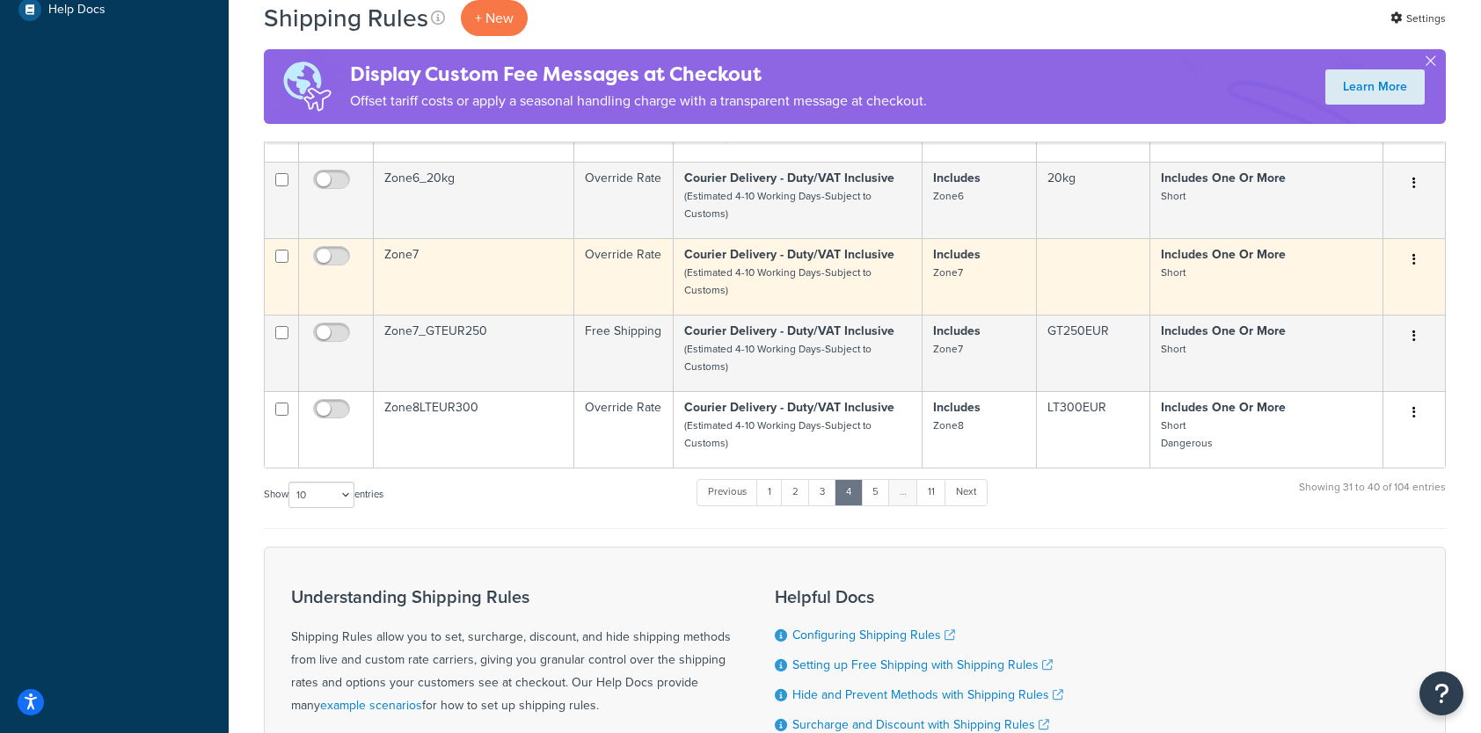
scroll to position [863, 0]
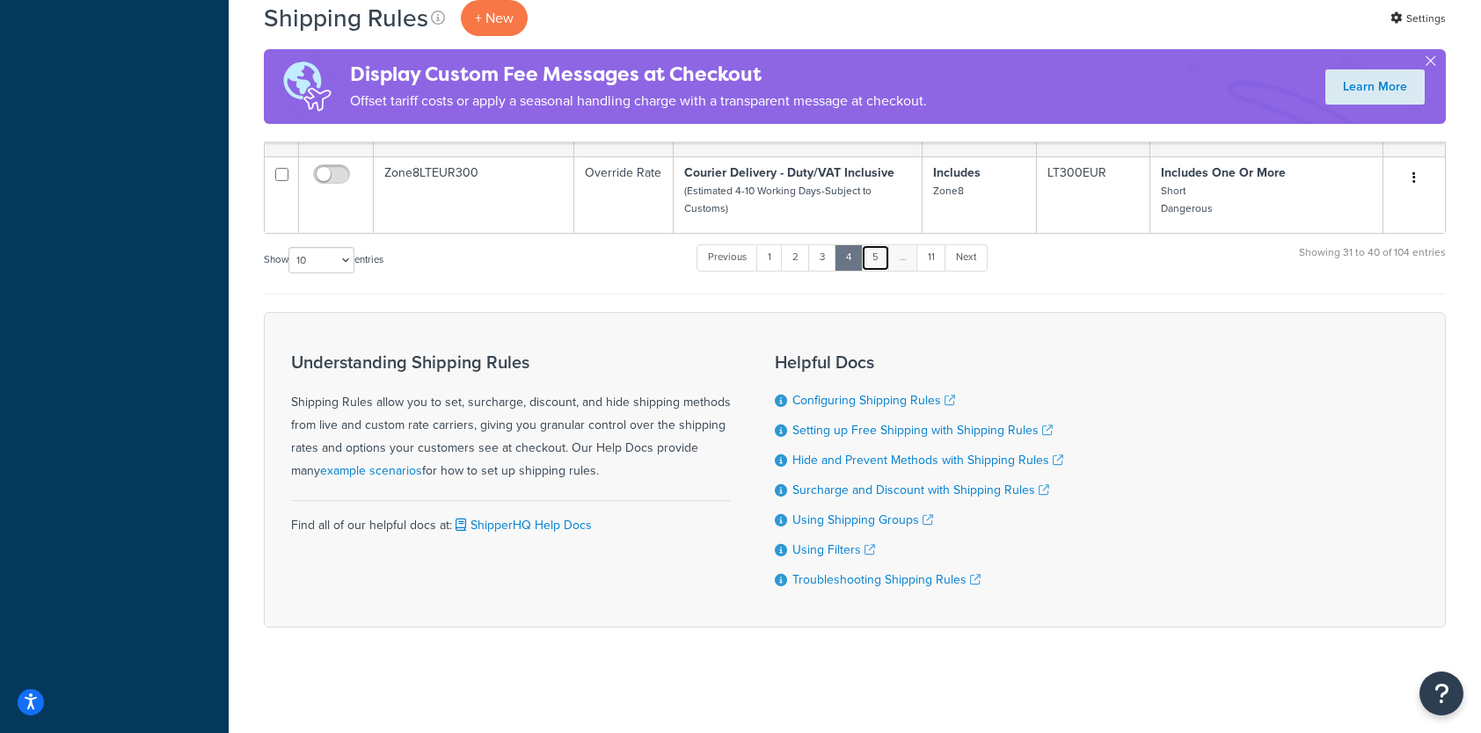
click at [874, 252] on link "5" at bounding box center [875, 257] width 29 height 26
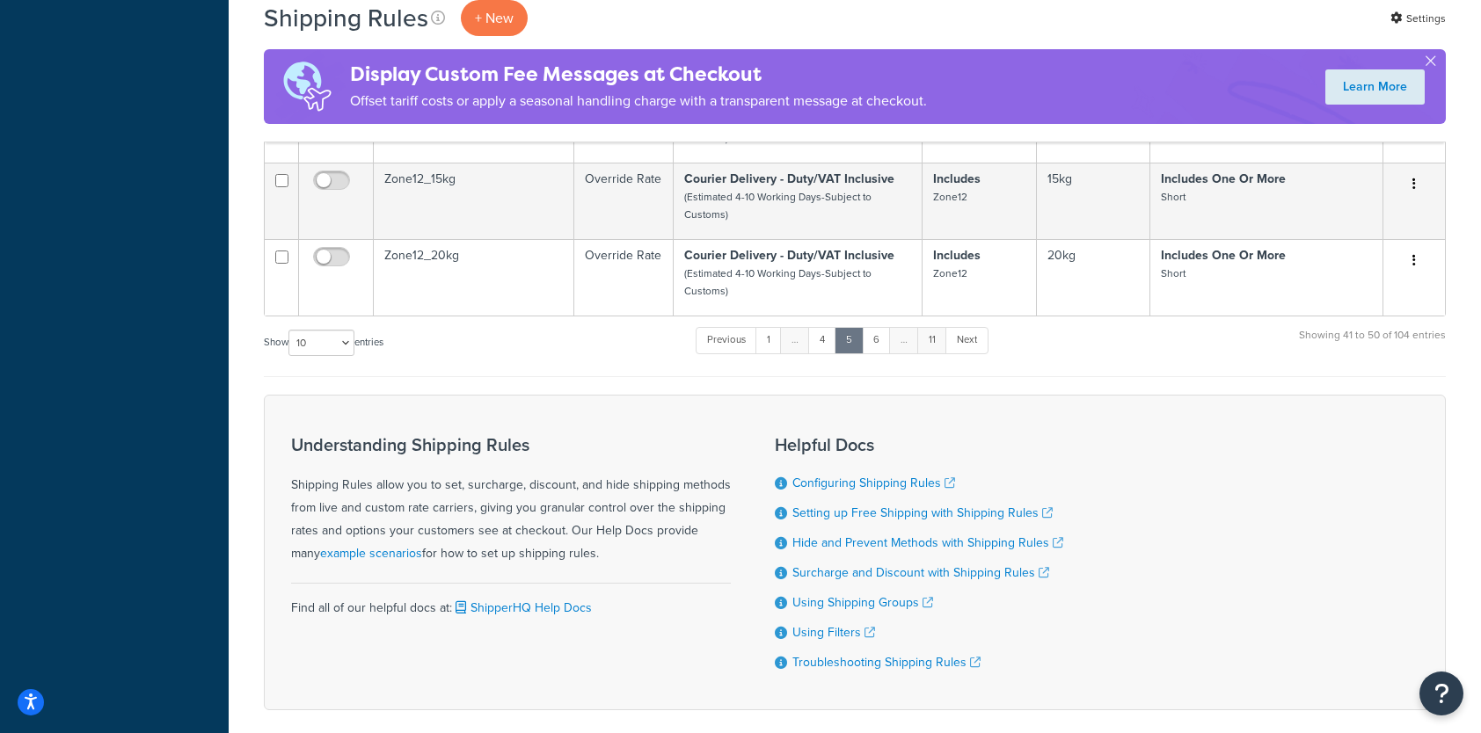
scroll to position [791, 0]
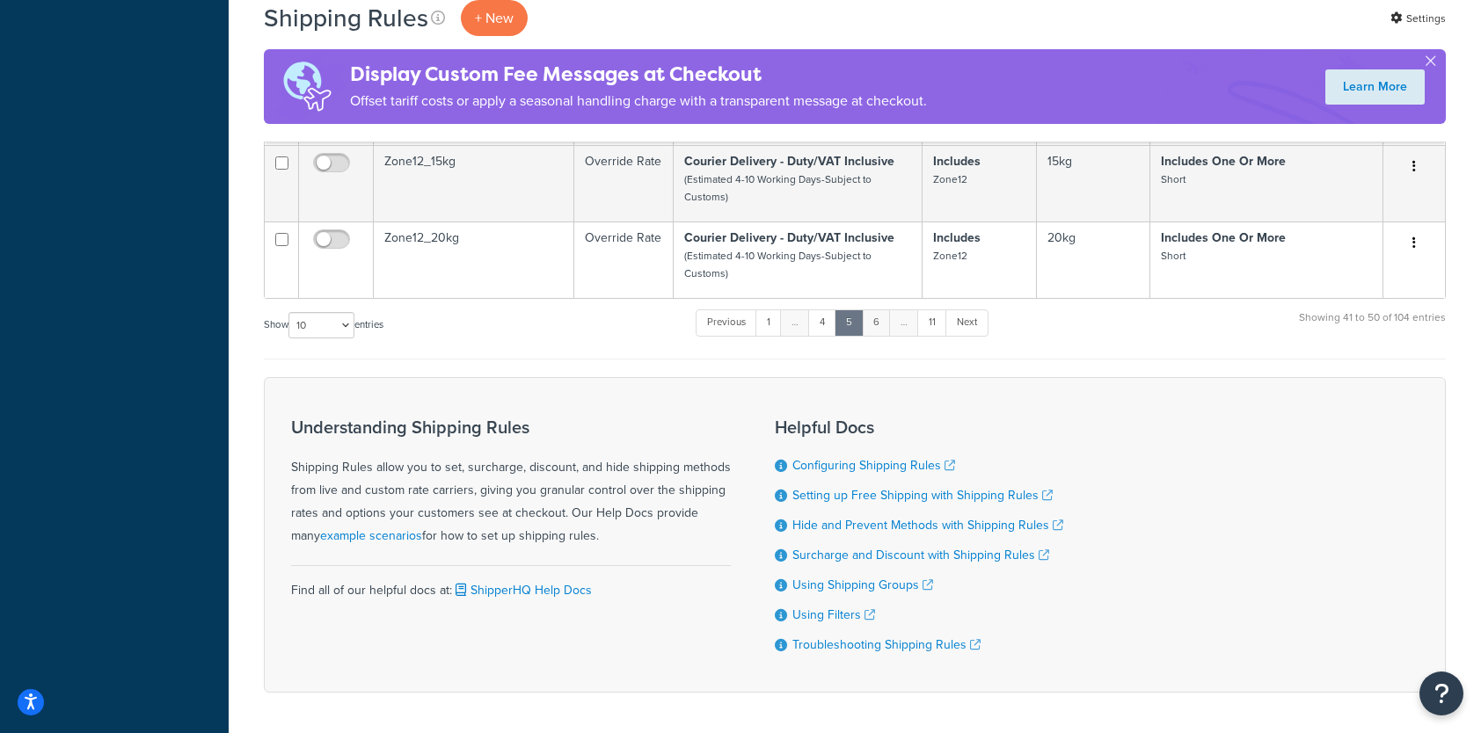
click at [885, 329] on link "6" at bounding box center [876, 322] width 29 height 26
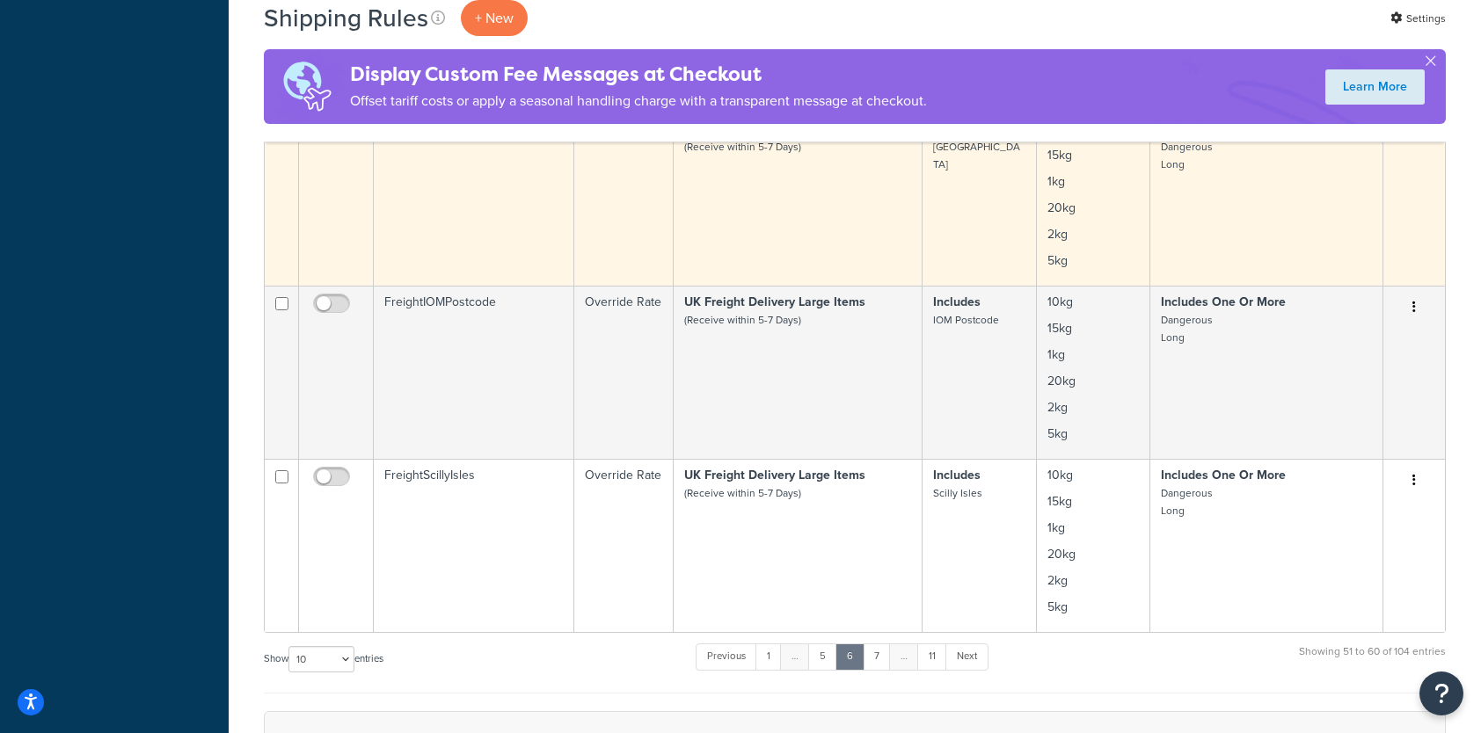
scroll to position [1846, 0]
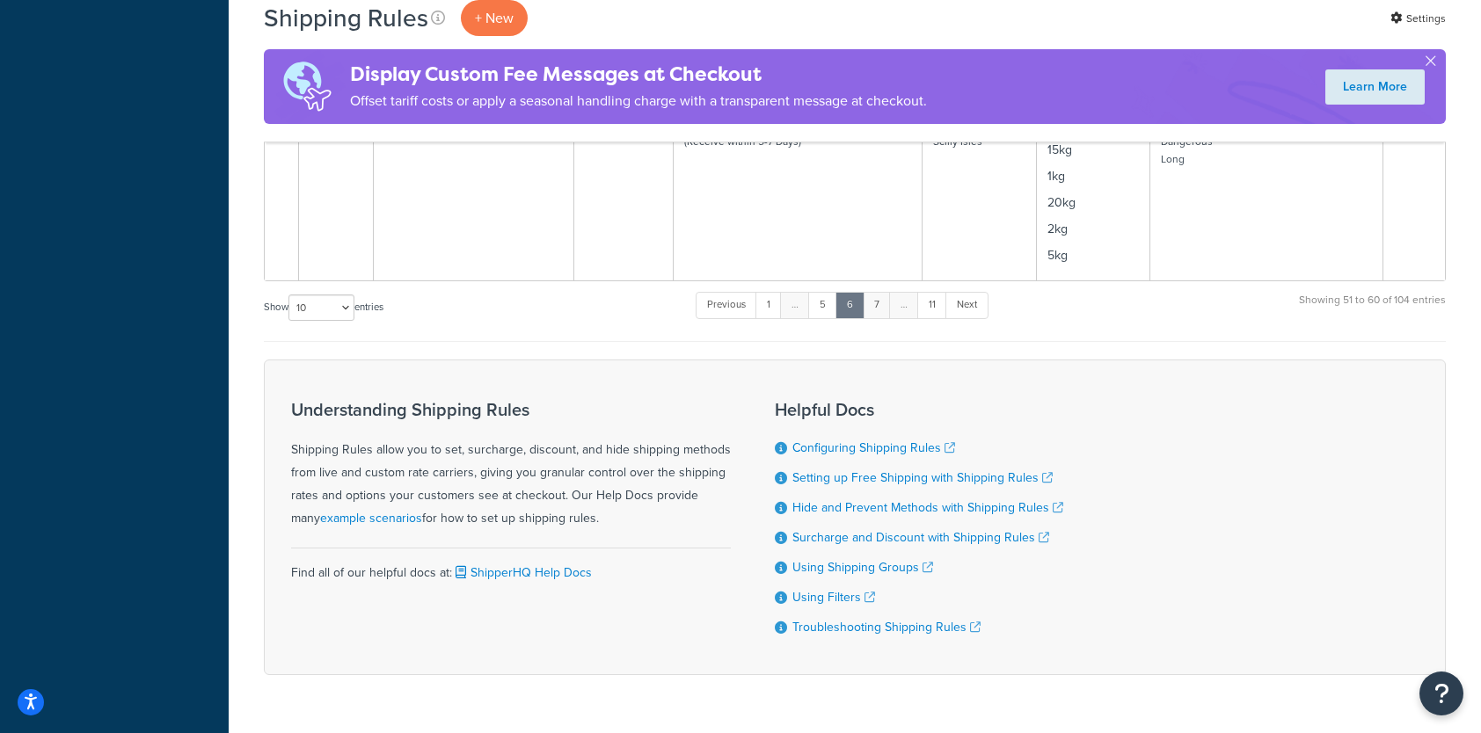
click at [886, 292] on link "7" at bounding box center [877, 305] width 28 height 26
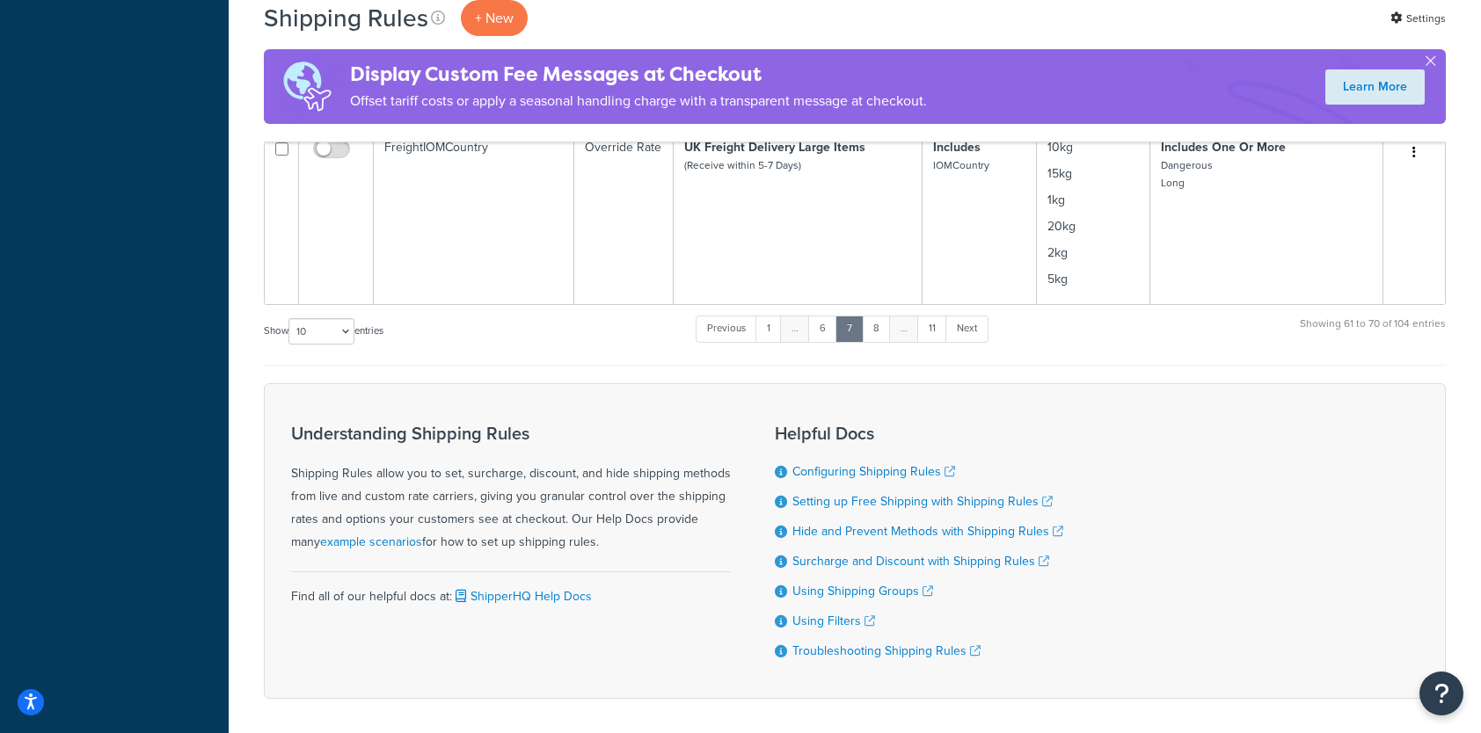
scroll to position [1370, 0]
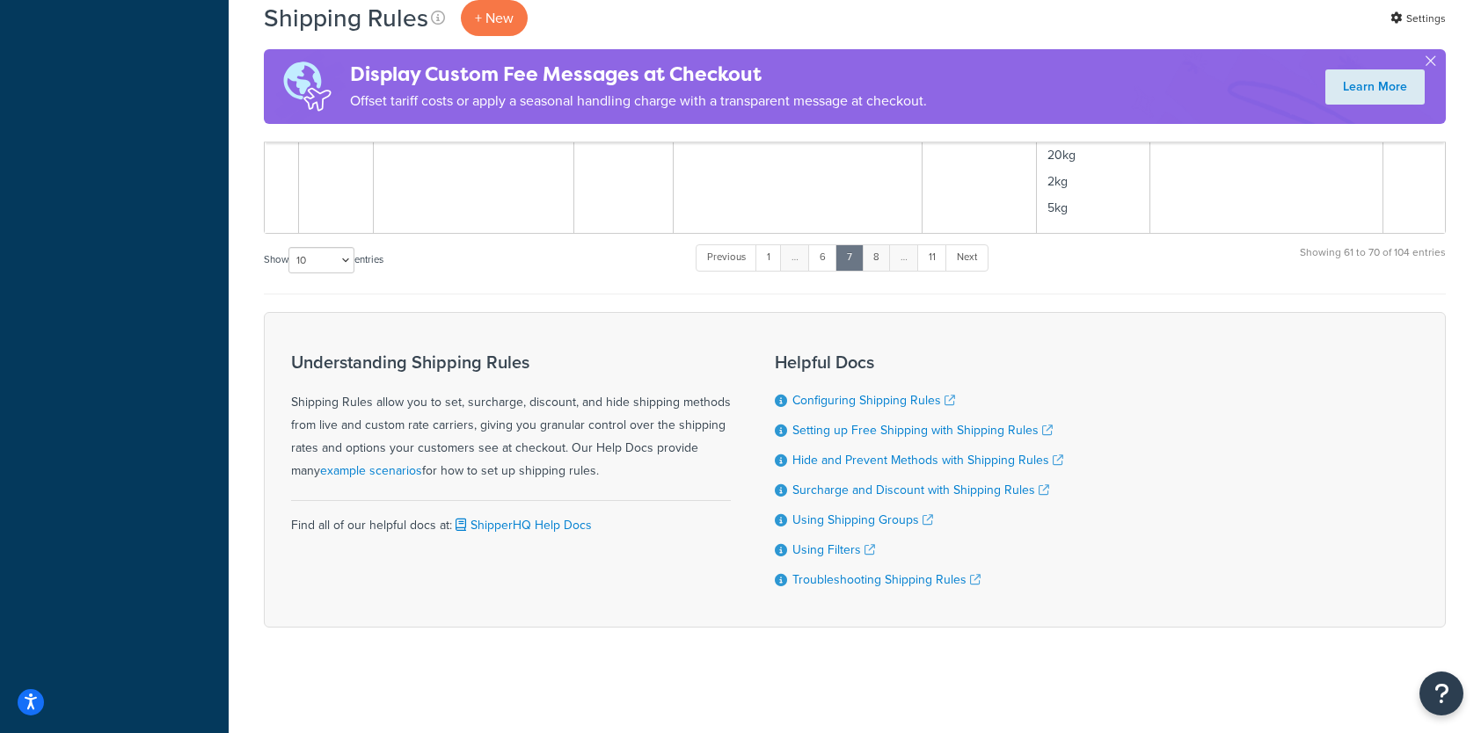
click at [878, 252] on link "8" at bounding box center [876, 257] width 29 height 26
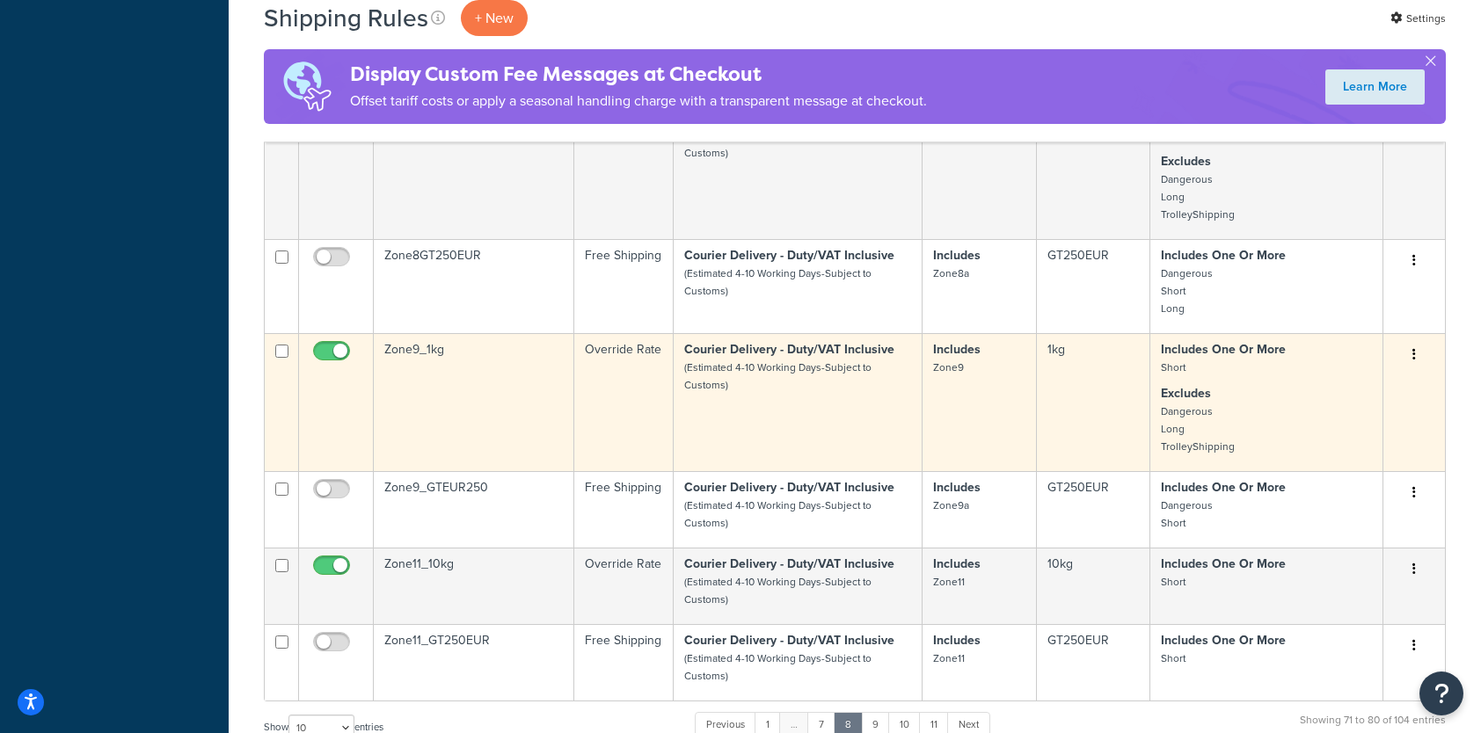
scroll to position [749, 0]
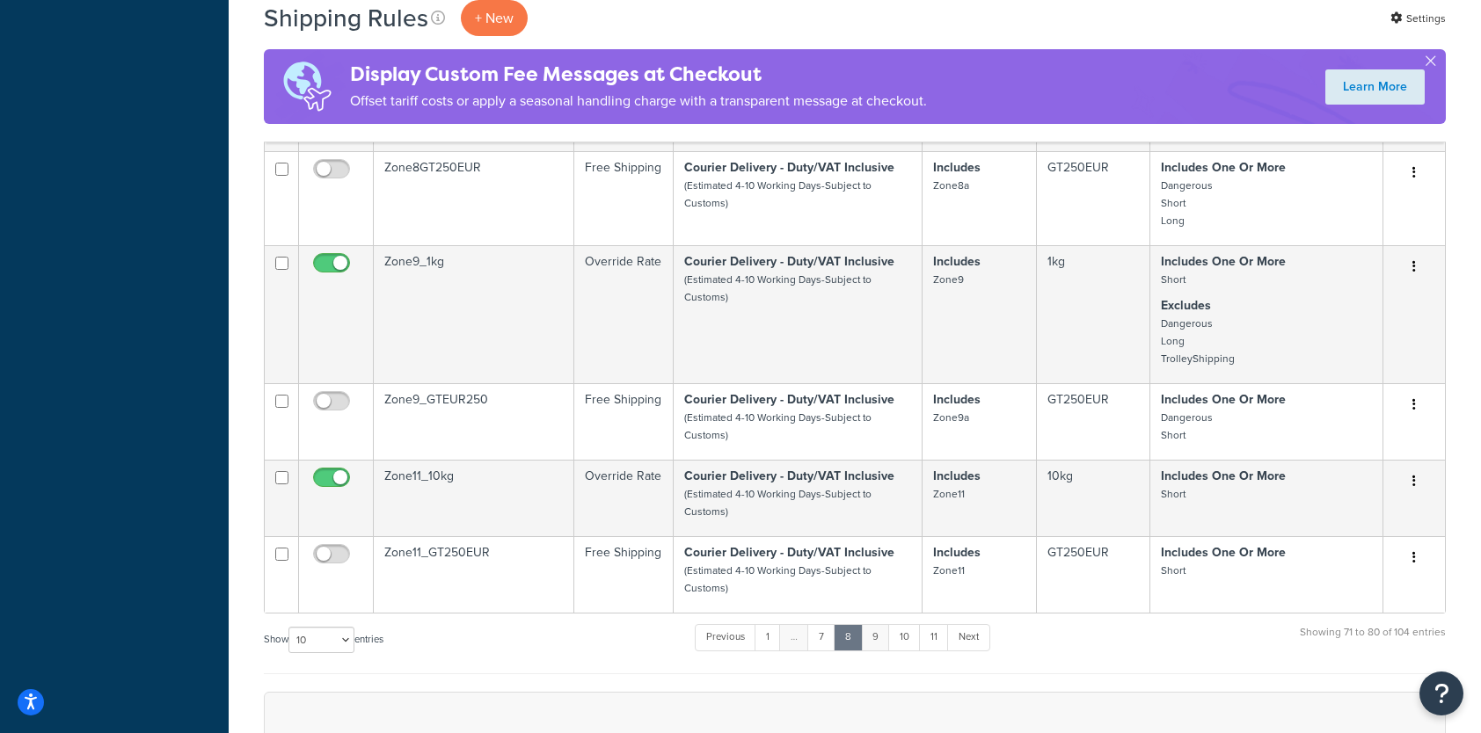
click at [882, 624] on link "9" at bounding box center [875, 637] width 29 height 26
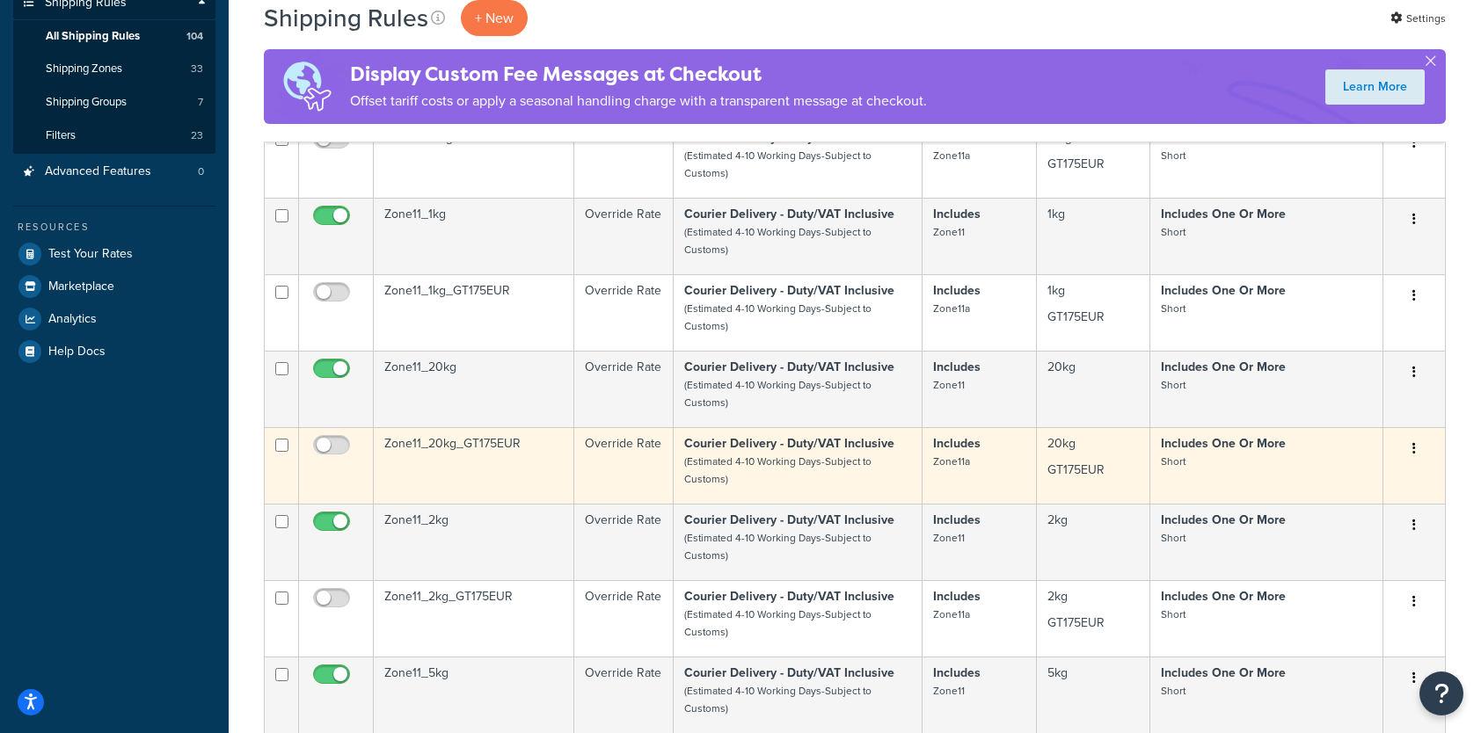
scroll to position [46, 0]
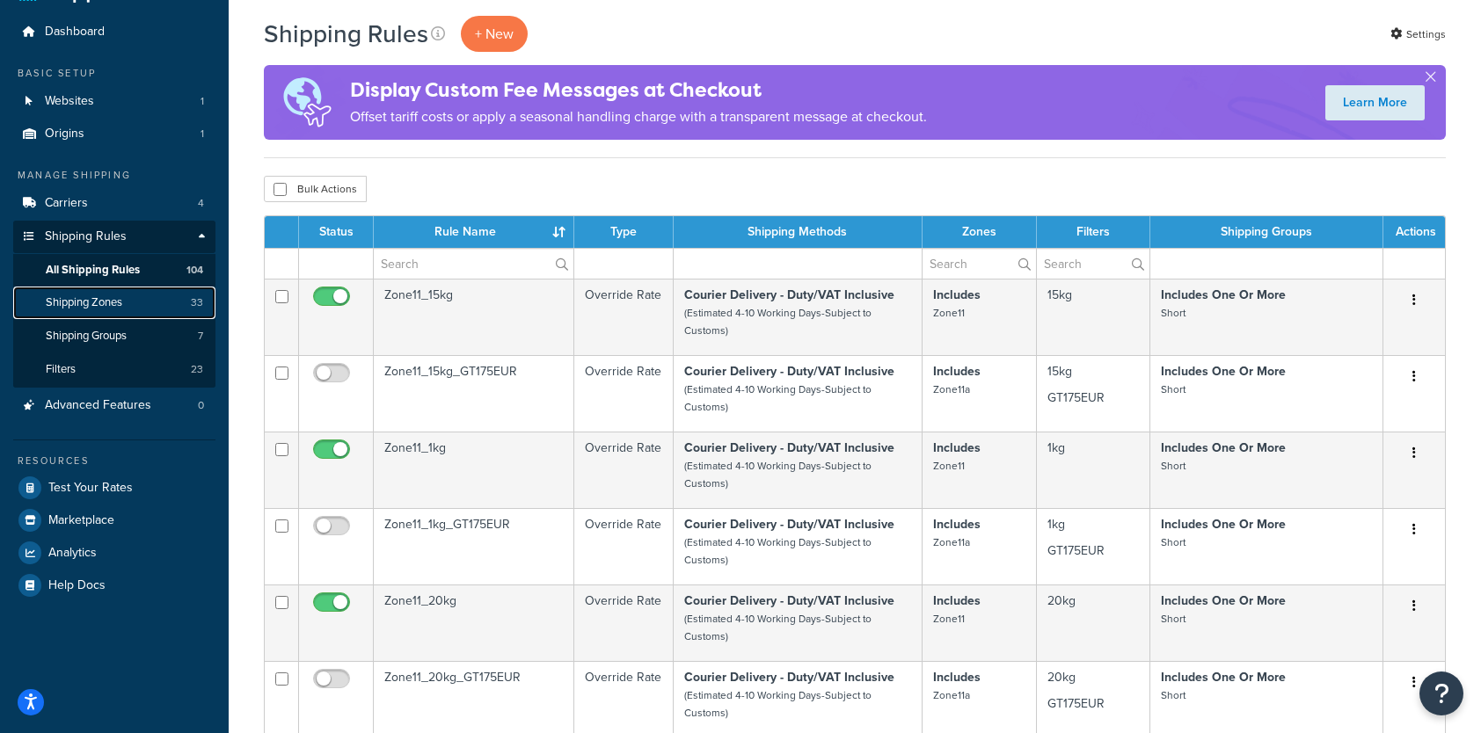
click at [106, 304] on span "Shipping Zones" at bounding box center [84, 302] width 76 height 15
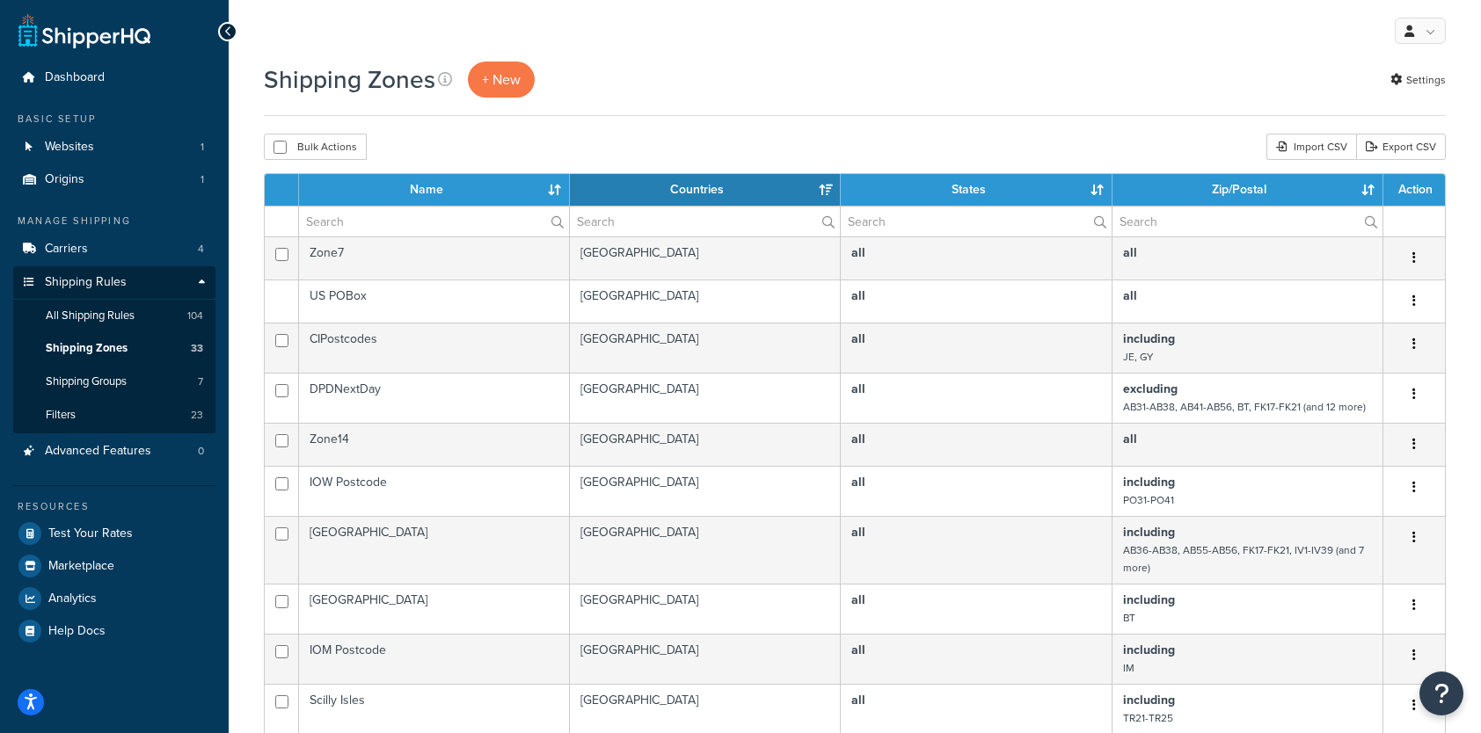
select select "15"
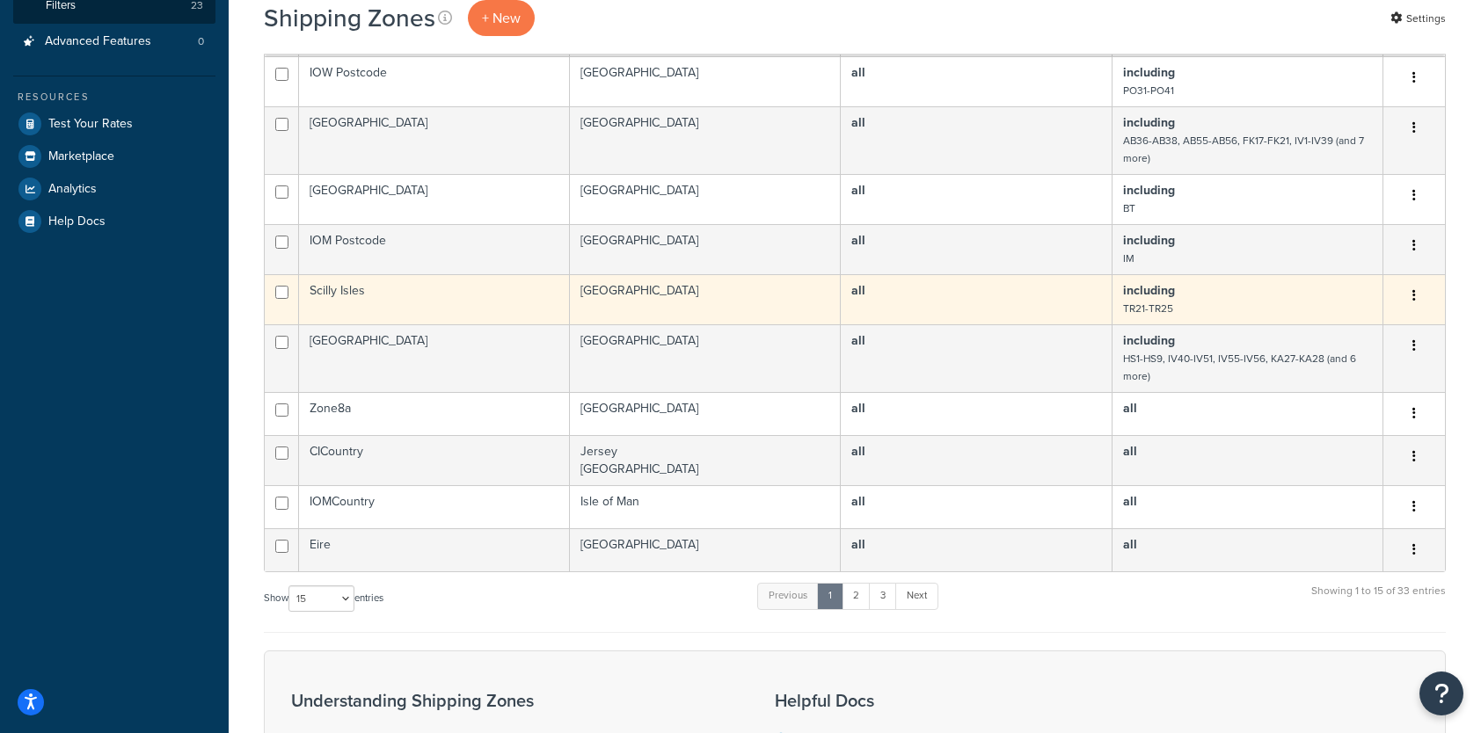
scroll to position [440, 0]
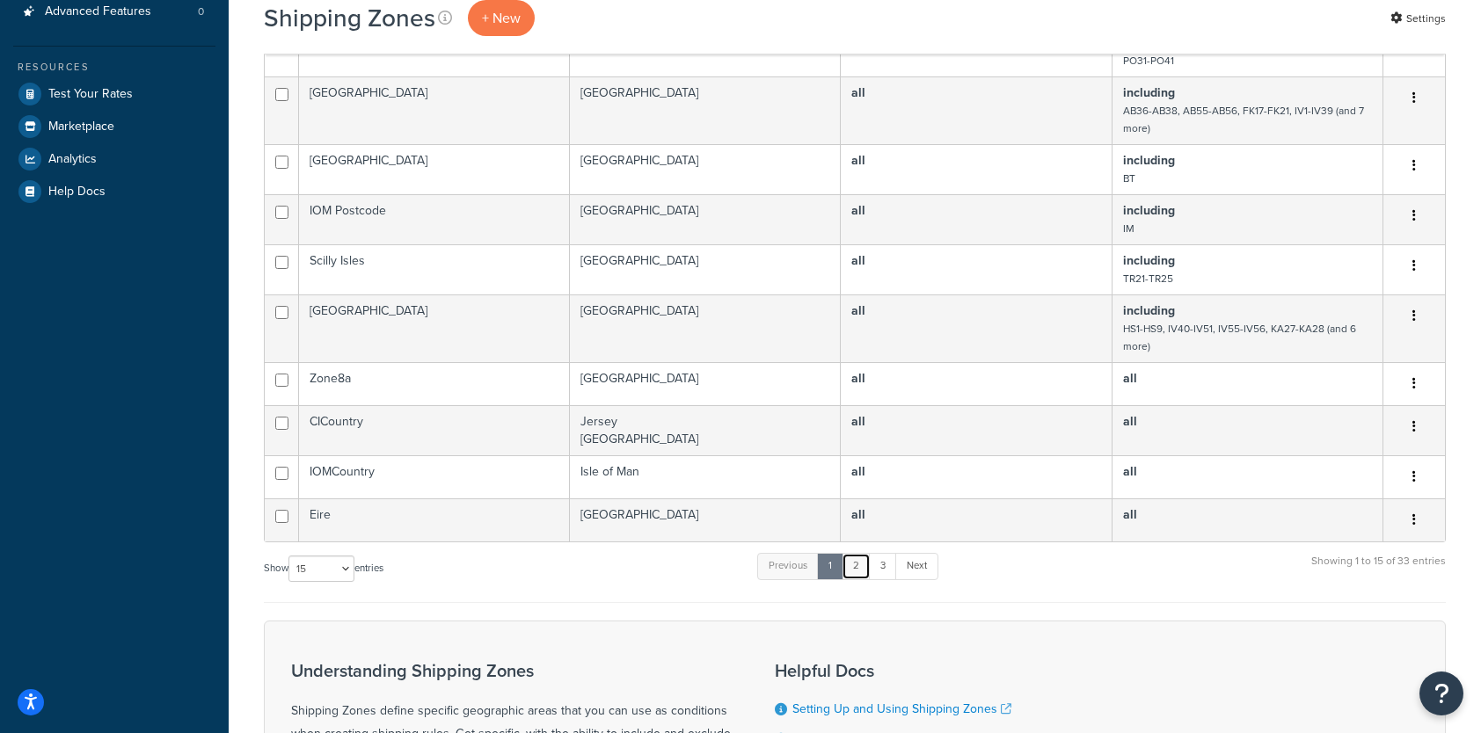
click at [861, 561] on link "2" at bounding box center [855, 566] width 29 height 26
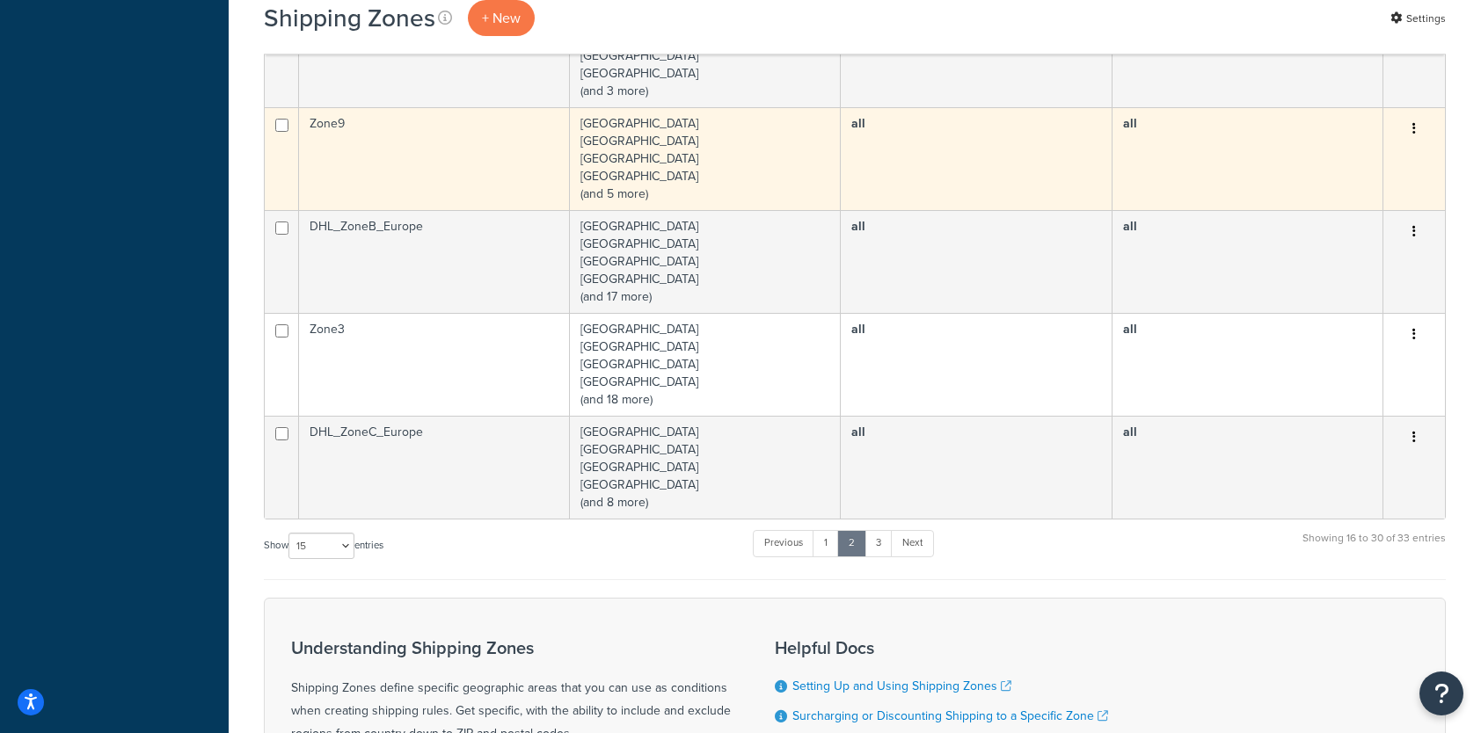
scroll to position [1194, 0]
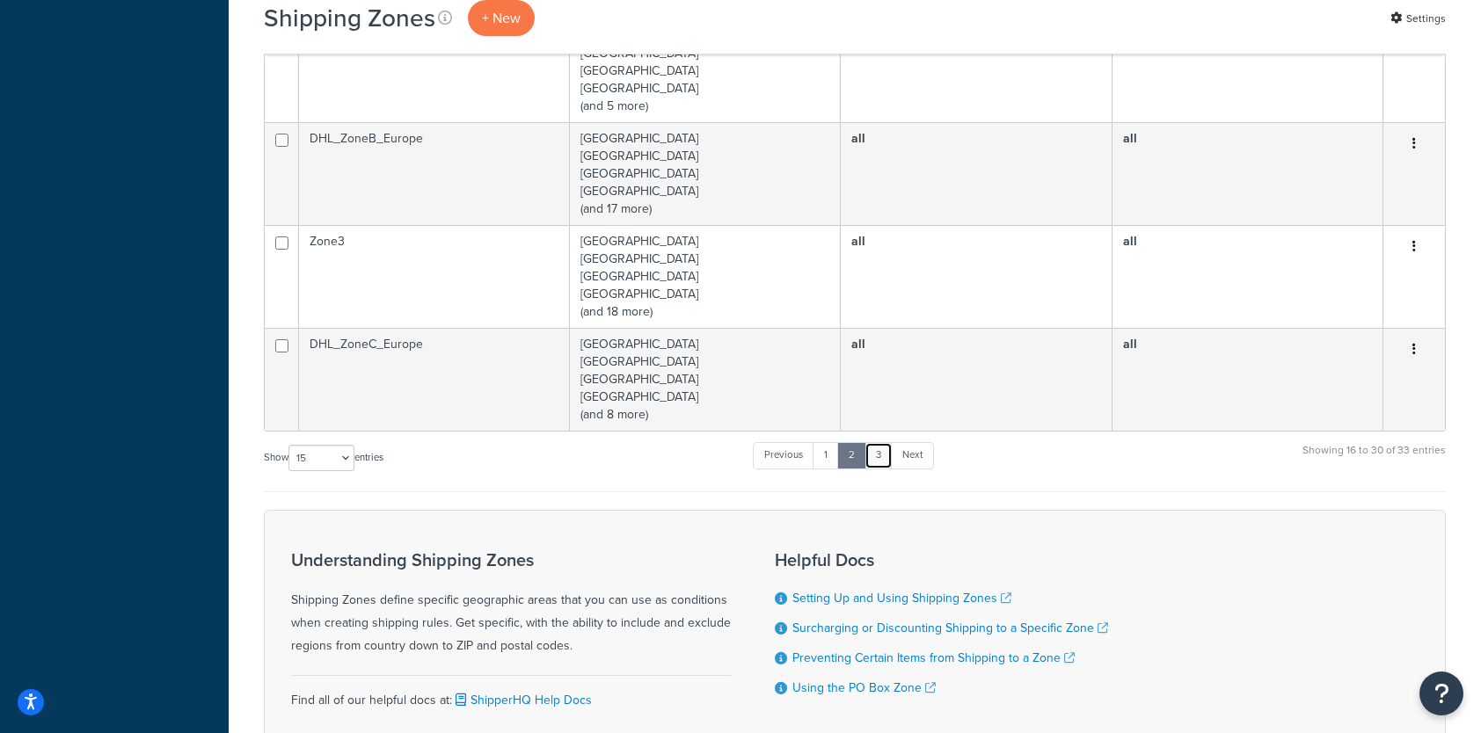
click at [878, 457] on link "3" at bounding box center [878, 455] width 28 height 26
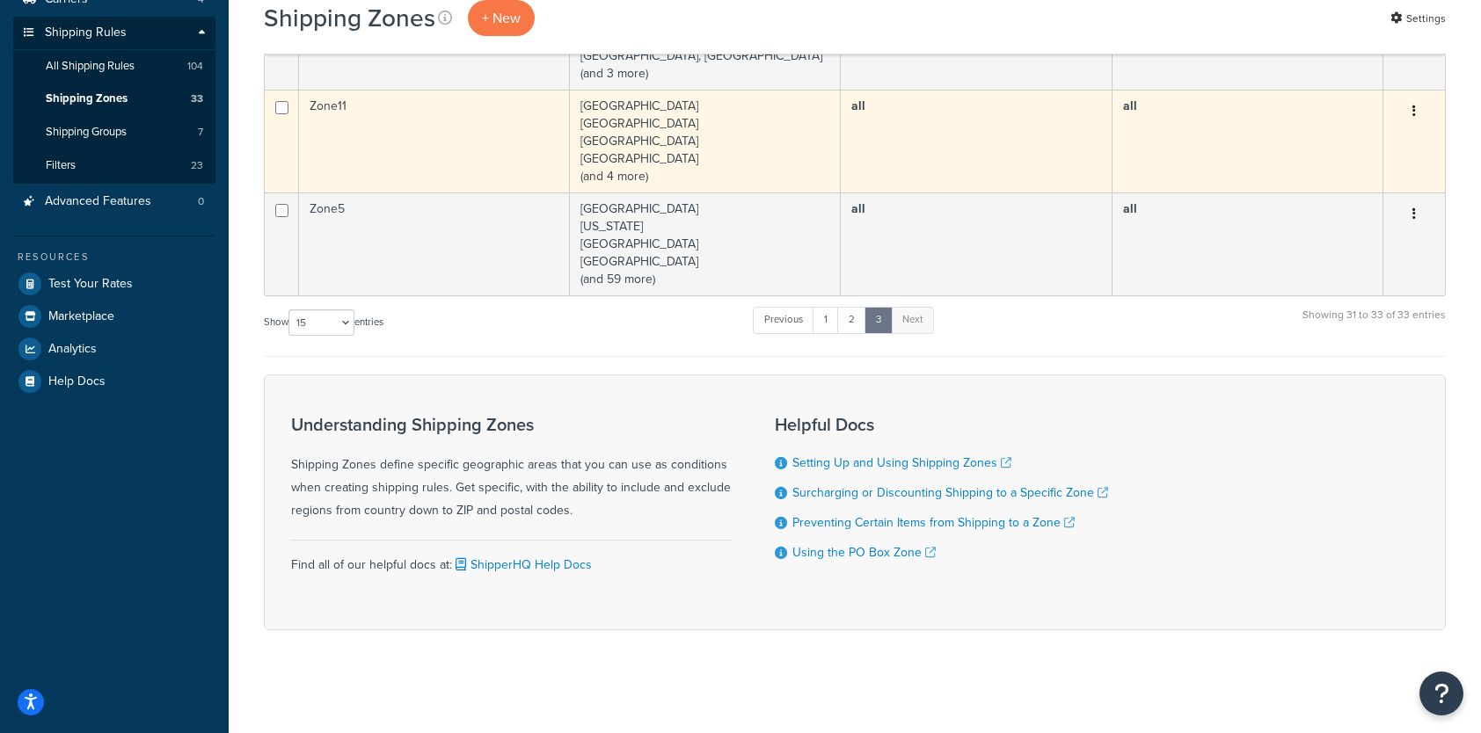
click at [705, 167] on td "Albania Belarus Bosnia and Herzegovina Croatia (and 4 more)" at bounding box center [705, 141] width 271 height 103
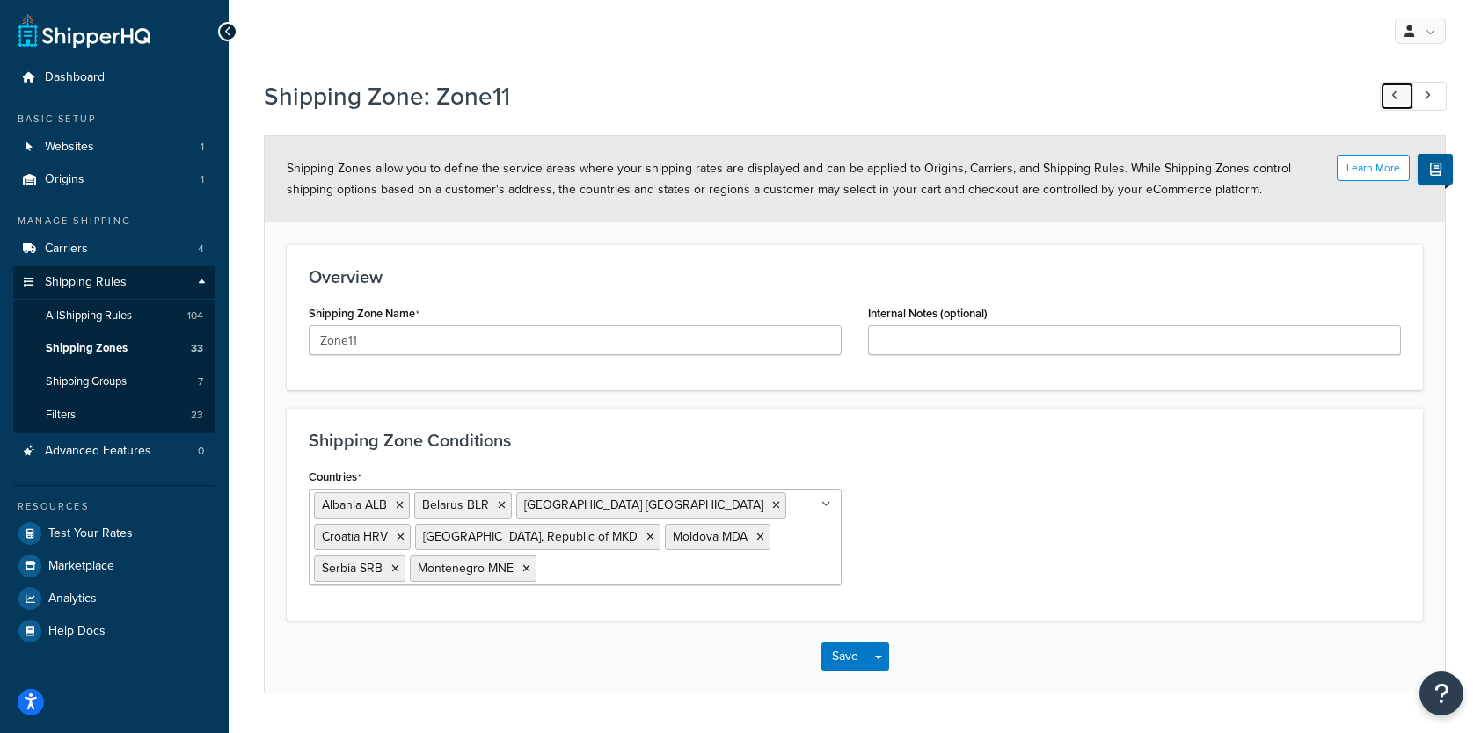
click at [1393, 103] on link at bounding box center [1397, 96] width 34 height 29
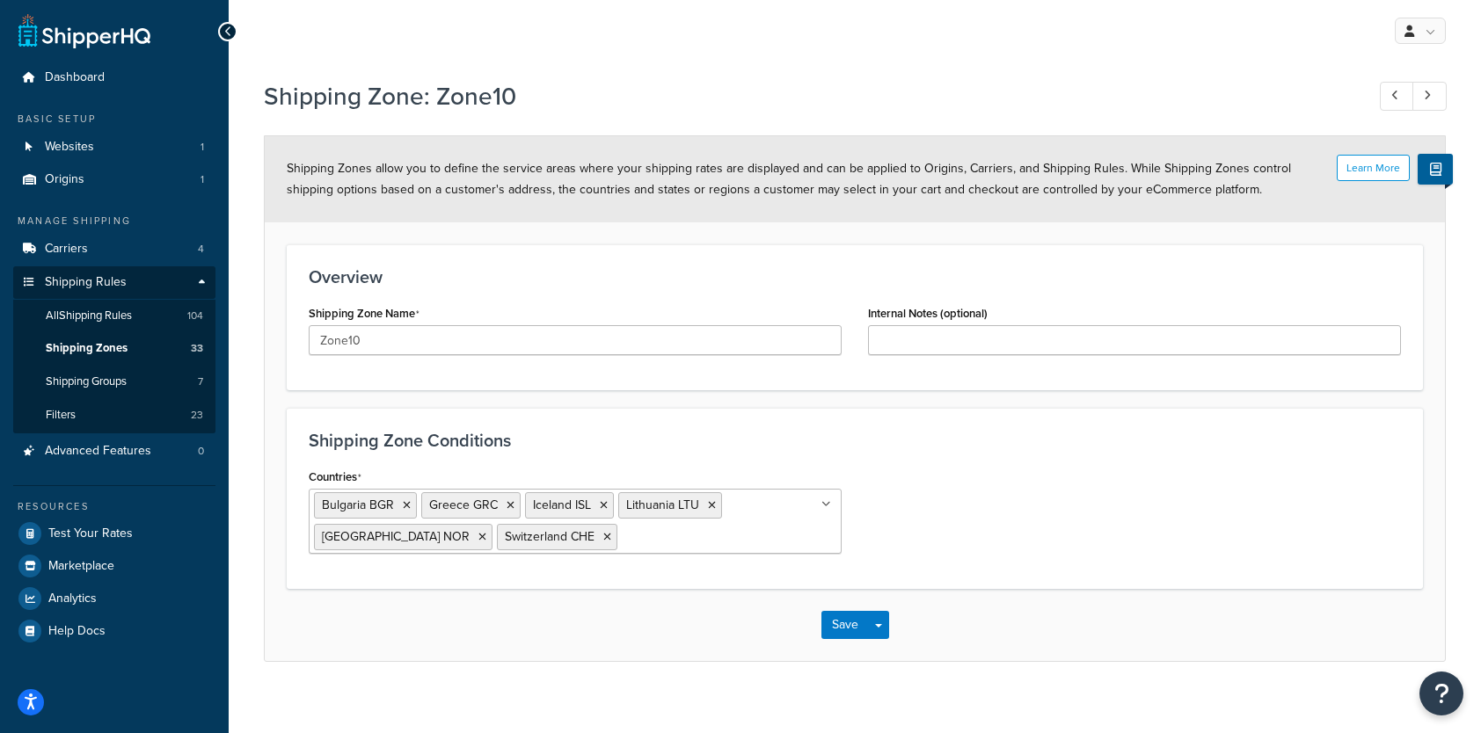
click at [229, 31] on icon at bounding box center [228, 31] width 8 height 12
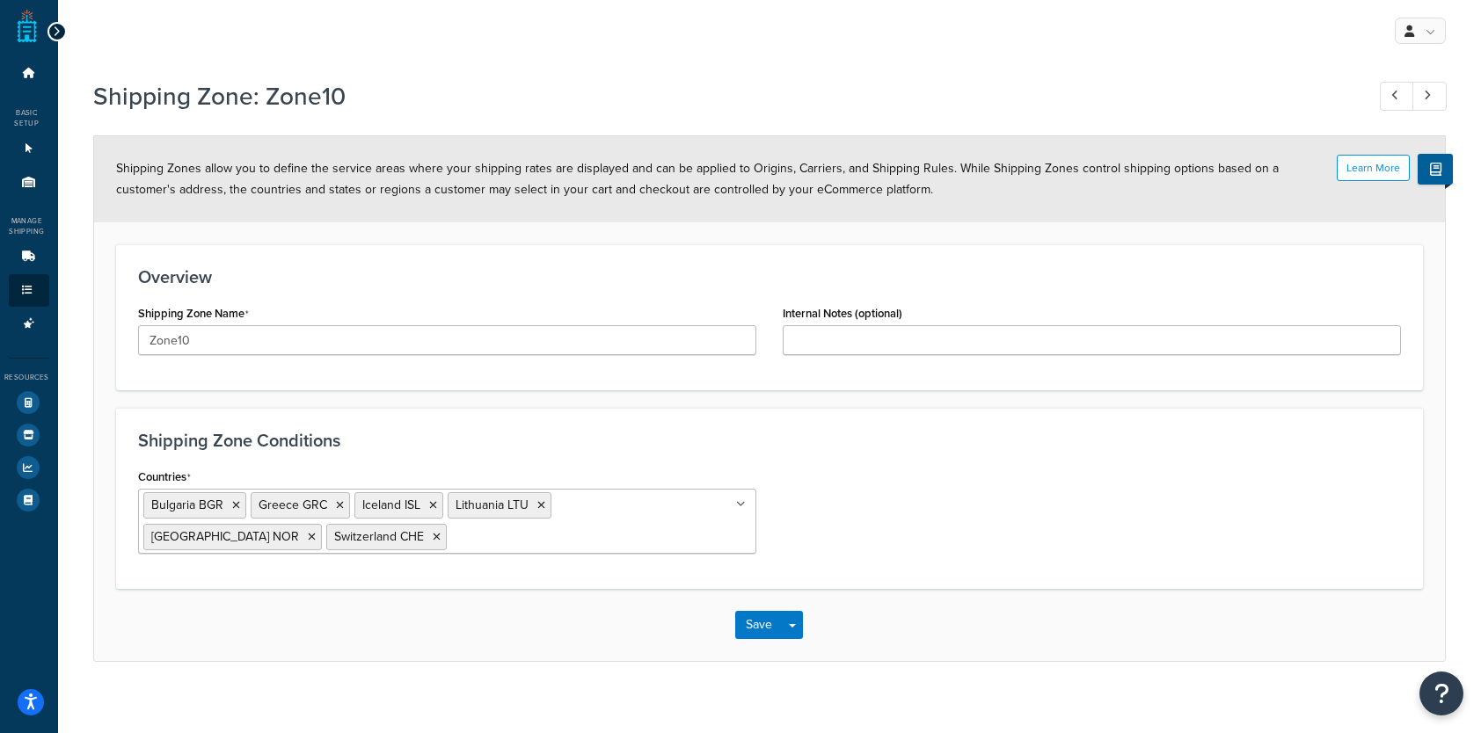
click at [53, 25] on icon at bounding box center [57, 31] width 8 height 12
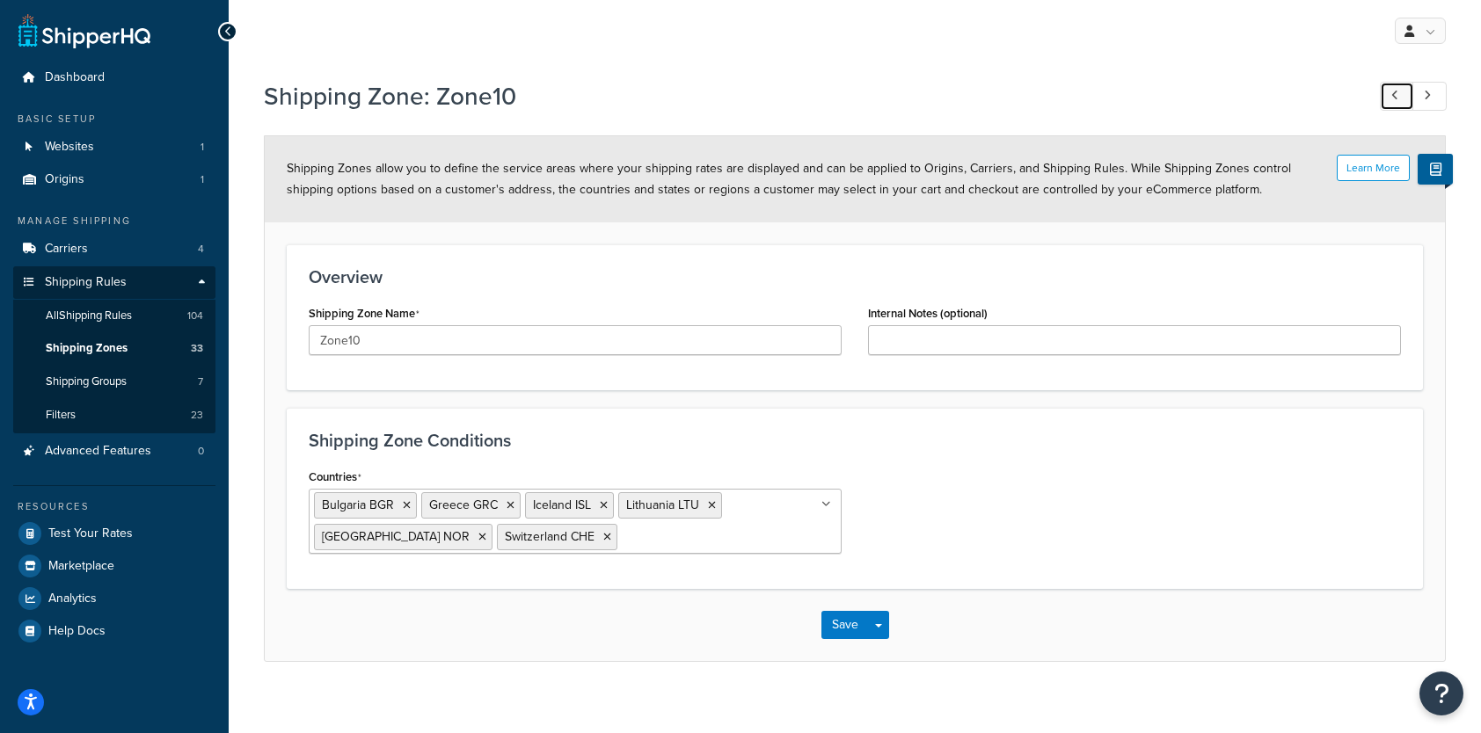
click at [1391, 91] on icon at bounding box center [1394, 95] width 7 height 11
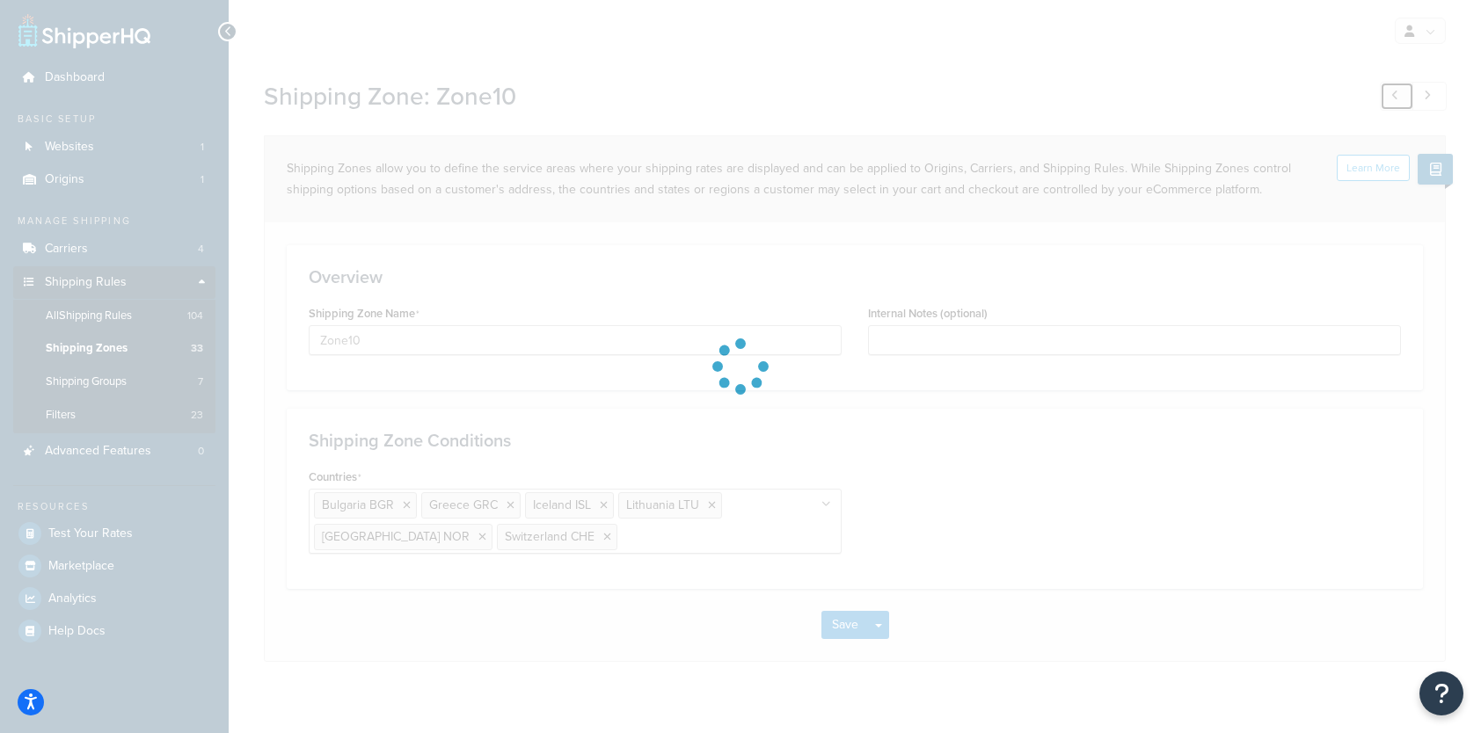
type input "Zone9"
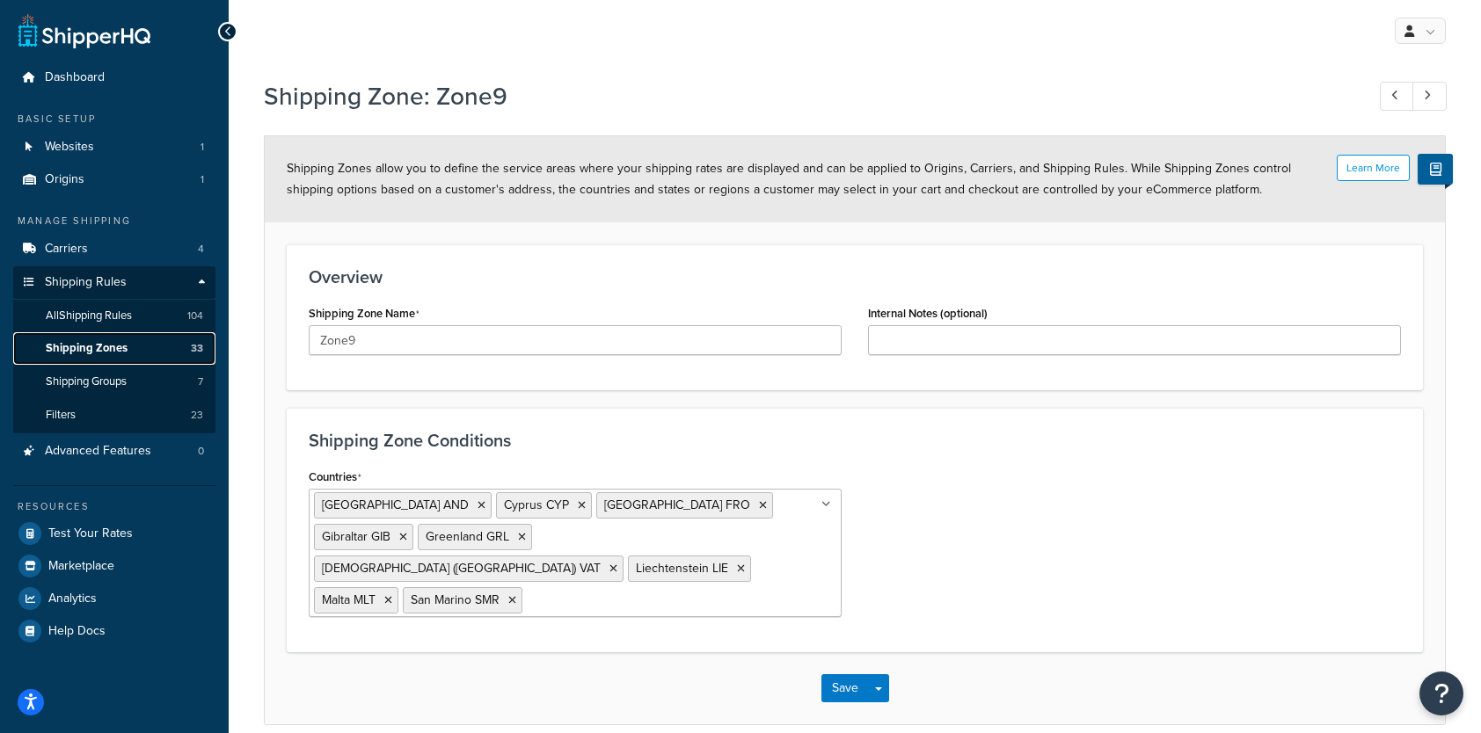
click at [85, 348] on span "Shipping Zones" at bounding box center [87, 348] width 82 height 15
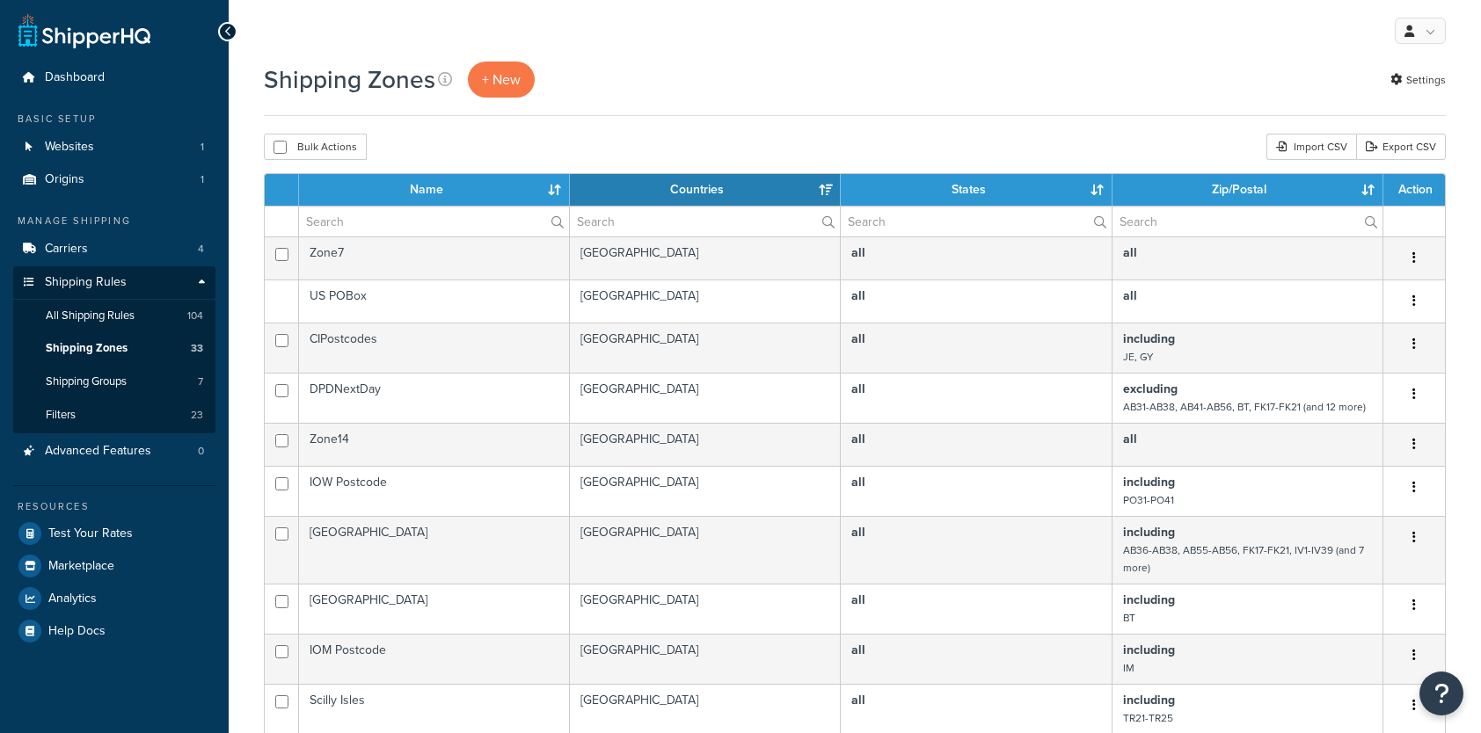
select select "15"
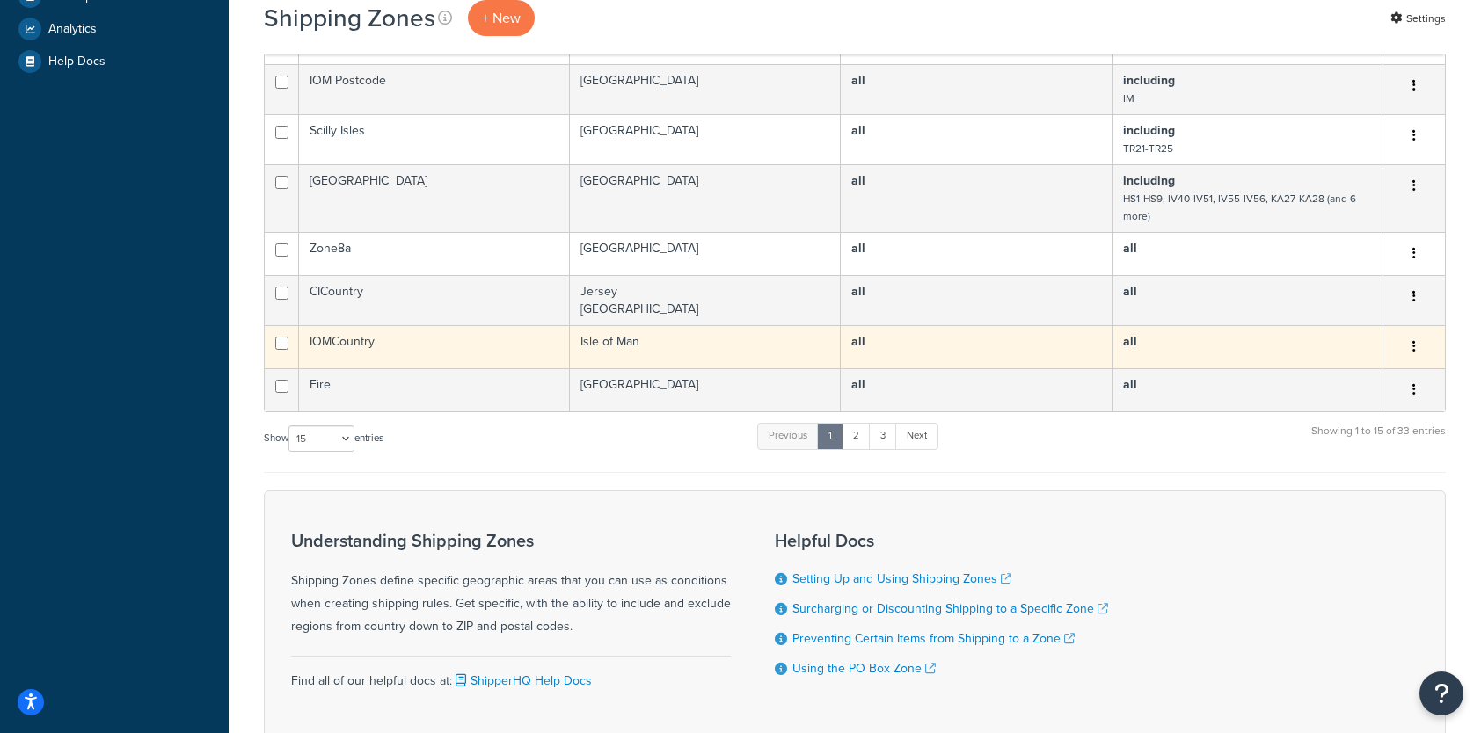
scroll to position [688, 0]
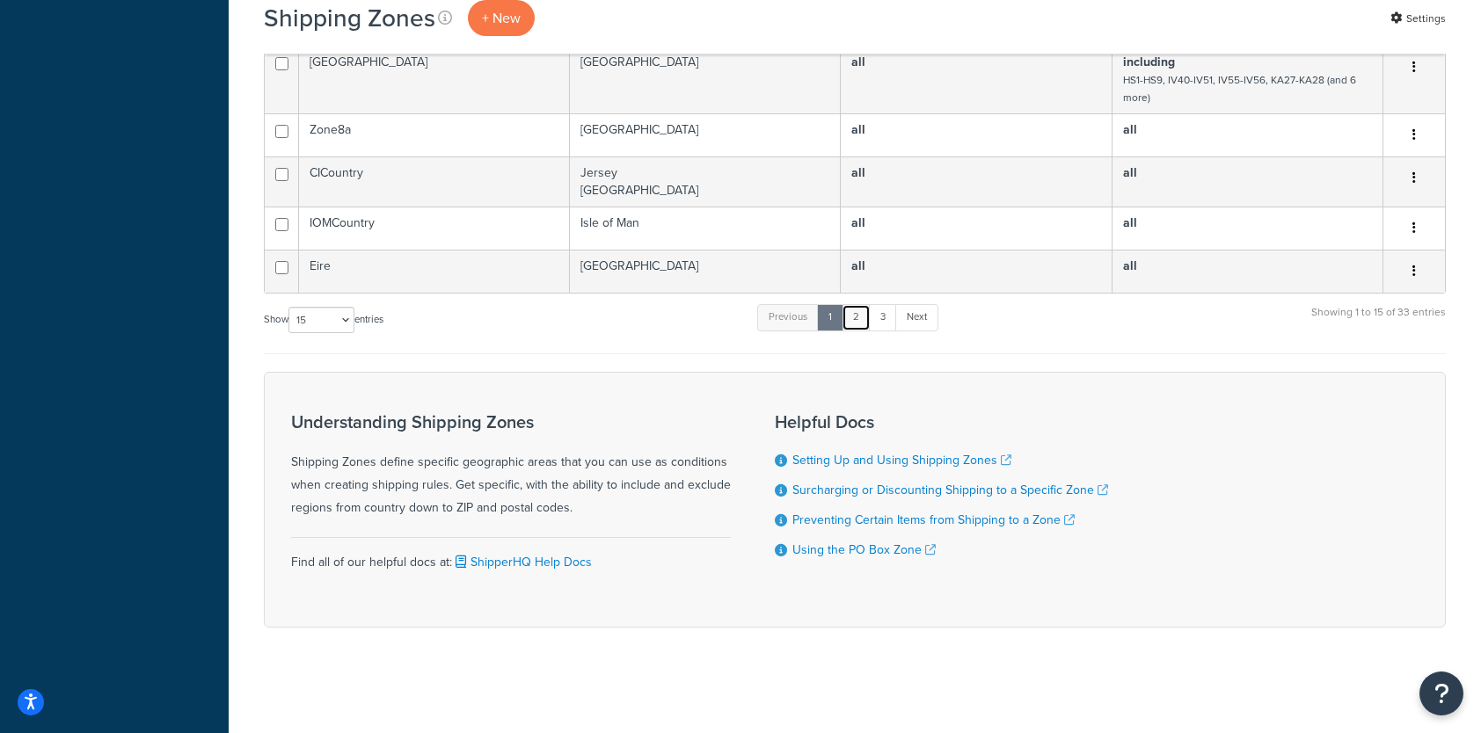
click at [855, 315] on link "2" at bounding box center [855, 317] width 29 height 26
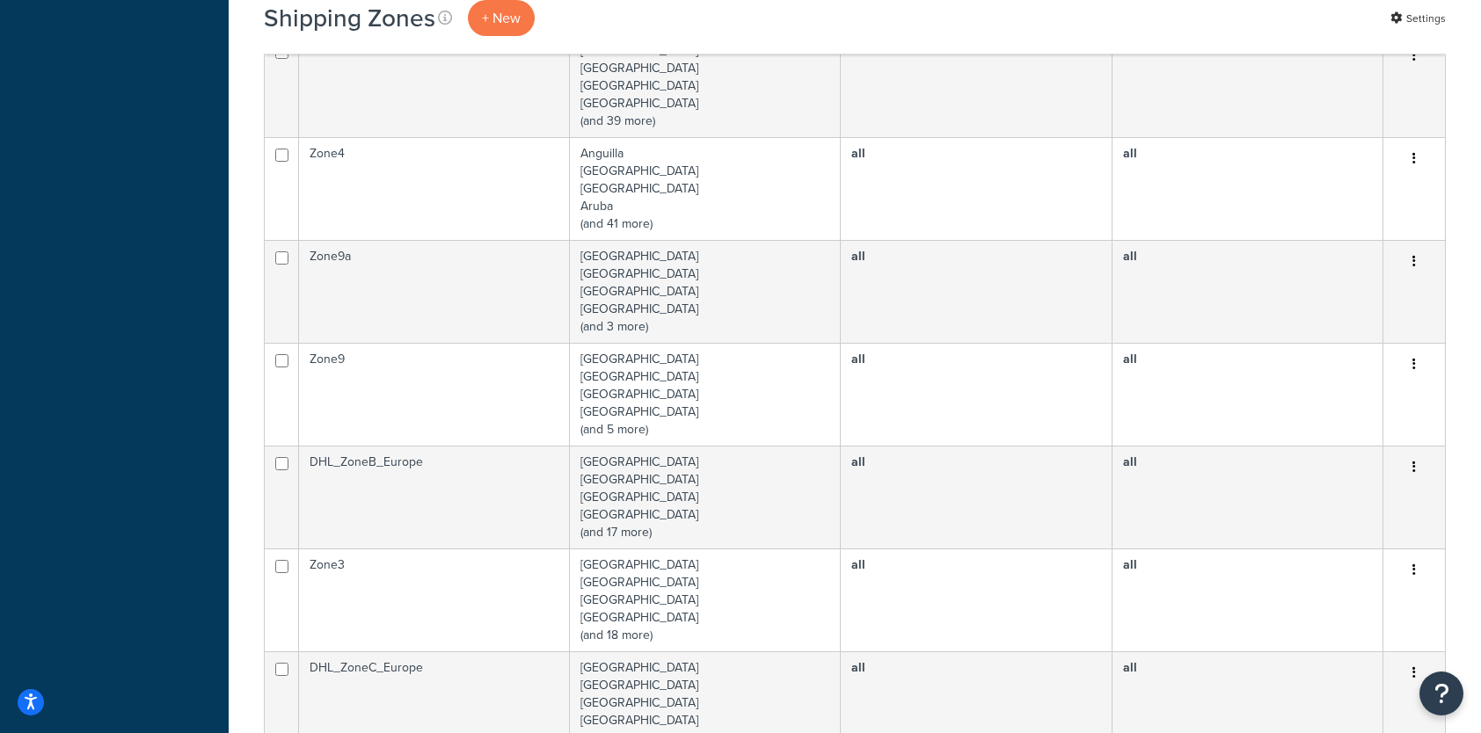
scroll to position [842, 0]
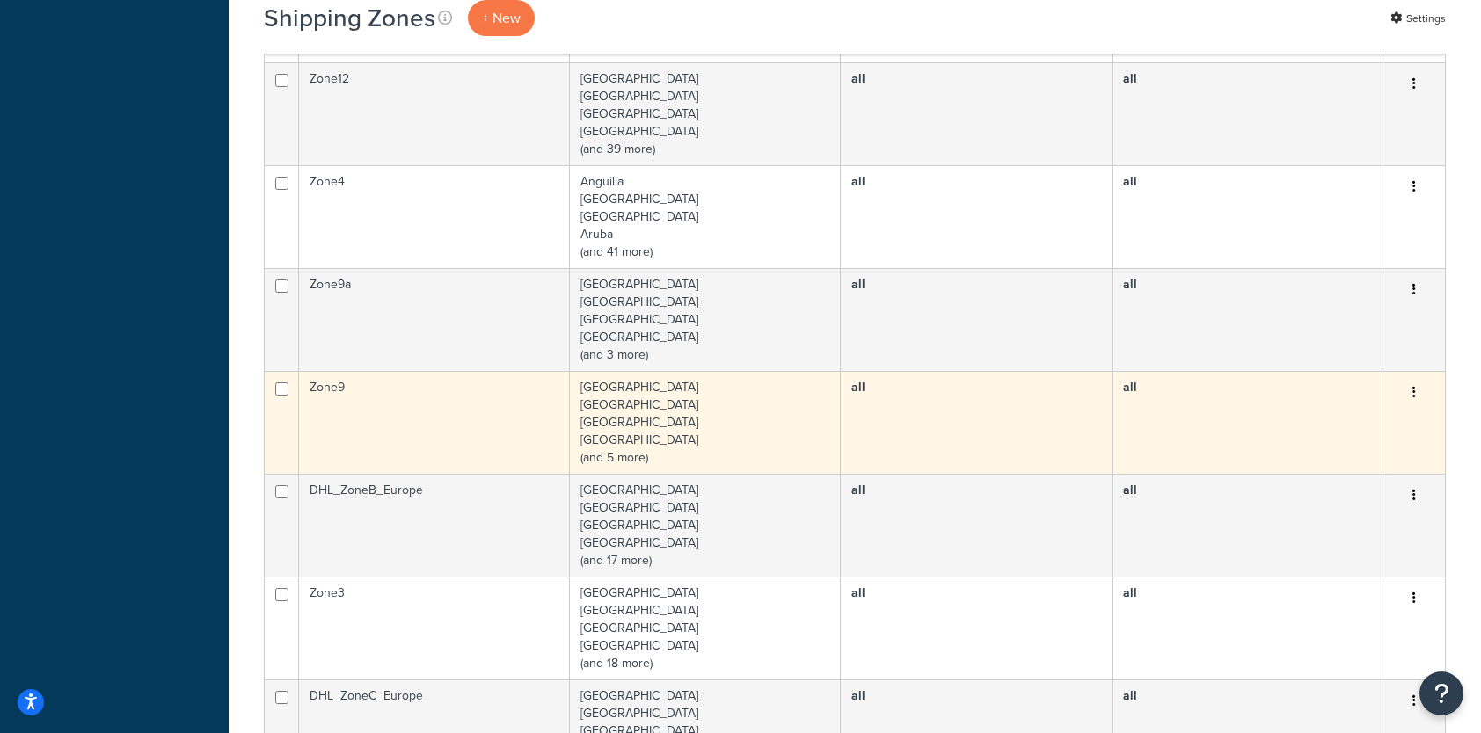
click at [619, 437] on td "[GEOGRAPHIC_DATA] [GEOGRAPHIC_DATA] [GEOGRAPHIC_DATA] [GEOGRAPHIC_DATA] (and 5 …" at bounding box center [705, 422] width 271 height 103
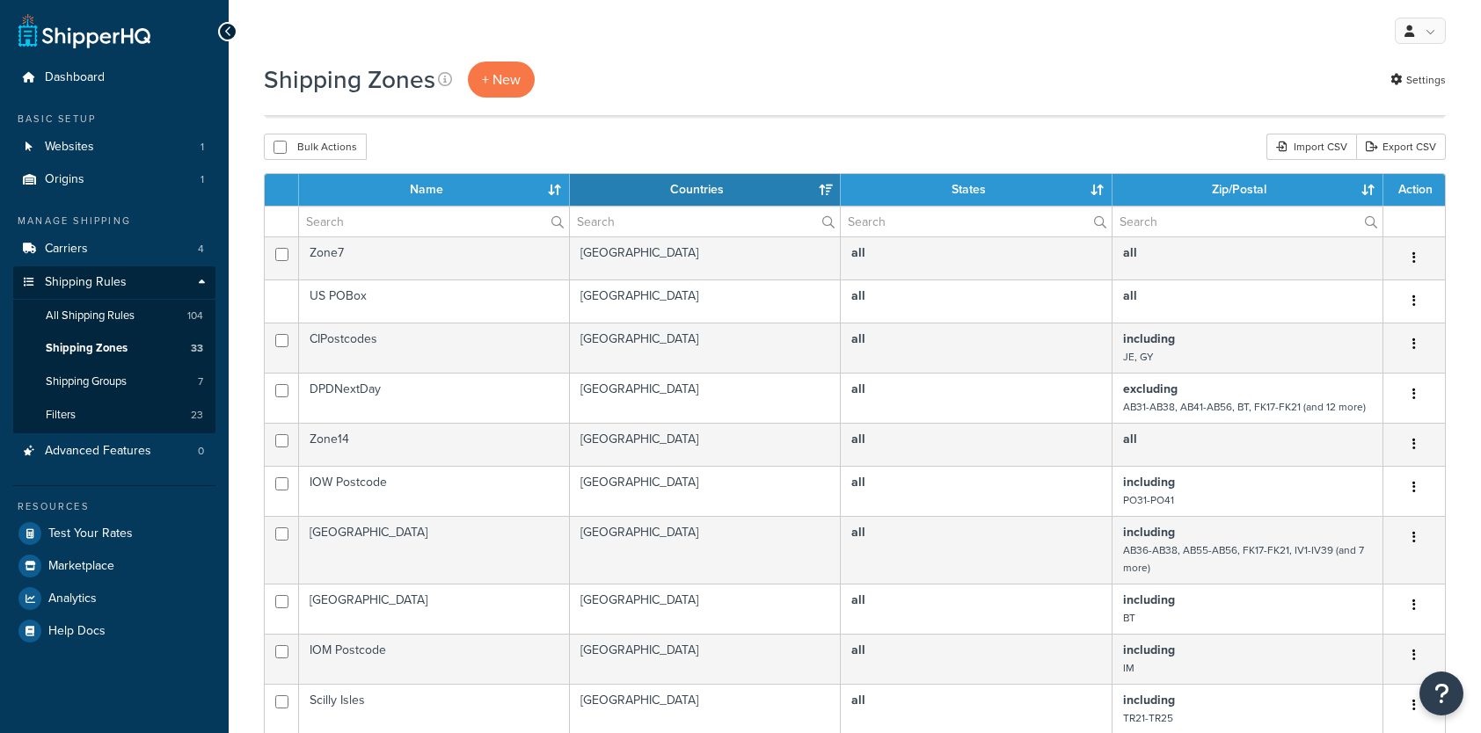
select select "15"
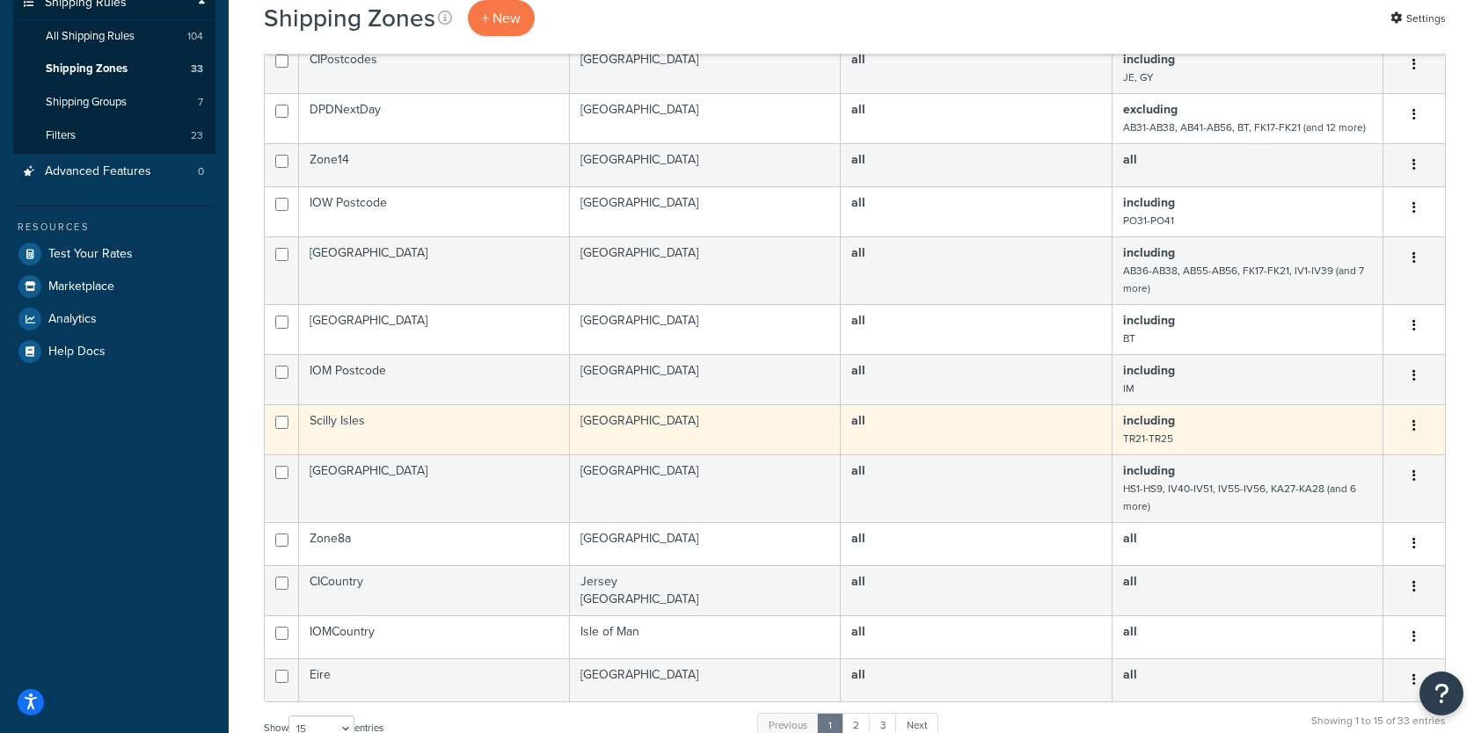
scroll to position [513, 0]
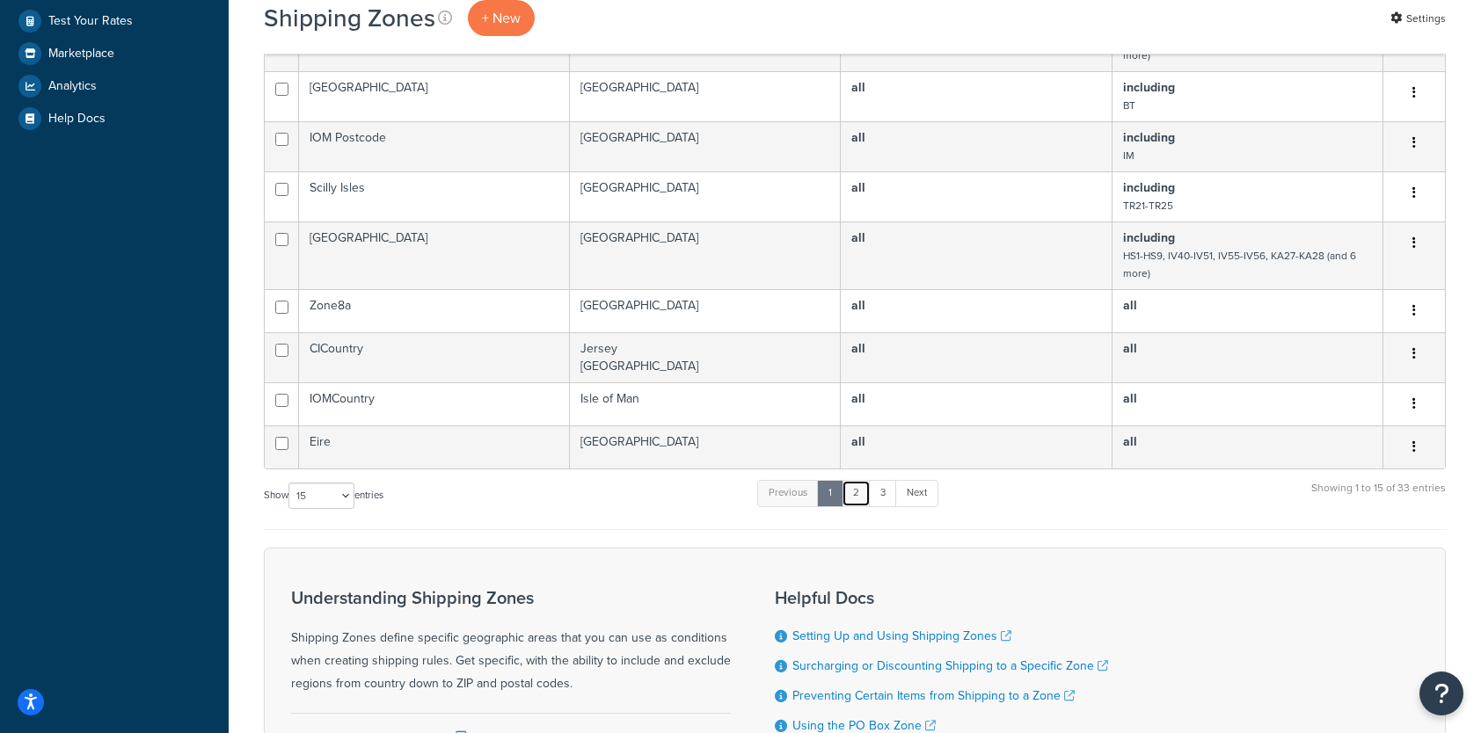
click at [863, 489] on link "2" at bounding box center [855, 493] width 29 height 26
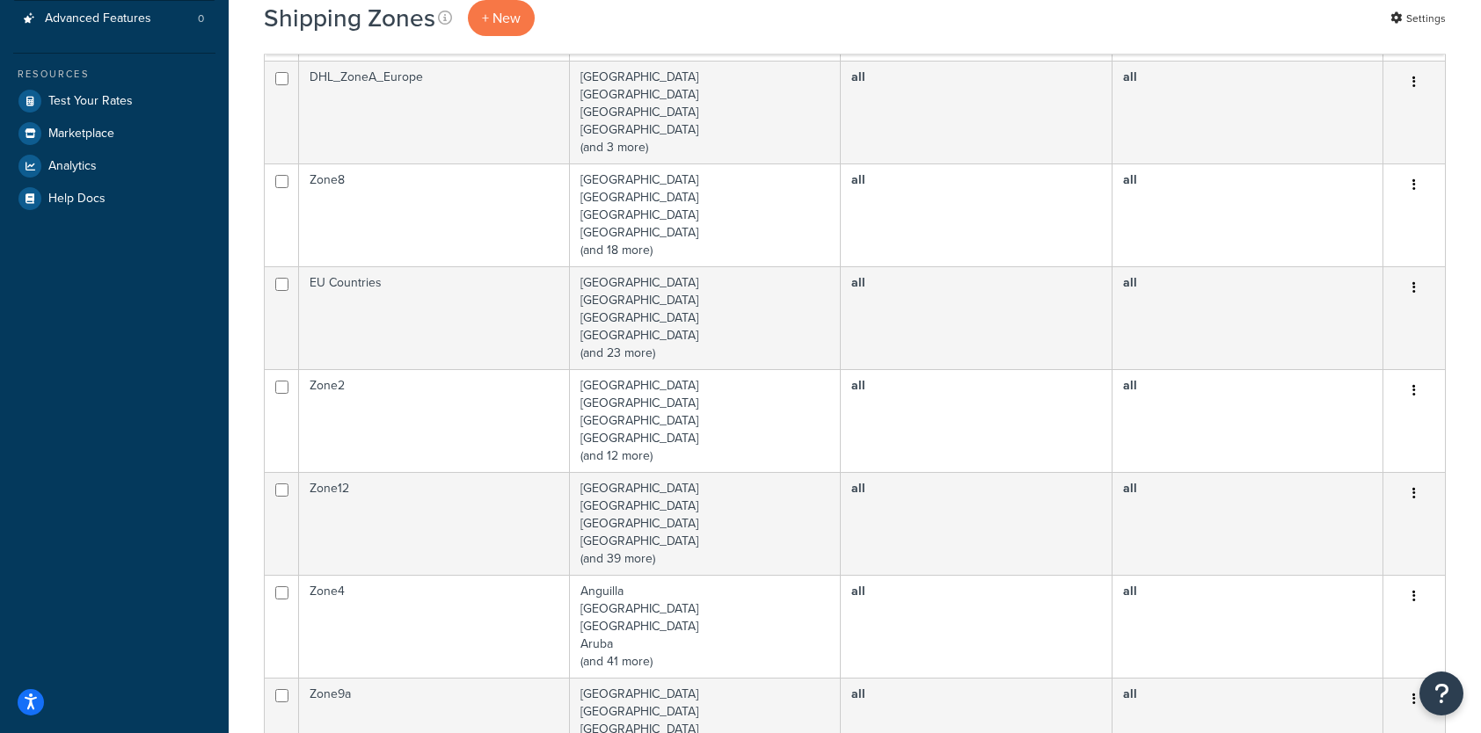
scroll to position [403, 0]
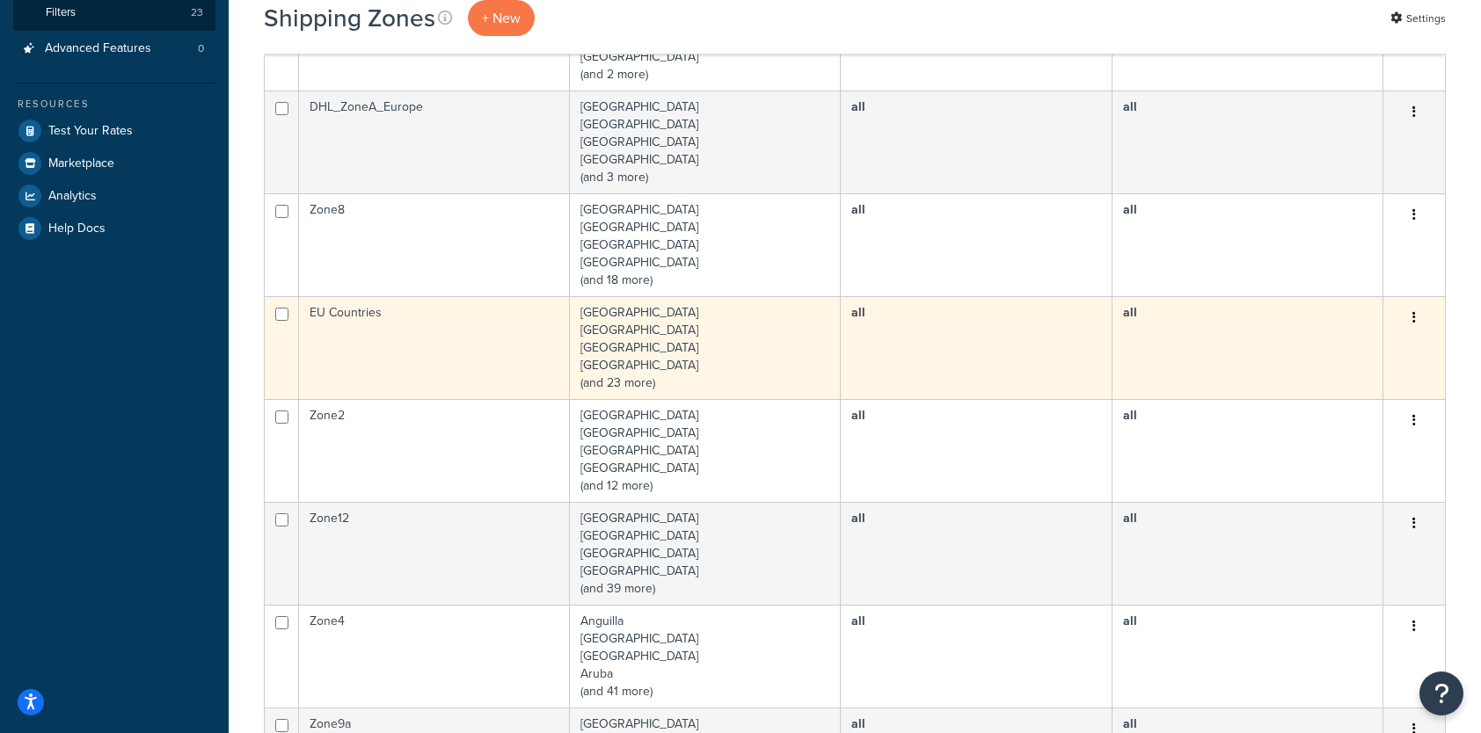
click at [446, 334] on td "EU Countries" at bounding box center [434, 347] width 271 height 103
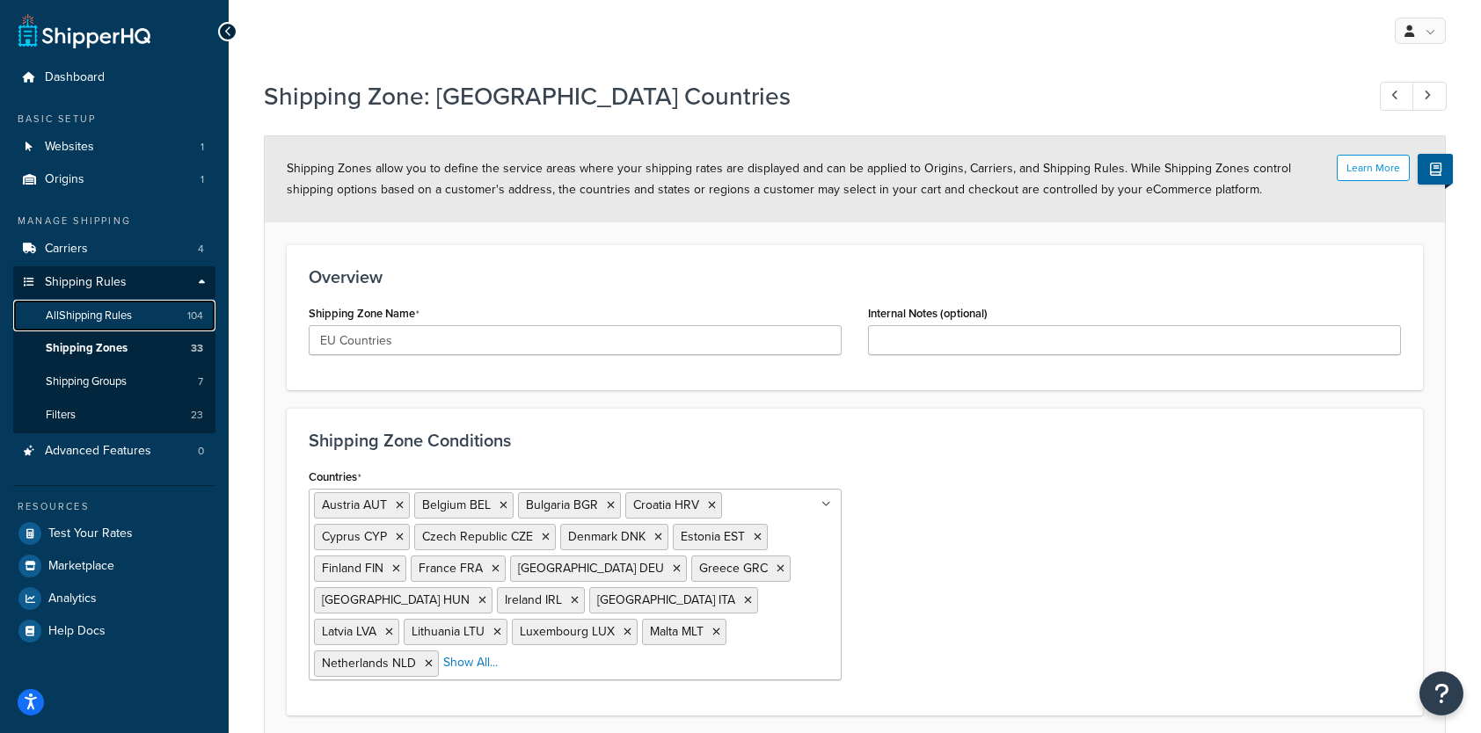
click at [88, 324] on link "All Shipping Rules 104" at bounding box center [114, 316] width 202 height 33
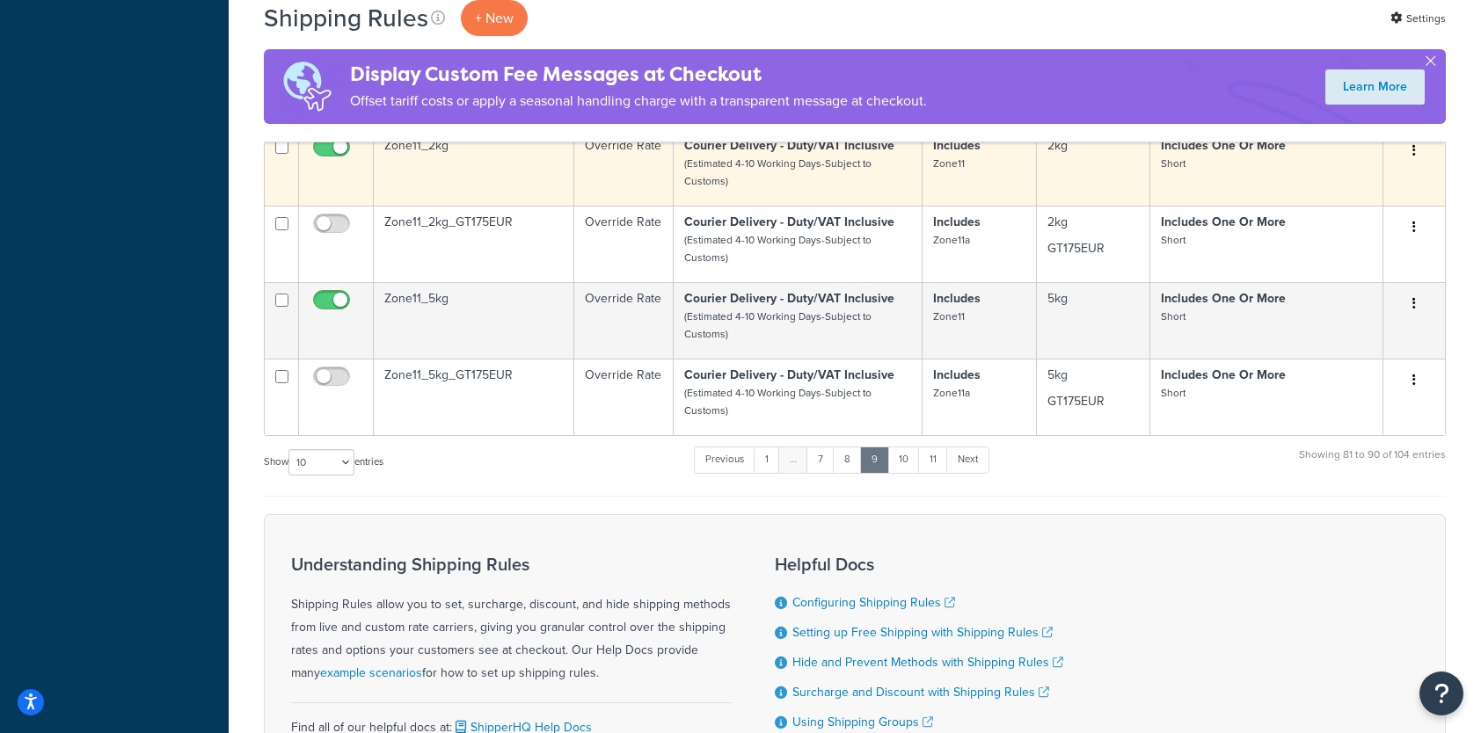
scroll to position [703, 0]
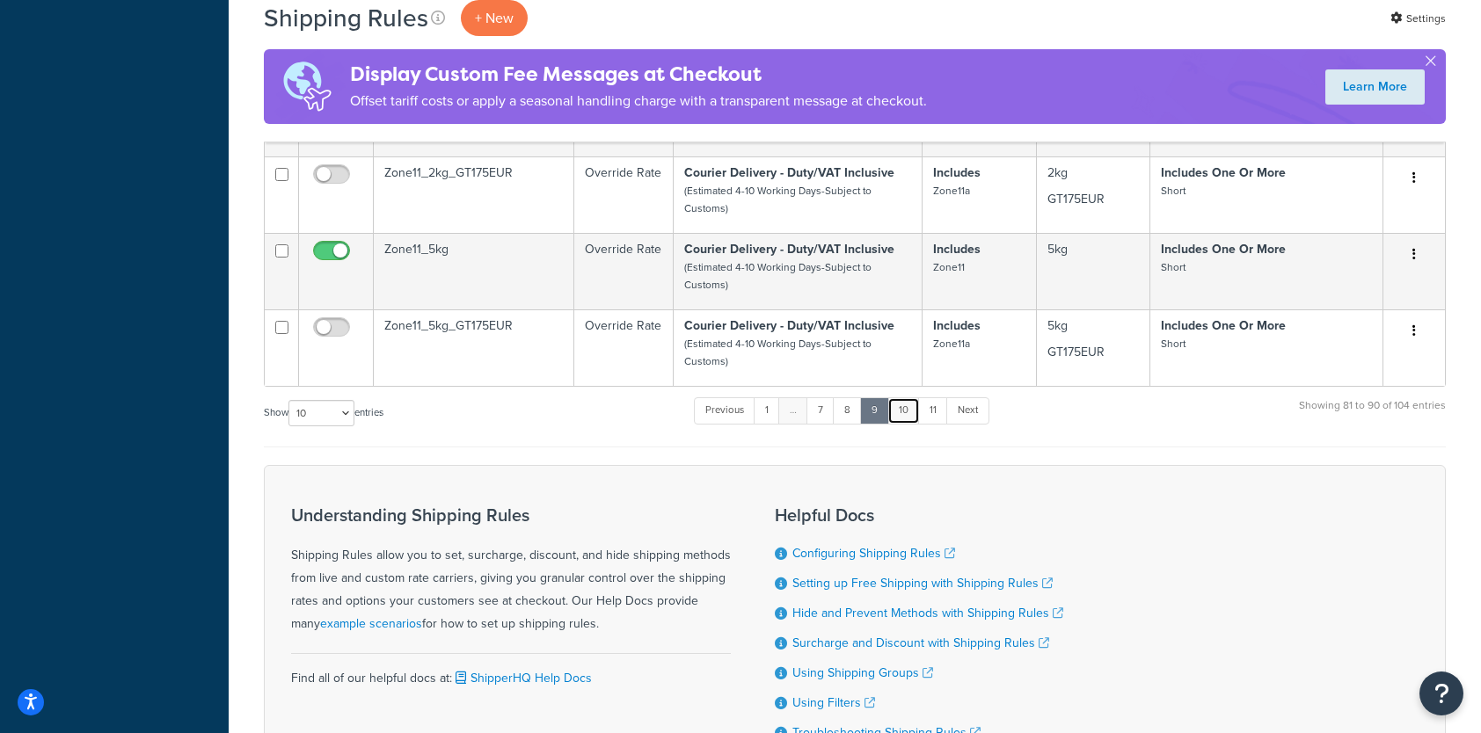
click at [904, 411] on link "10" at bounding box center [903, 410] width 33 height 26
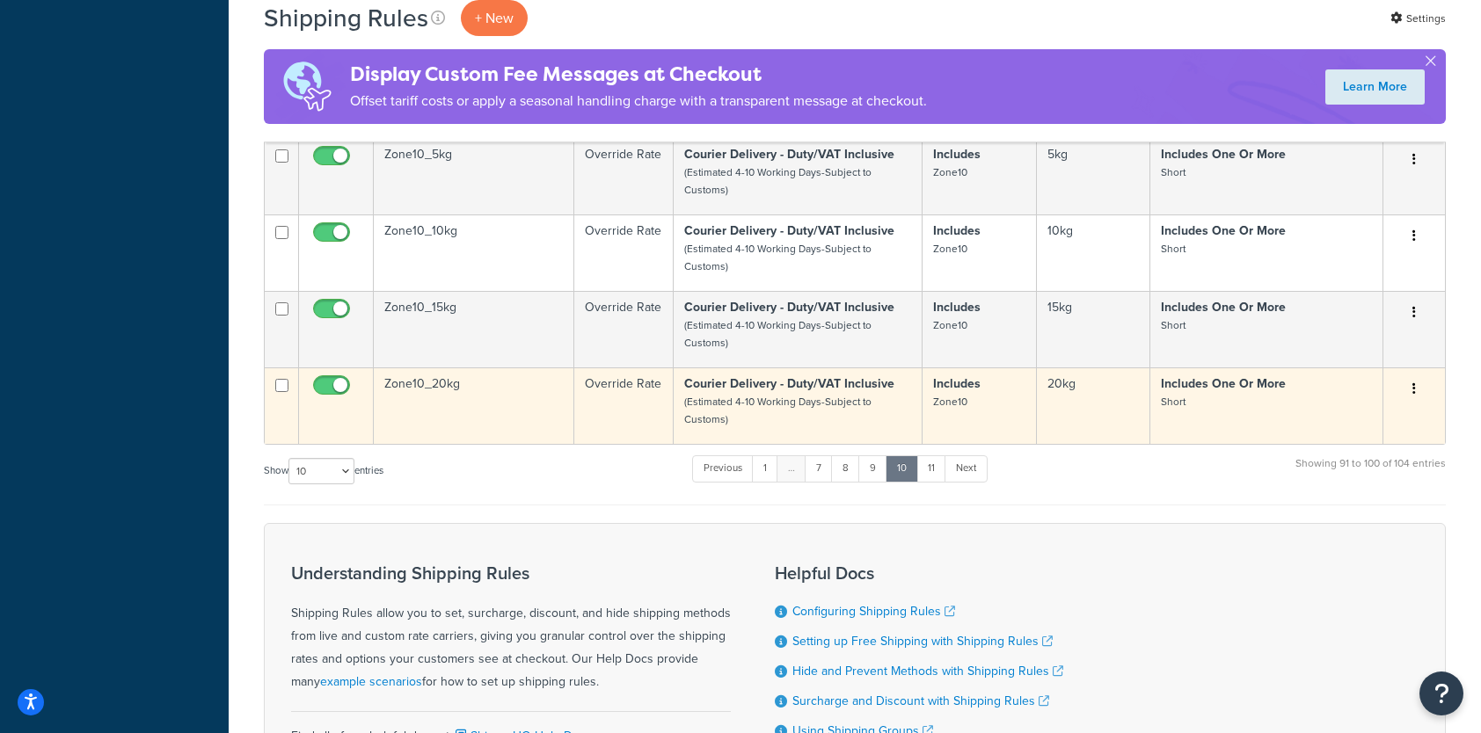
scroll to position [971, 0]
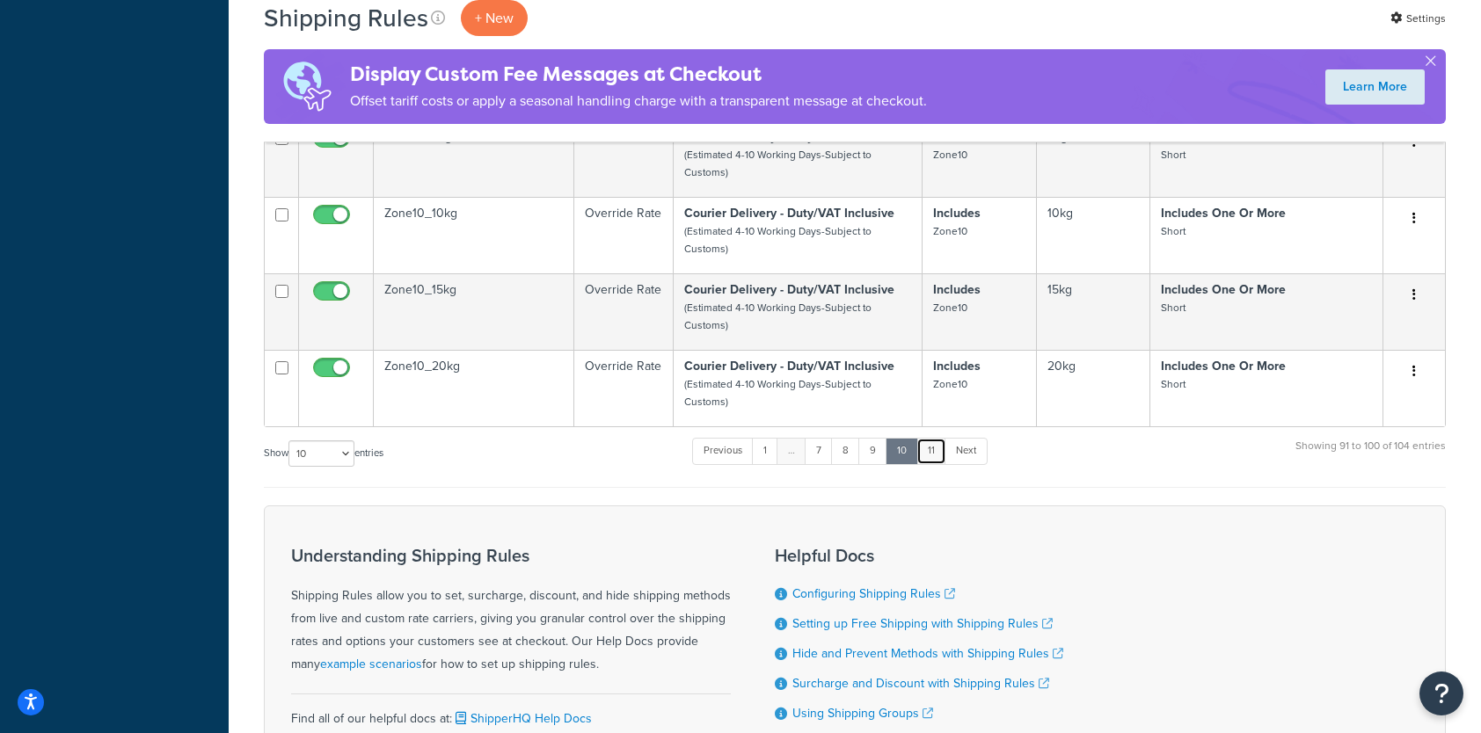
click at [935, 457] on link "11" at bounding box center [931, 451] width 30 height 26
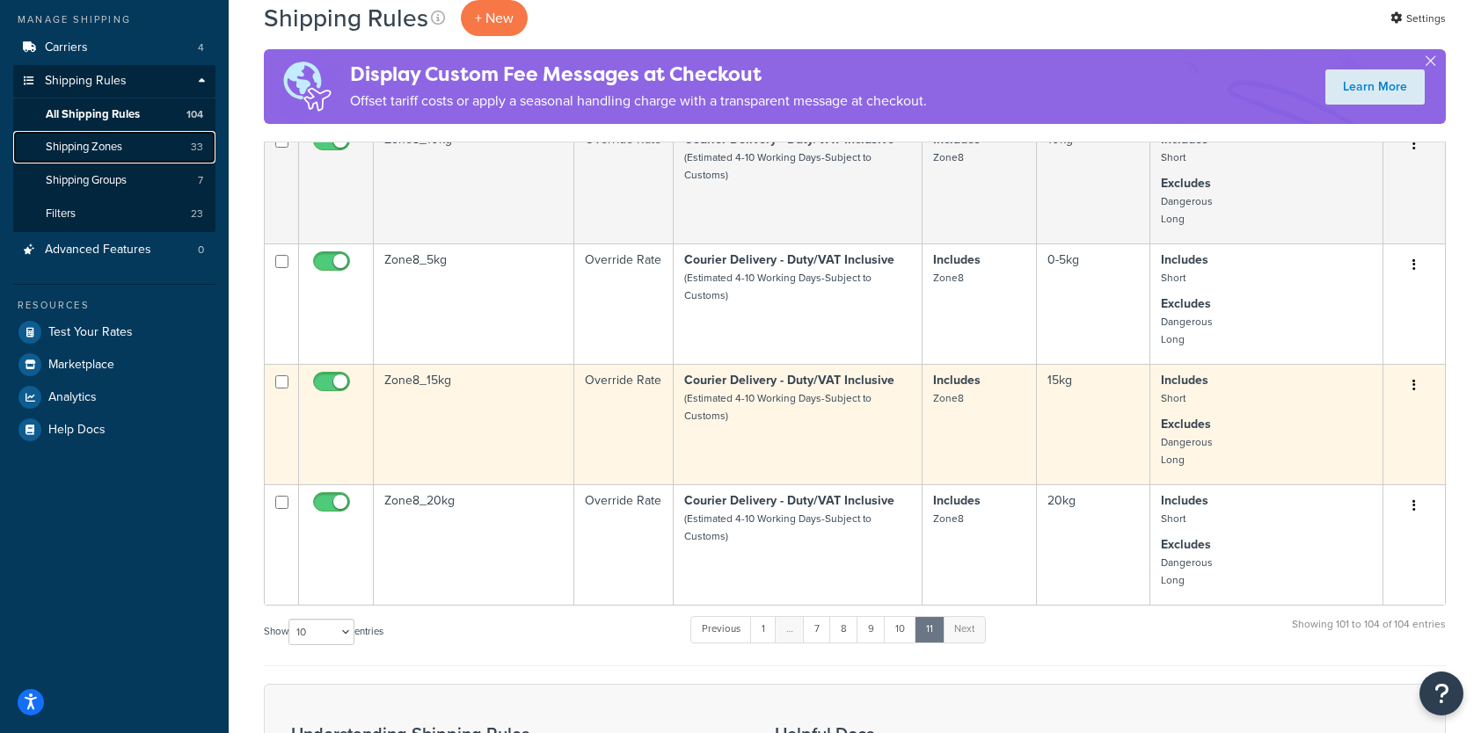
scroll to position [352, 0]
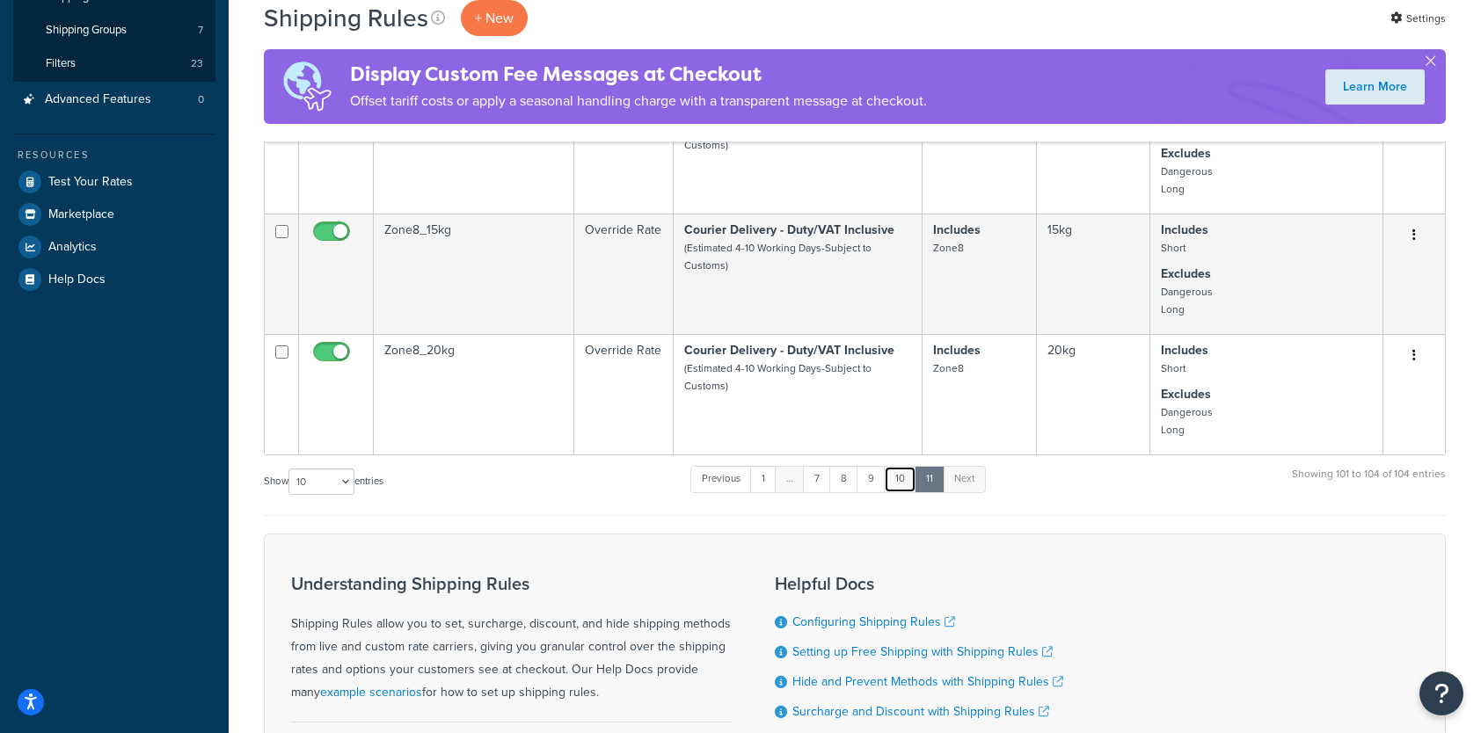
click at [901, 480] on link "10" at bounding box center [900, 479] width 33 height 26
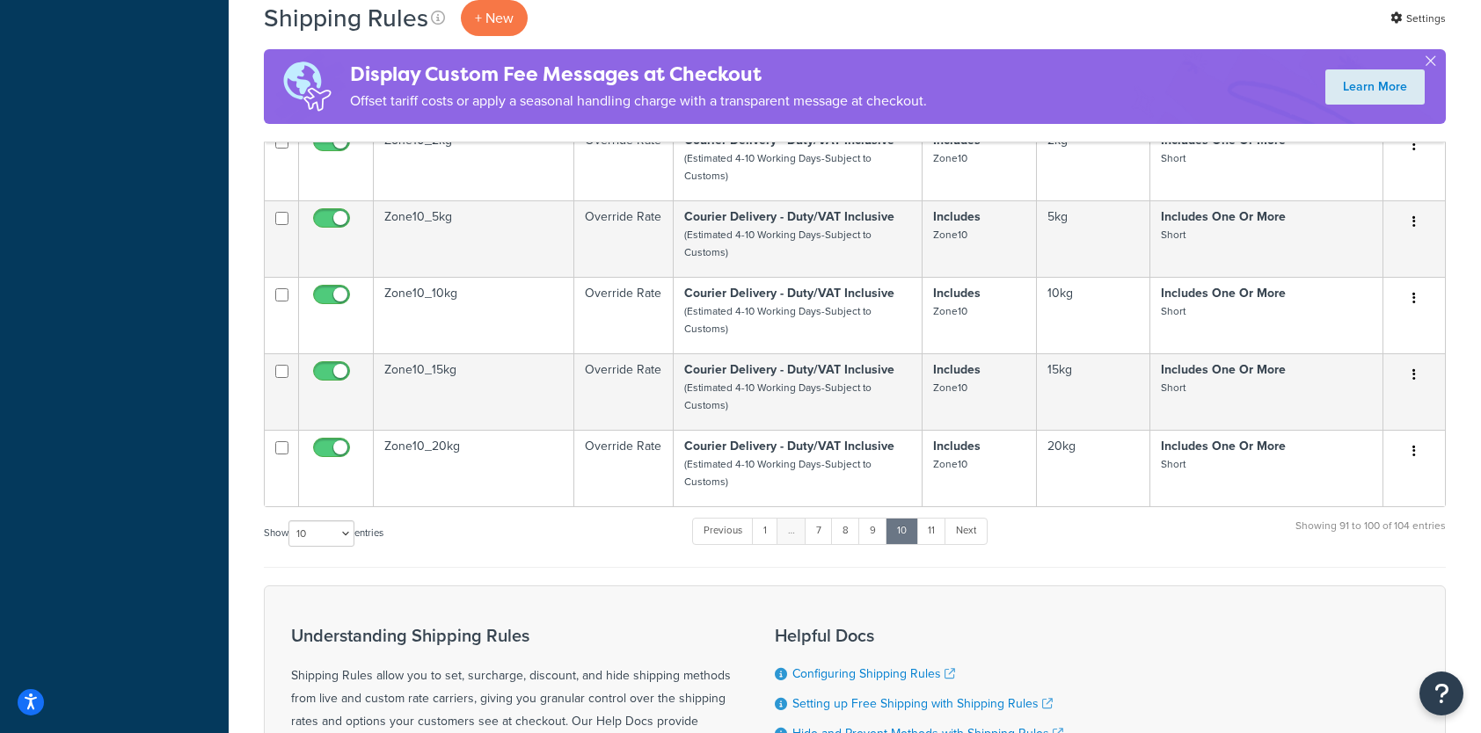
scroll to position [885, 0]
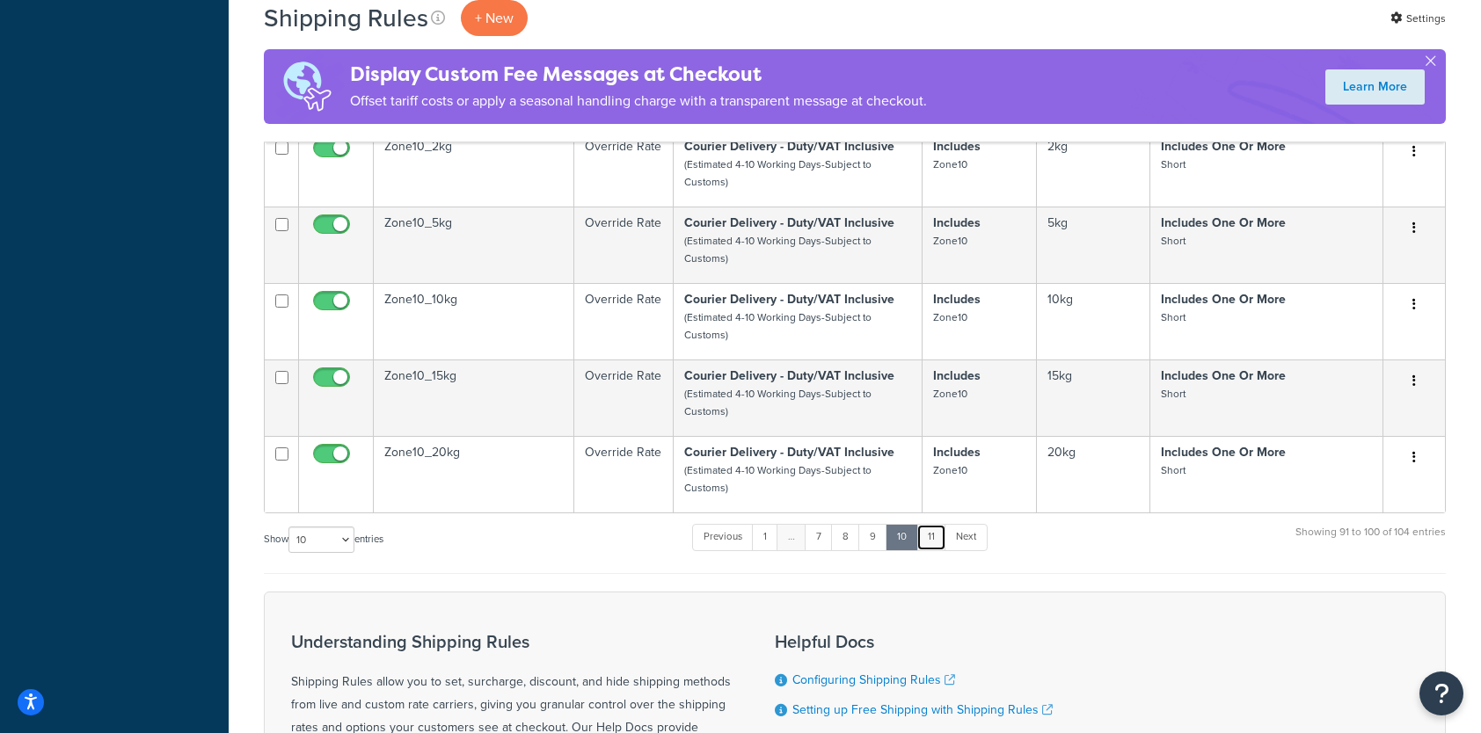
click at [928, 532] on link "11" at bounding box center [931, 537] width 30 height 26
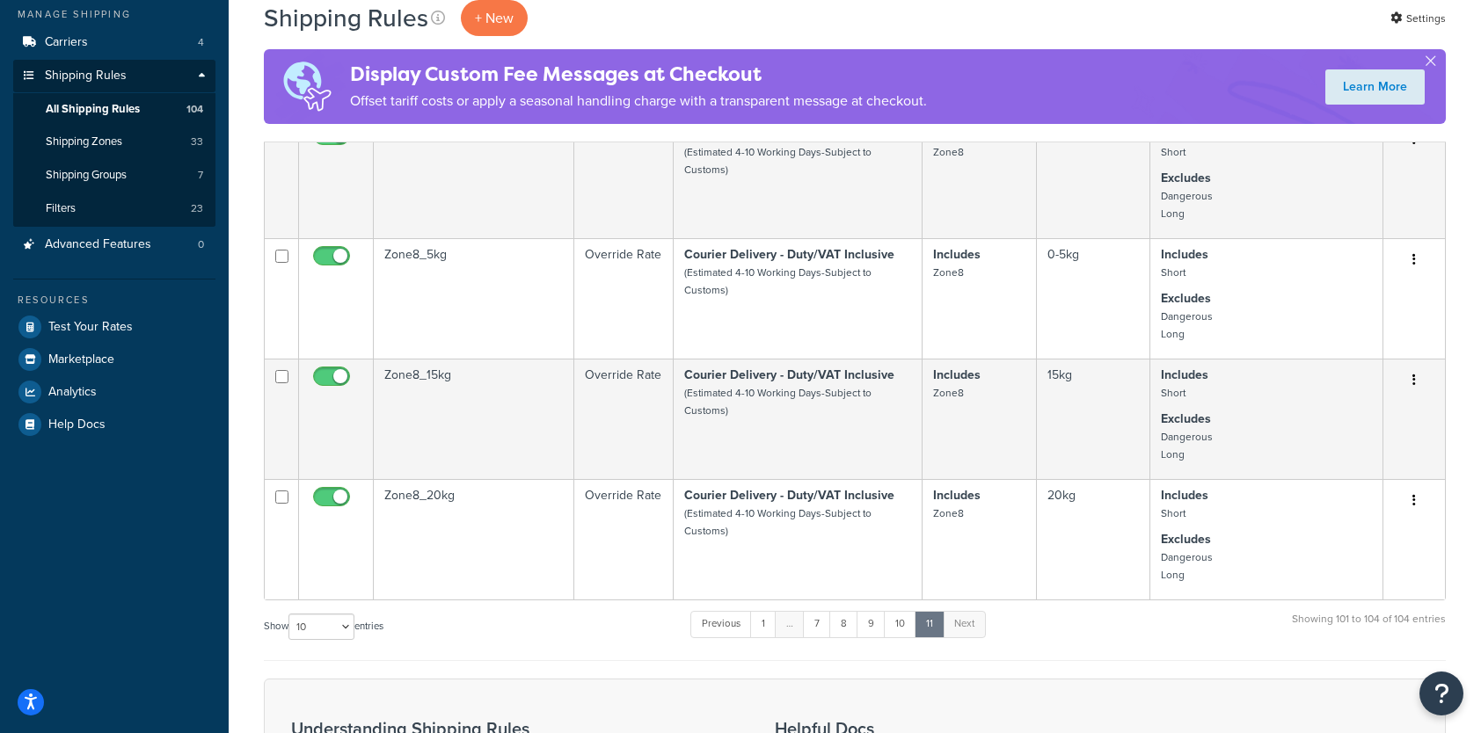
scroll to position [0, 0]
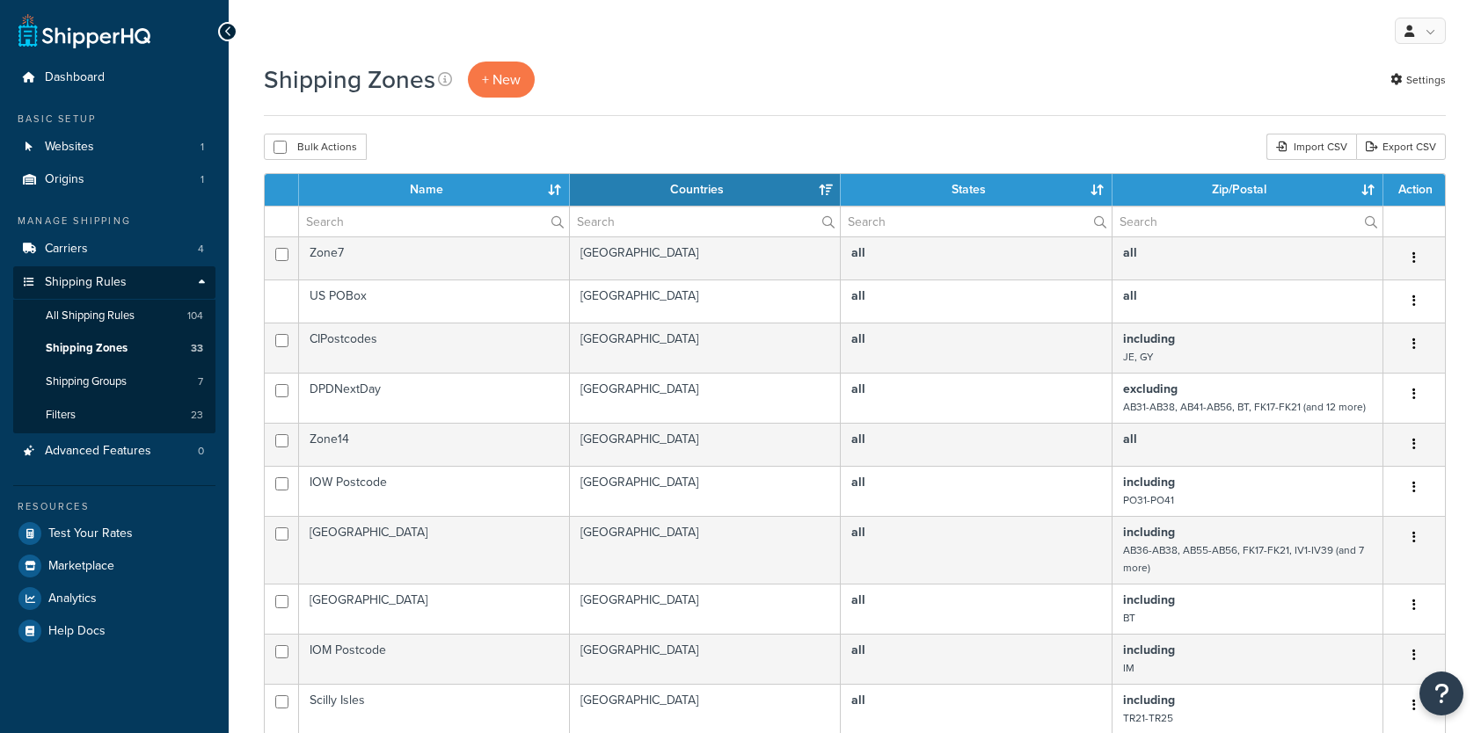
select select "15"
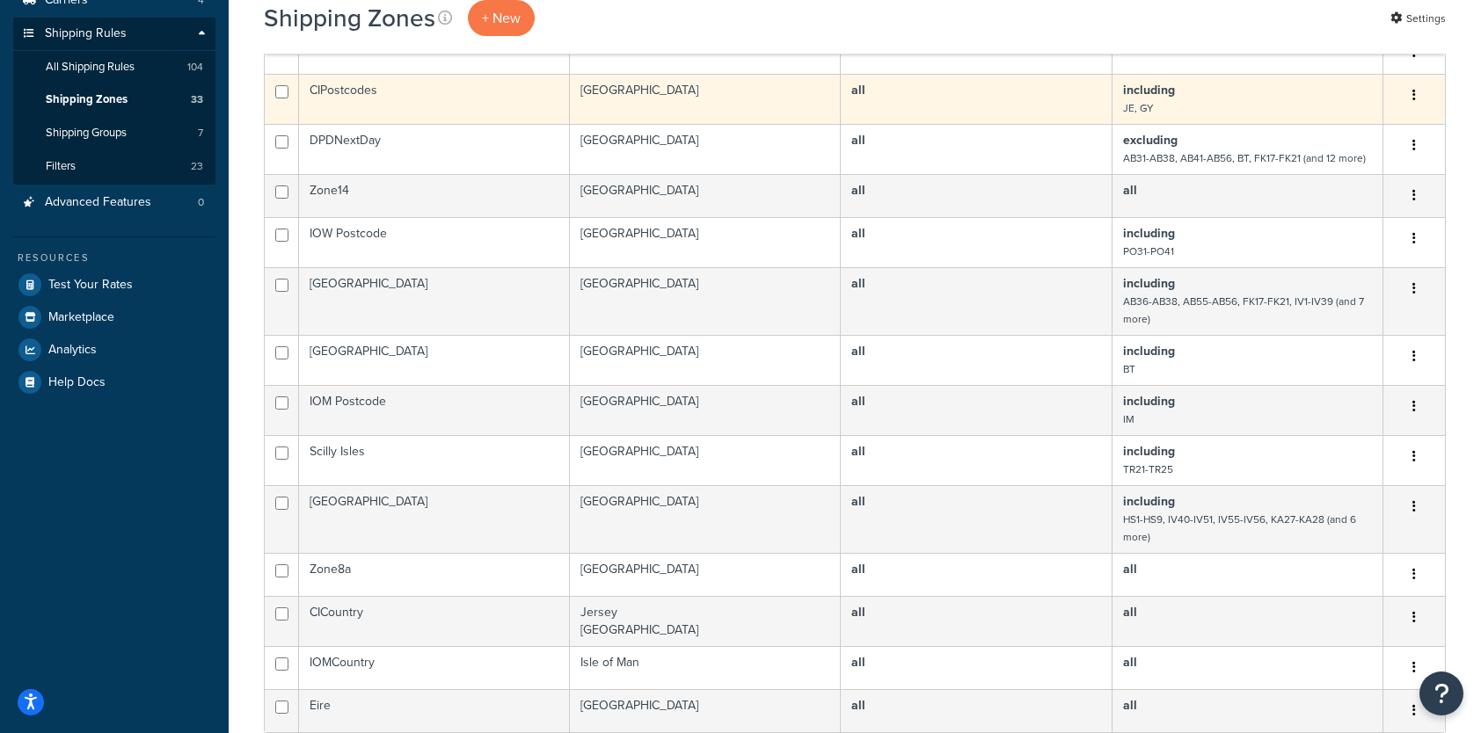
scroll to position [440, 0]
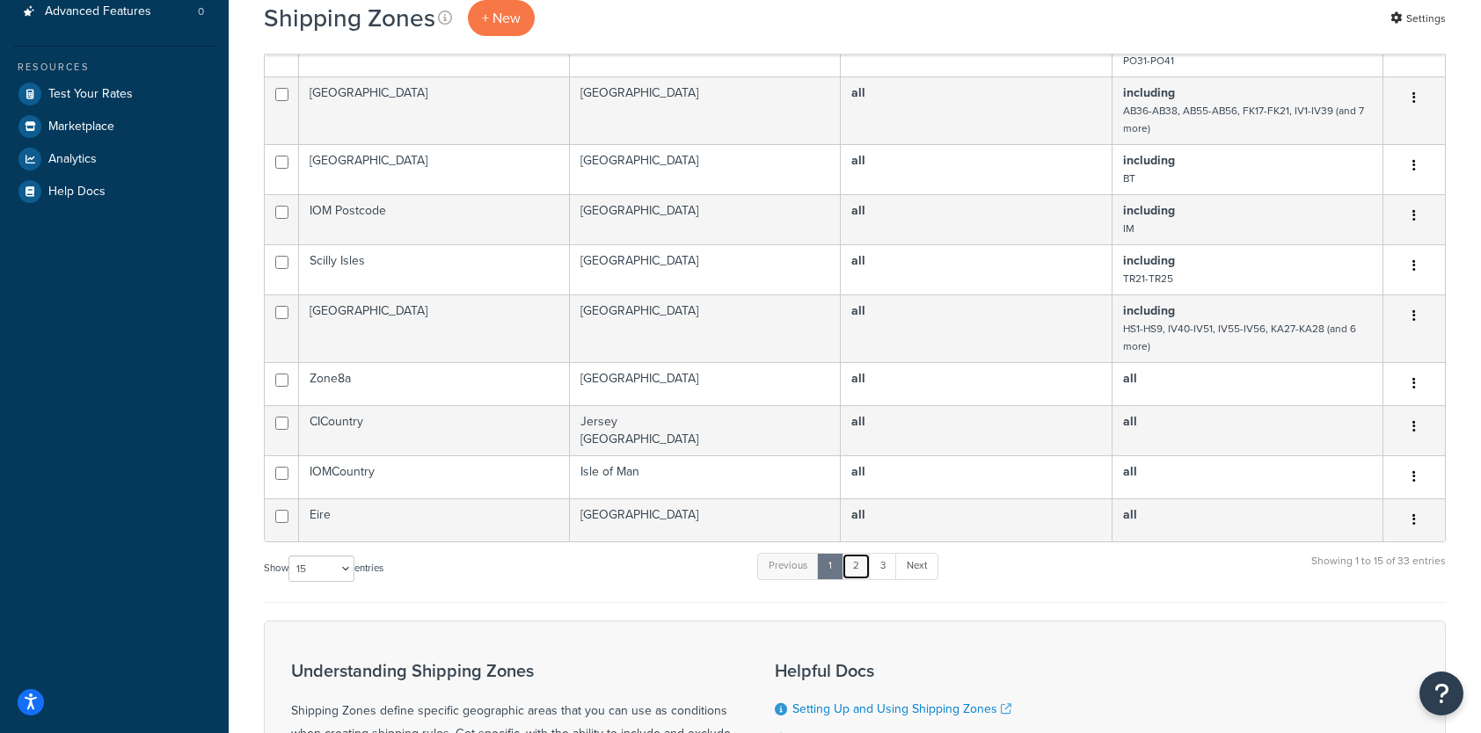
click at [859, 564] on link "2" at bounding box center [855, 566] width 29 height 26
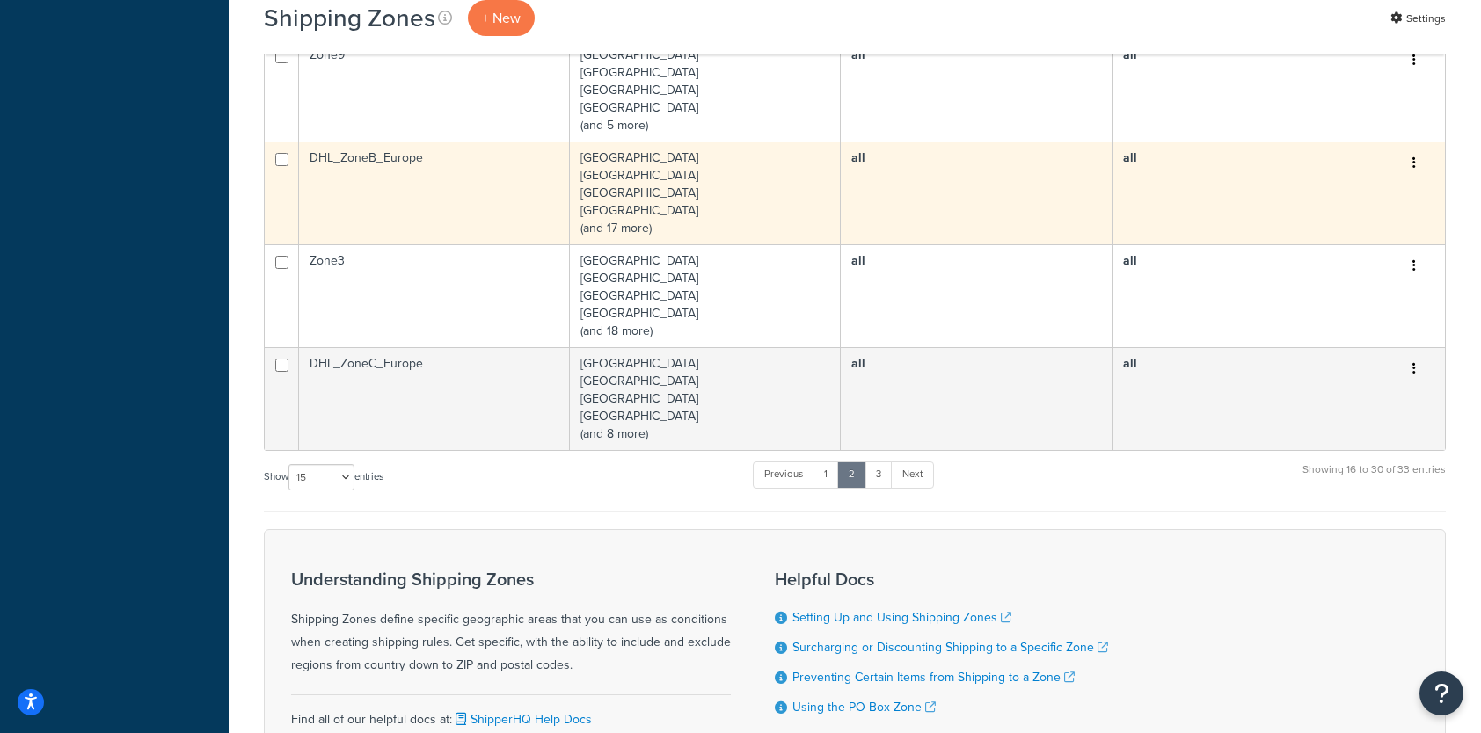
scroll to position [1329, 0]
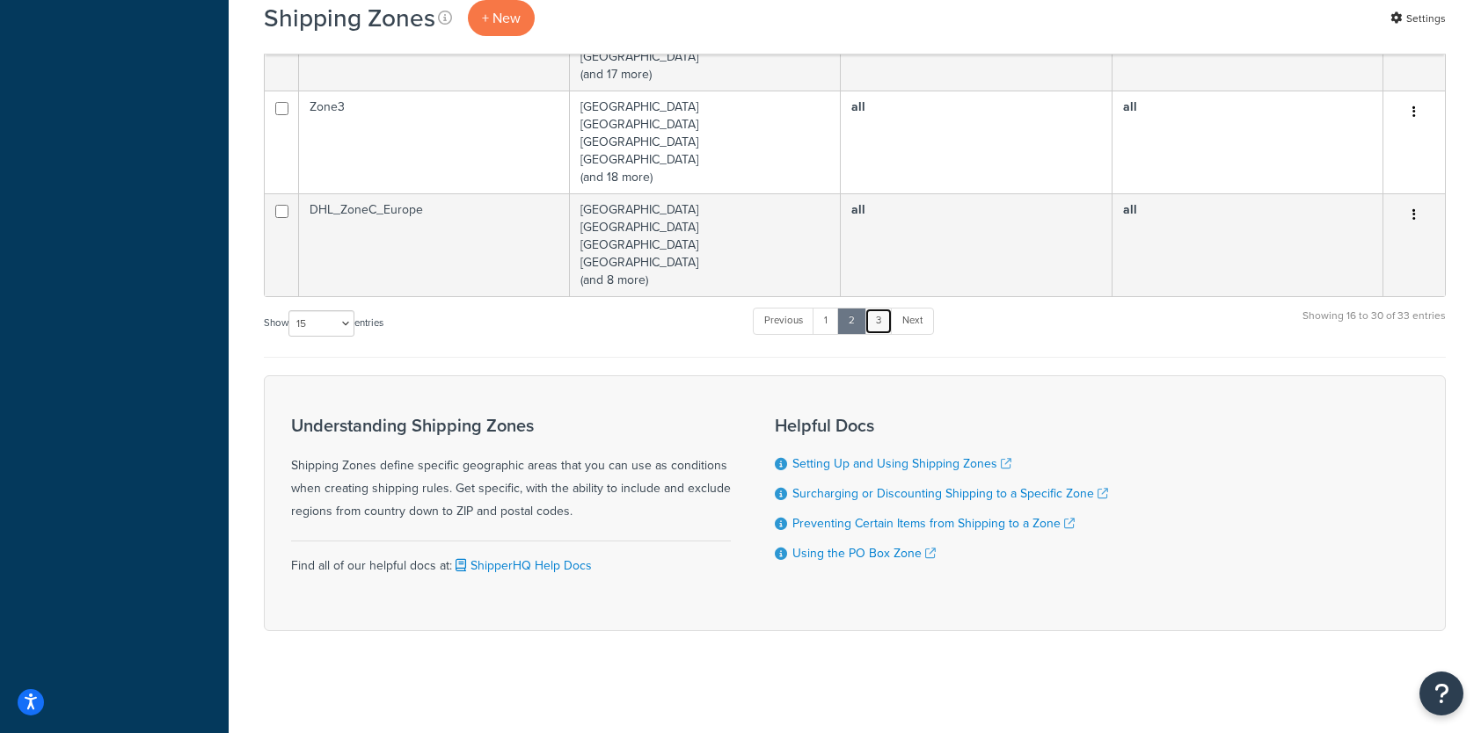
click at [883, 322] on link "3" at bounding box center [878, 321] width 28 height 26
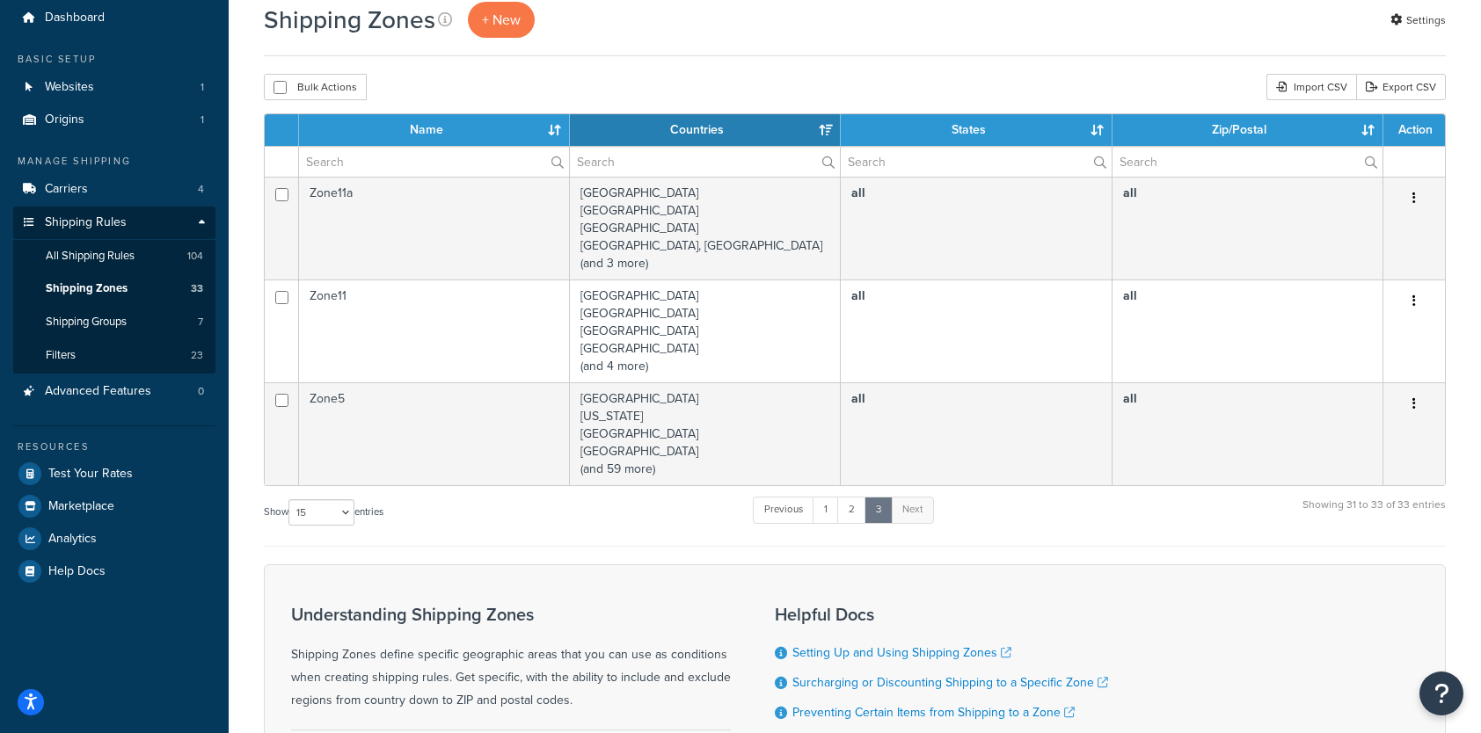
scroll to position [0, 0]
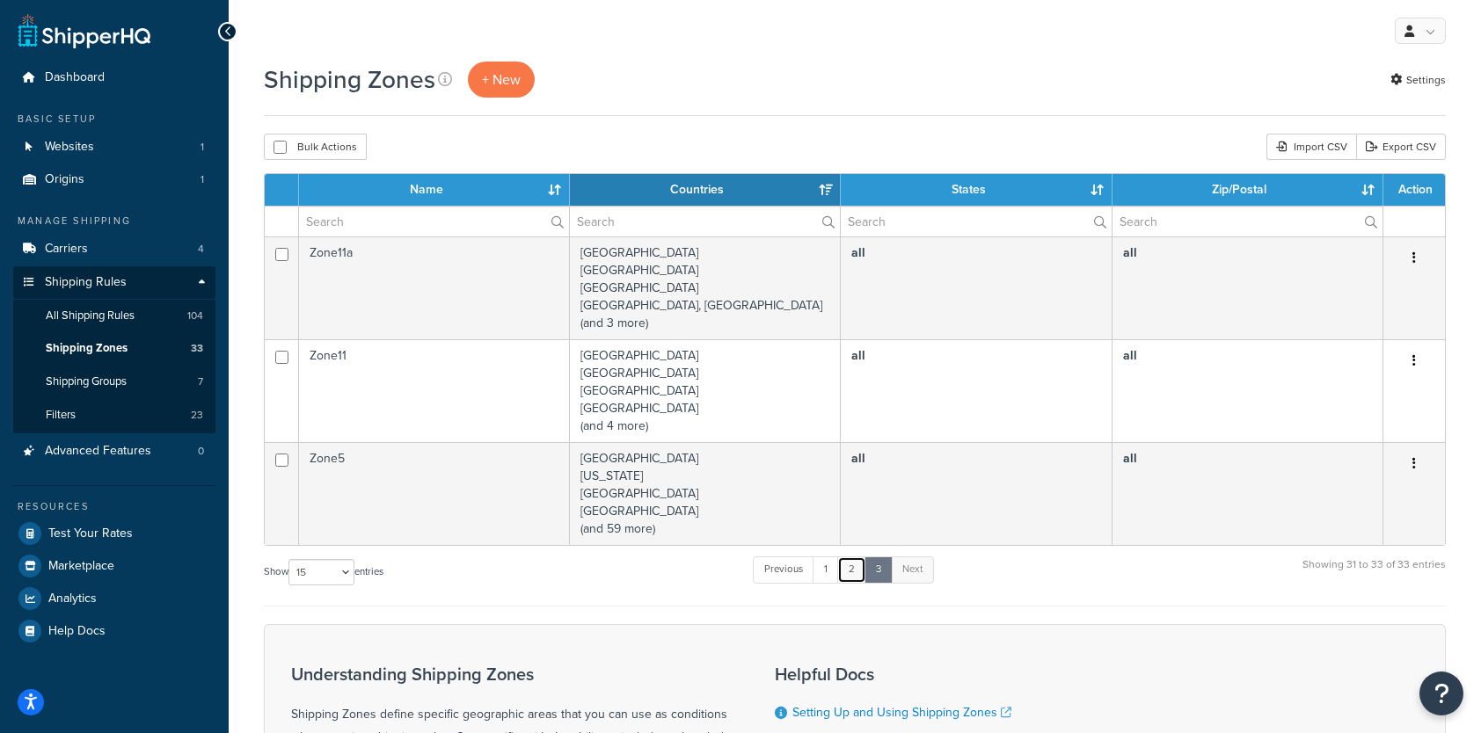
click at [852, 562] on link "2" at bounding box center [851, 570] width 29 height 26
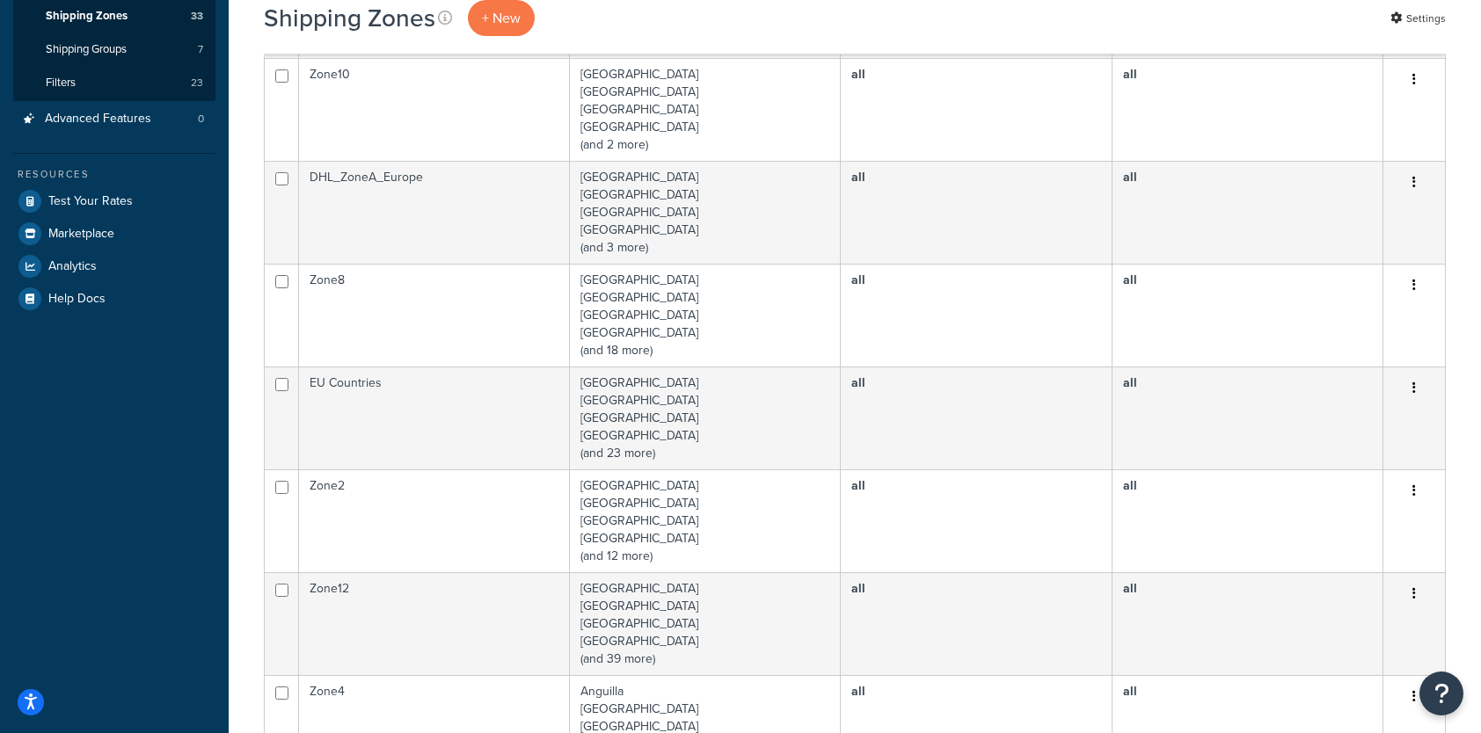
scroll to position [315, 0]
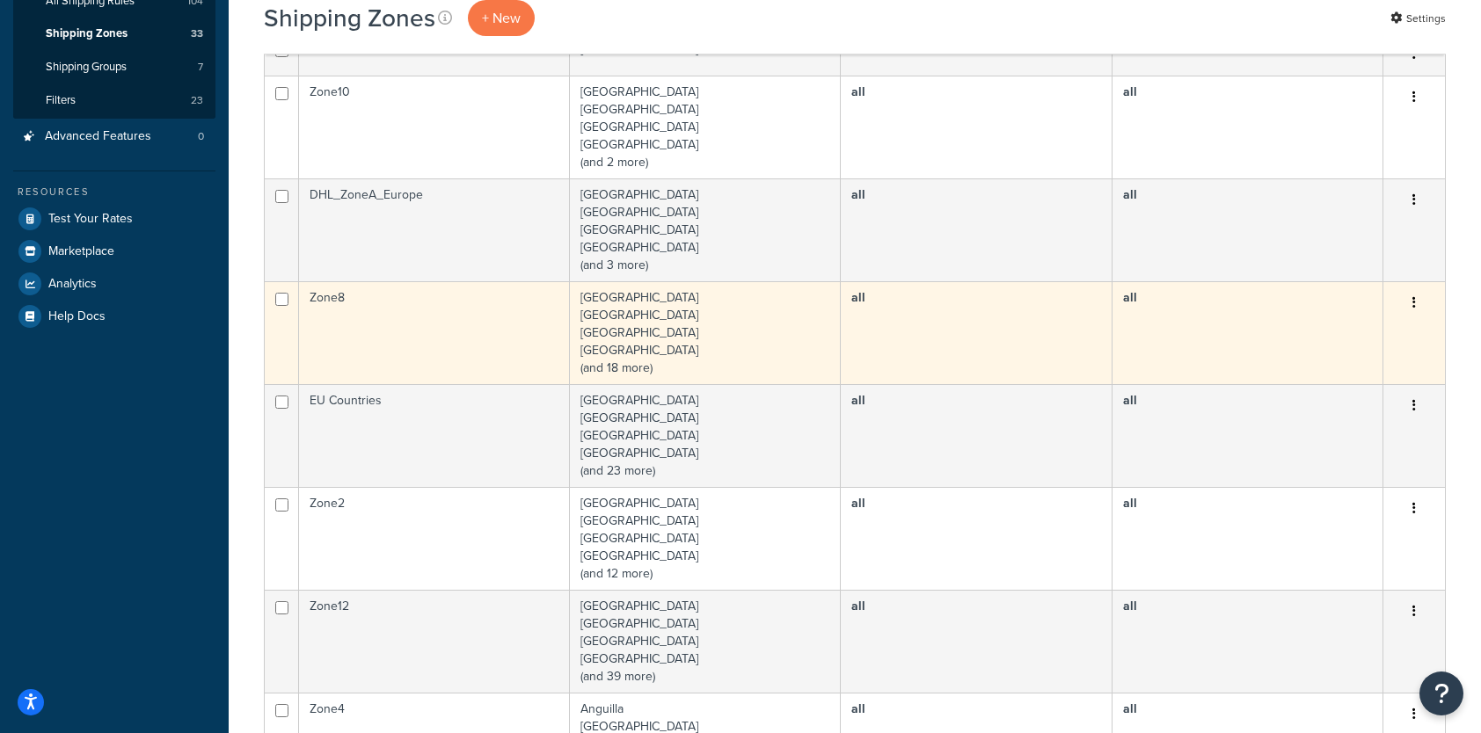
click at [608, 339] on td "[GEOGRAPHIC_DATA] [GEOGRAPHIC_DATA] [GEOGRAPHIC_DATA] [GEOGRAPHIC_DATA] (and 18…" at bounding box center [705, 332] width 271 height 103
